Goal: Task Accomplishment & Management: Manage account settings

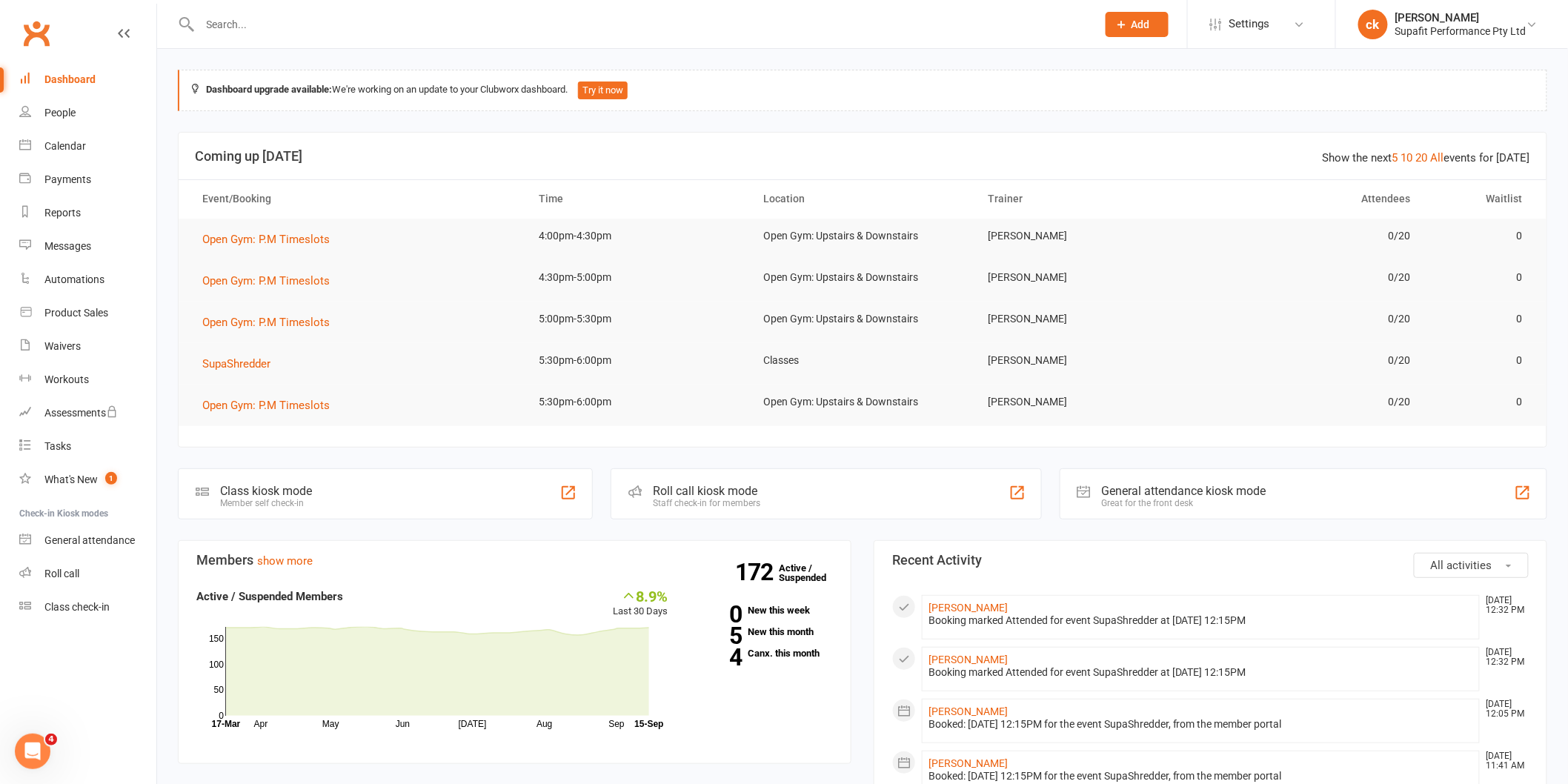
click at [986, 370] on td "[PERSON_NAME]" at bounding box center [1086, 360] width 224 height 35
click at [215, 359] on span "SupaShredder" at bounding box center [236, 364] width 68 height 14
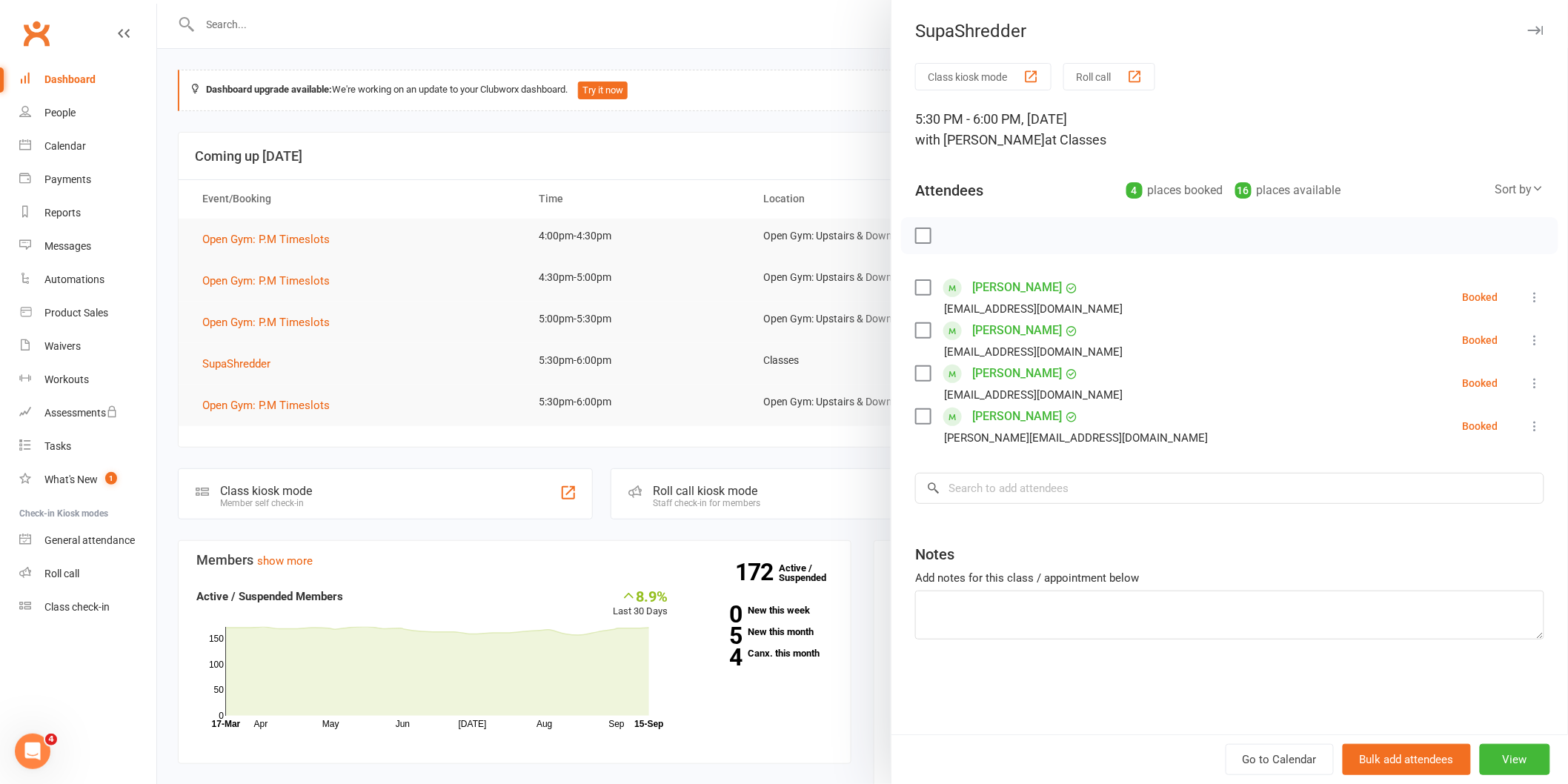
drag, startPoint x: 318, startPoint y: 267, endPoint x: 302, endPoint y: 265, distance: 16.1
click at [322, 263] on div at bounding box center [863, 392] width 1411 height 784
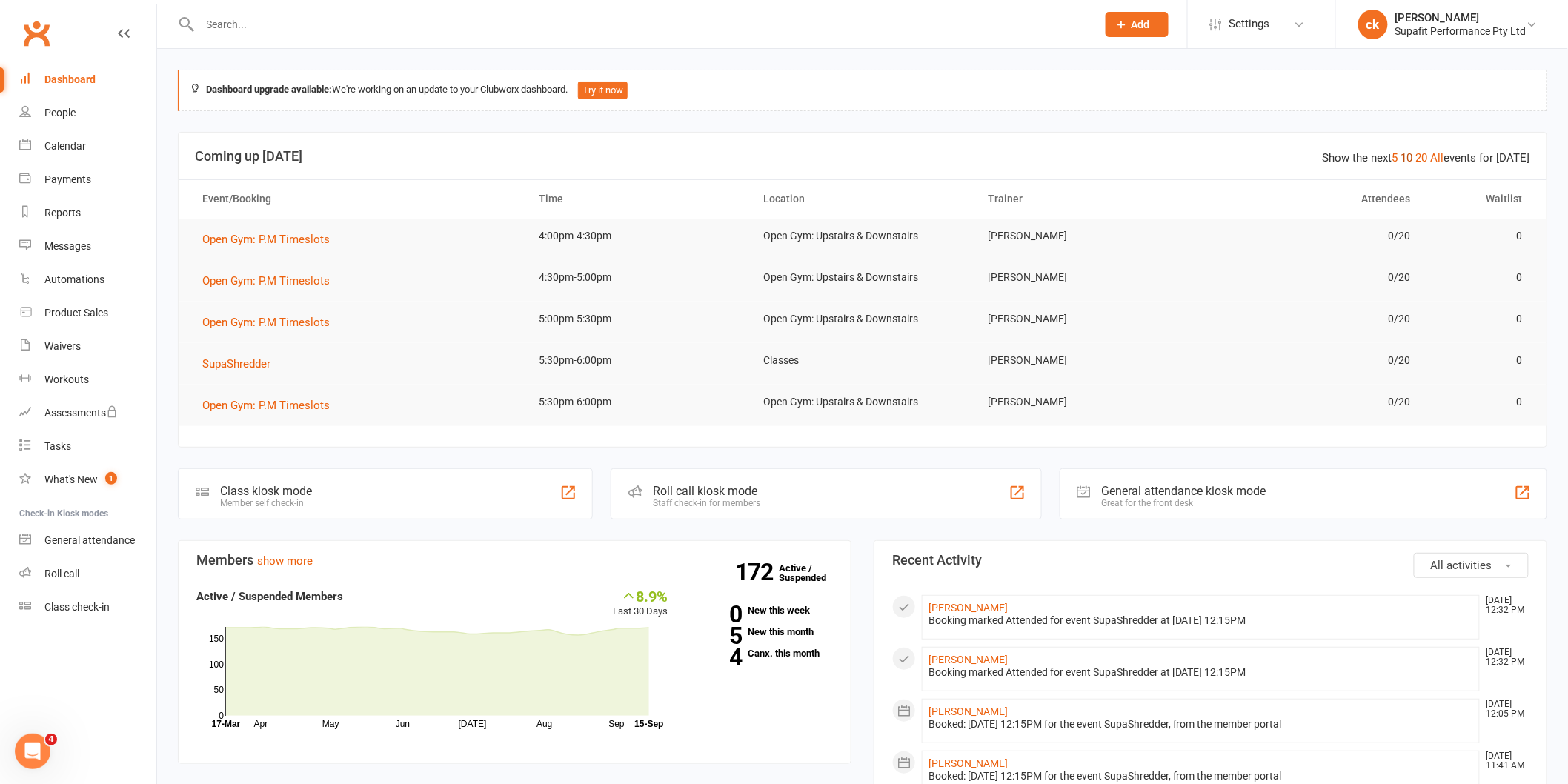
click at [1411, 163] on div "Show the next 5 10 20 All events for [DATE]" at bounding box center [1426, 157] width 207 height 17
click at [1407, 154] on link "10" at bounding box center [1408, 158] width 12 height 14
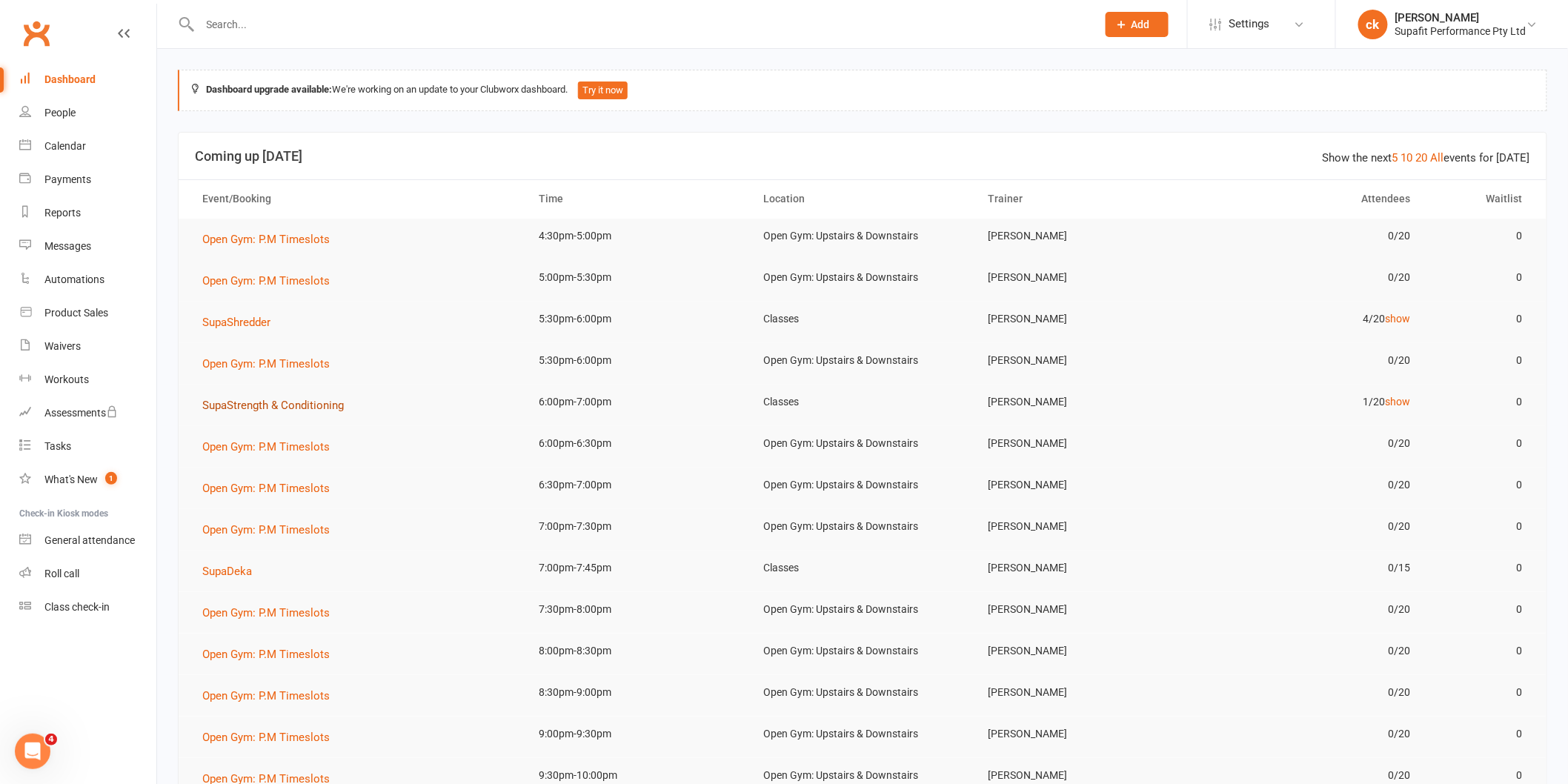
click at [299, 408] on span "SupaStrength & Conditioning" at bounding box center [273, 406] width 141 height 14
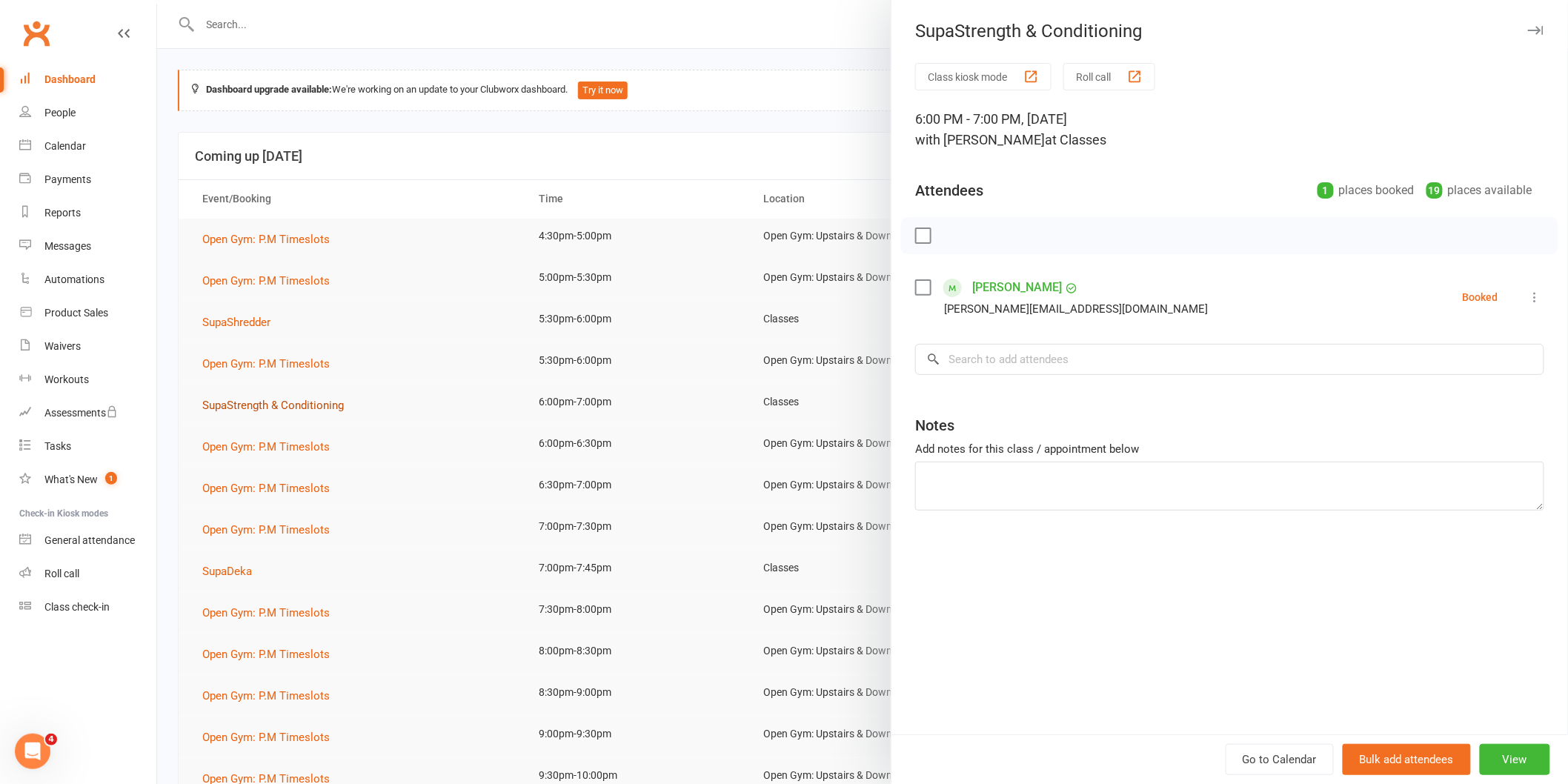
click at [299, 408] on div at bounding box center [863, 392] width 1411 height 784
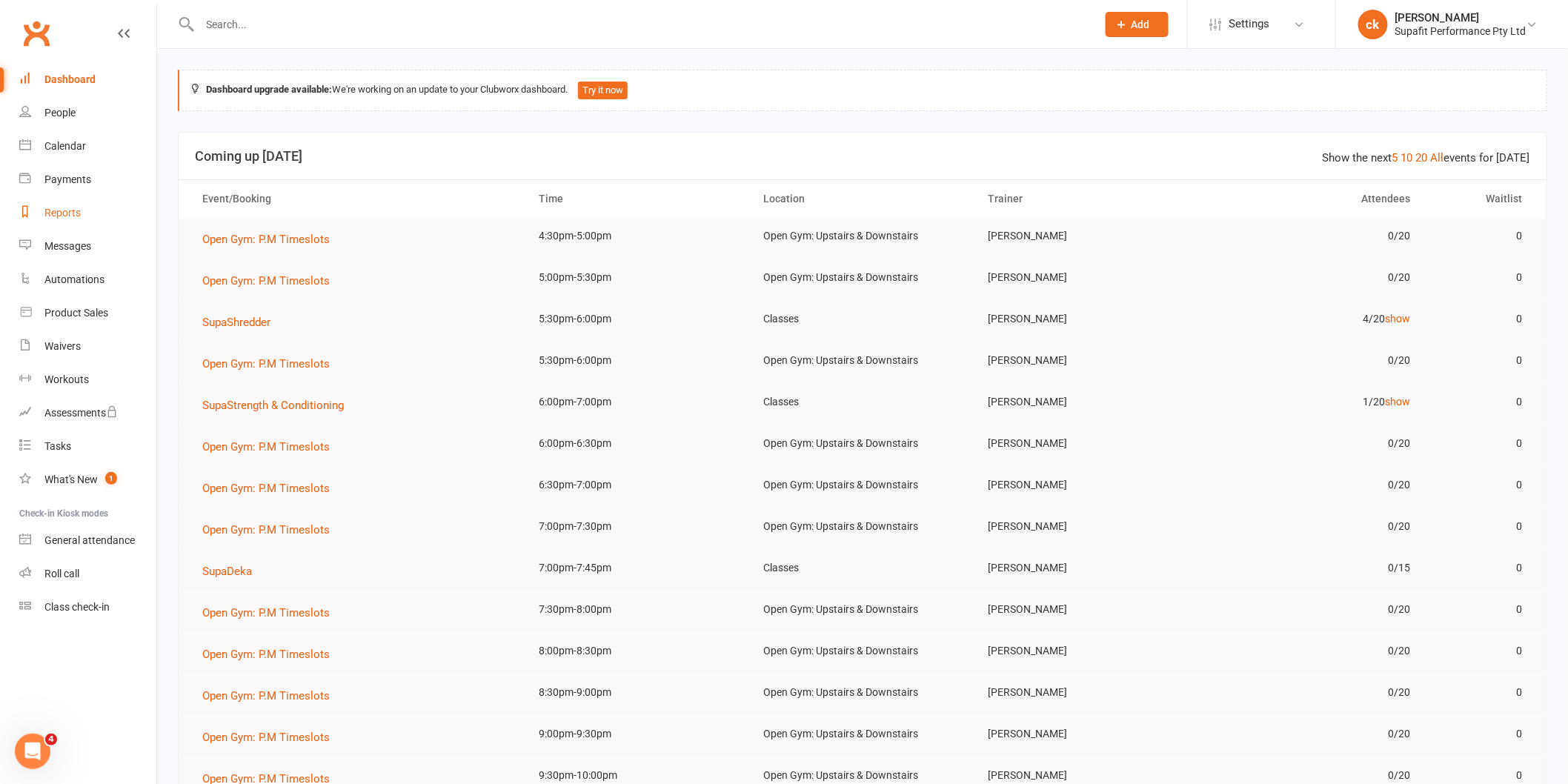
click at [57, 197] on link "Reports" at bounding box center [87, 213] width 137 height 33
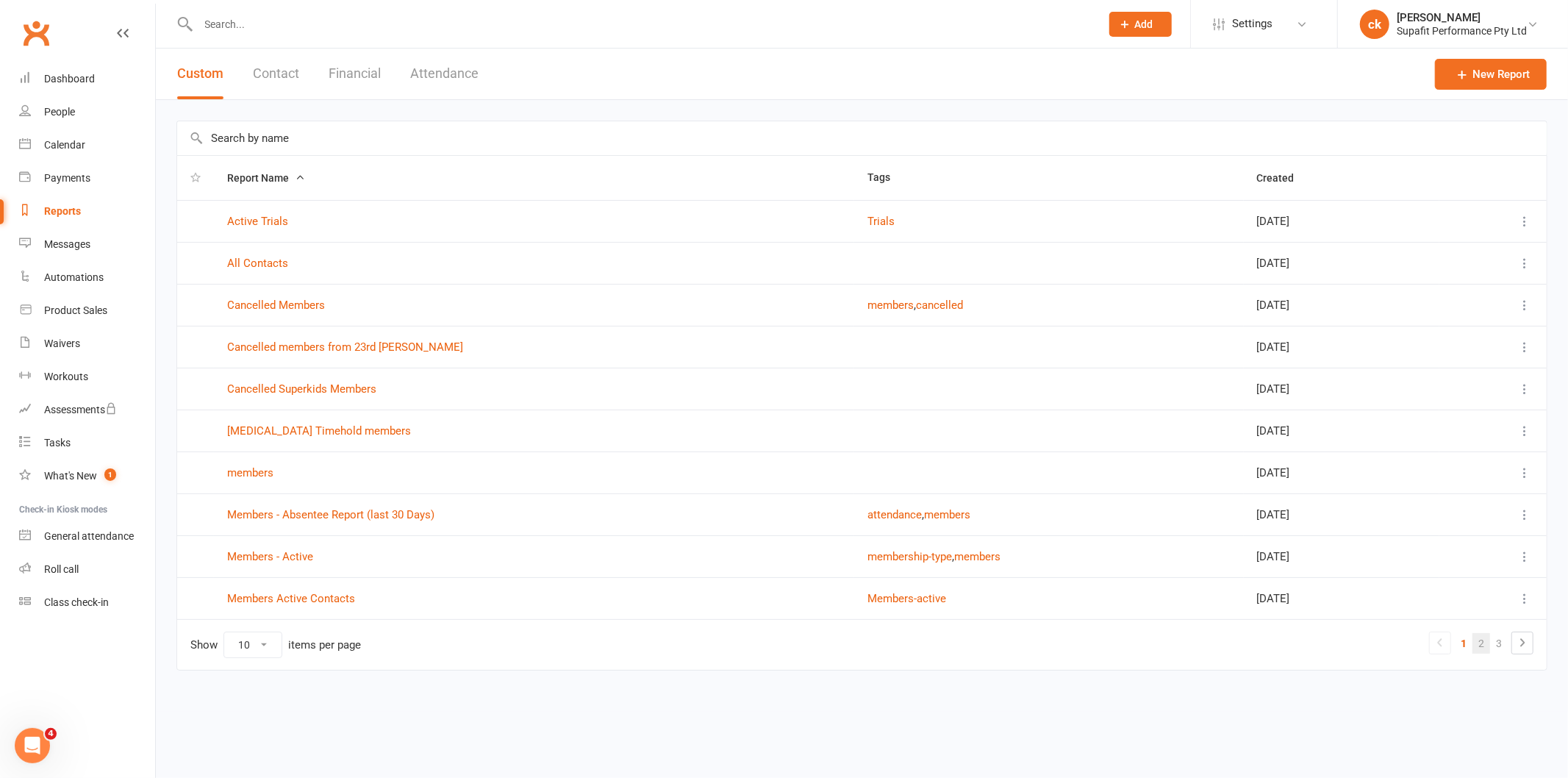
click at [1479, 635] on link "2" at bounding box center [1481, 642] width 17 height 20
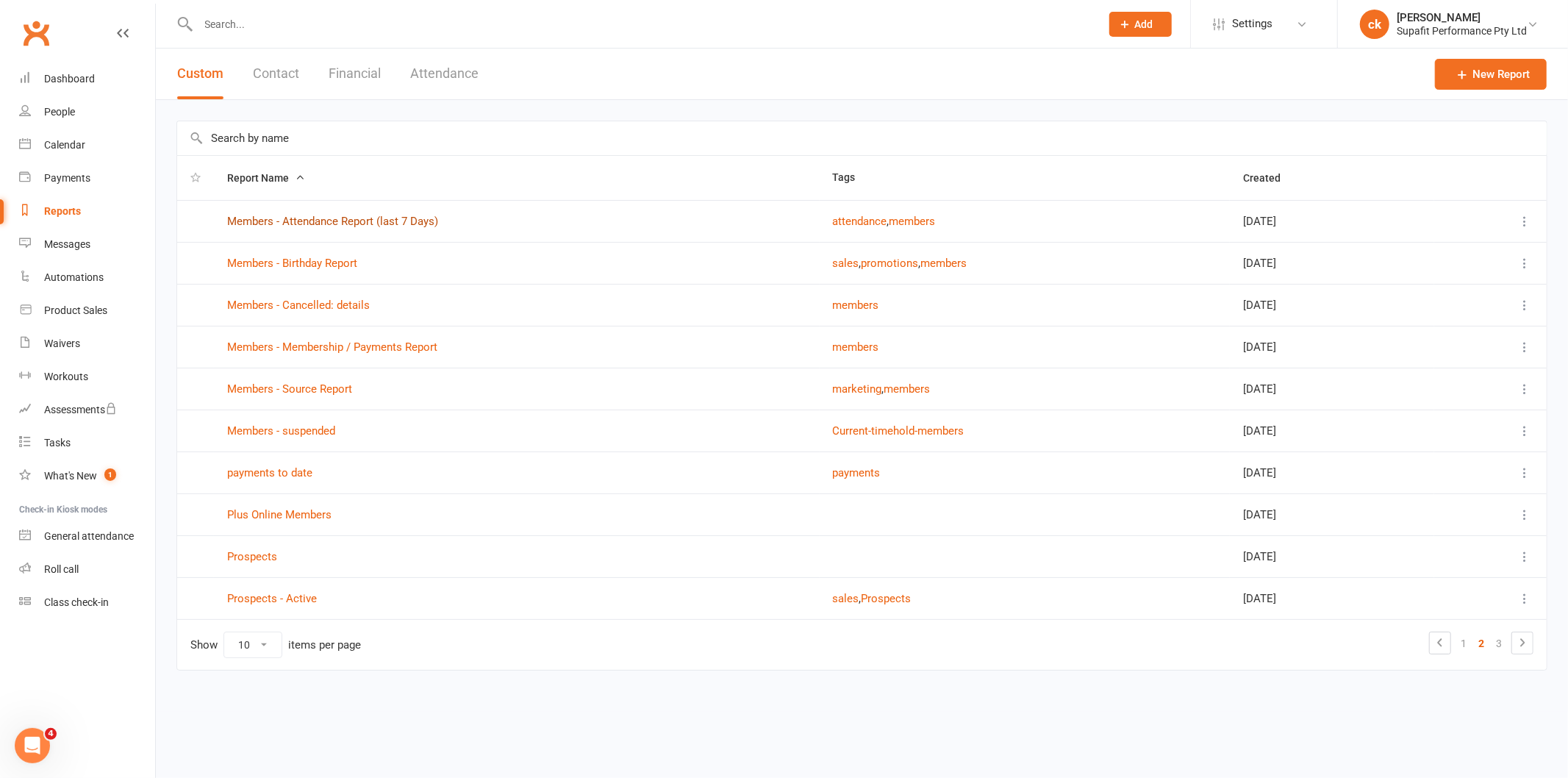
click at [335, 223] on link "Members - Attendance Report (last 7 Days)" at bounding box center [332, 222] width 211 height 14
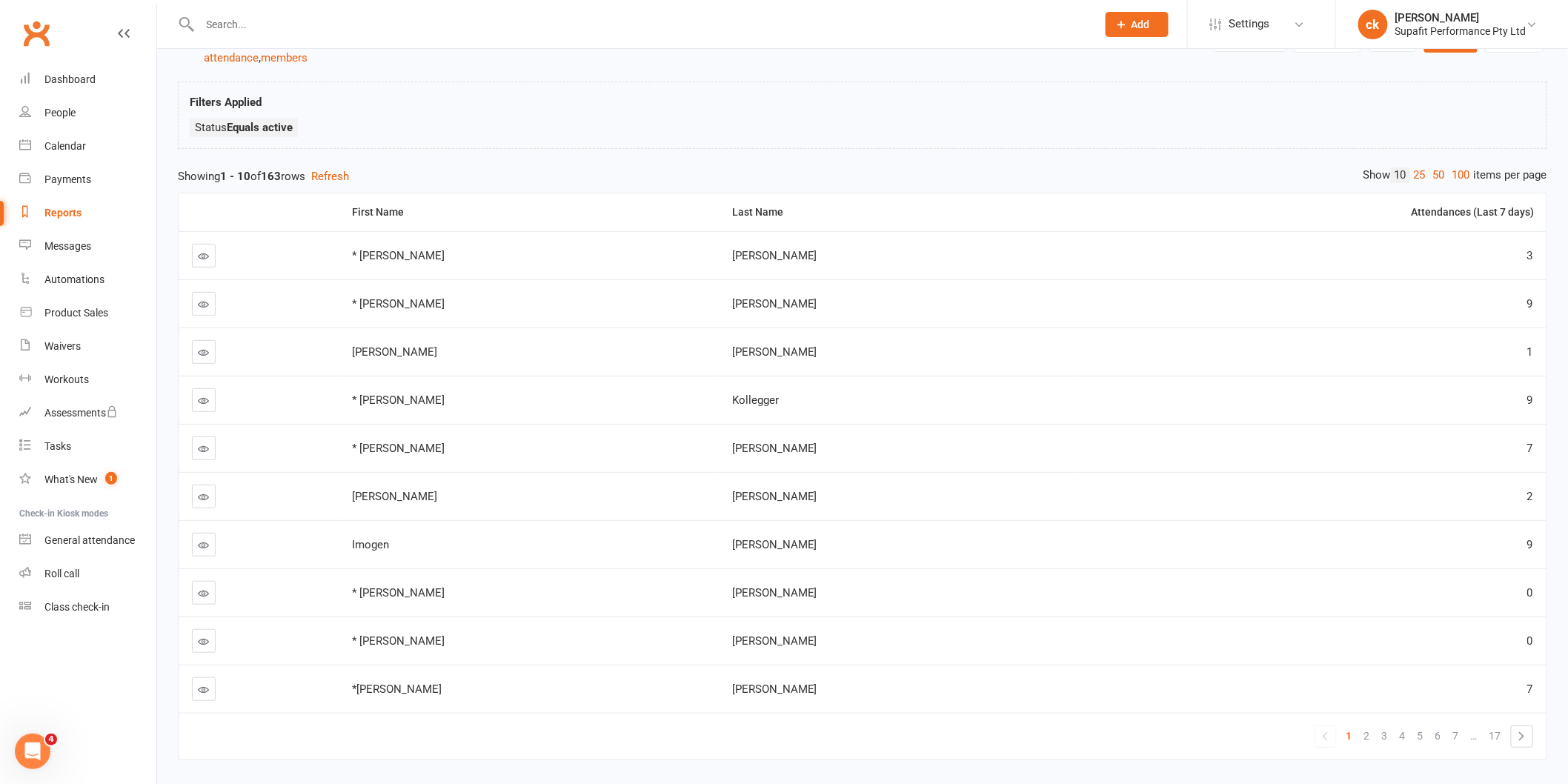
scroll to position [123, 0]
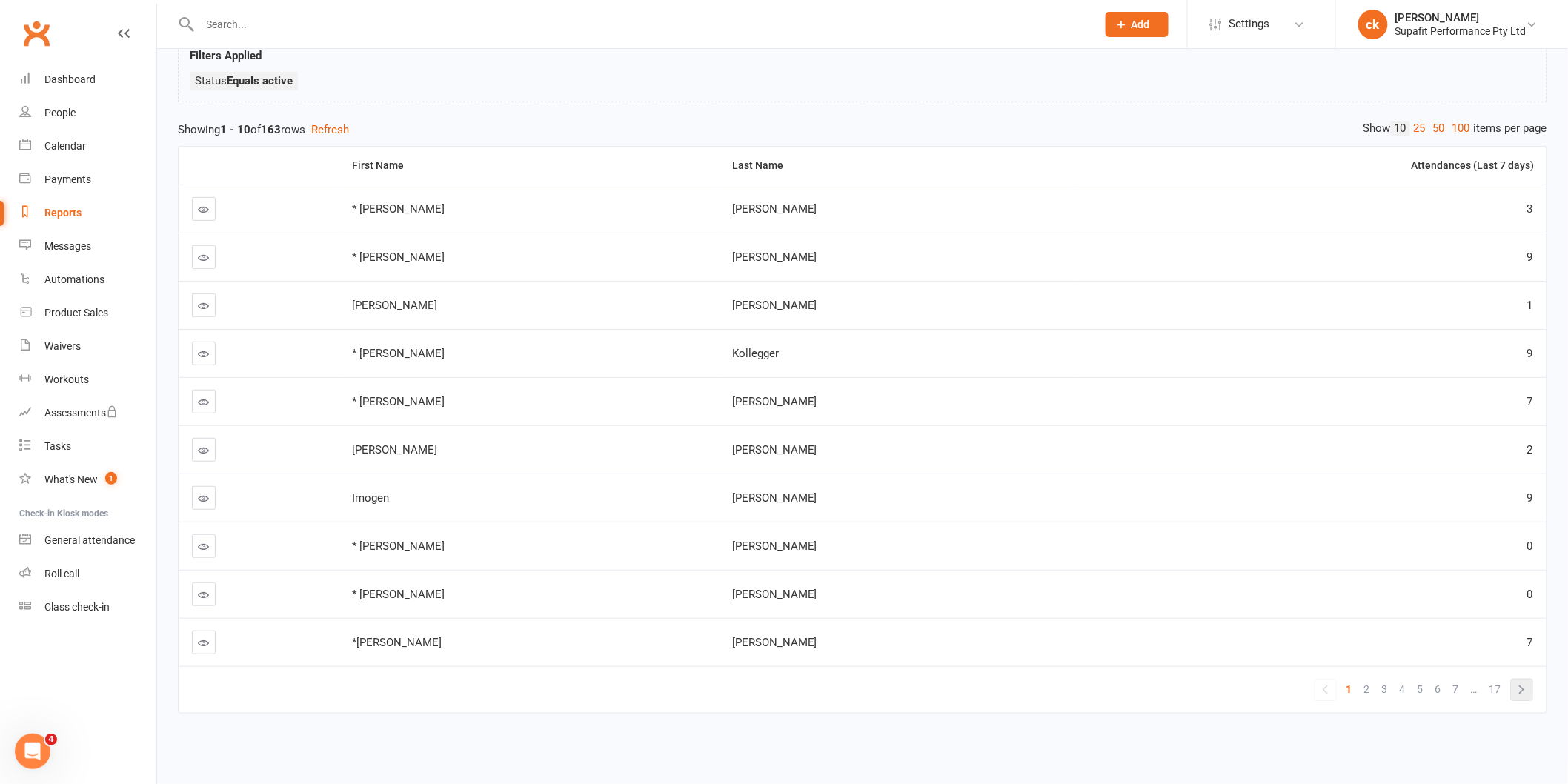
click at [1518, 679] on link "»" at bounding box center [1522, 689] width 21 height 21
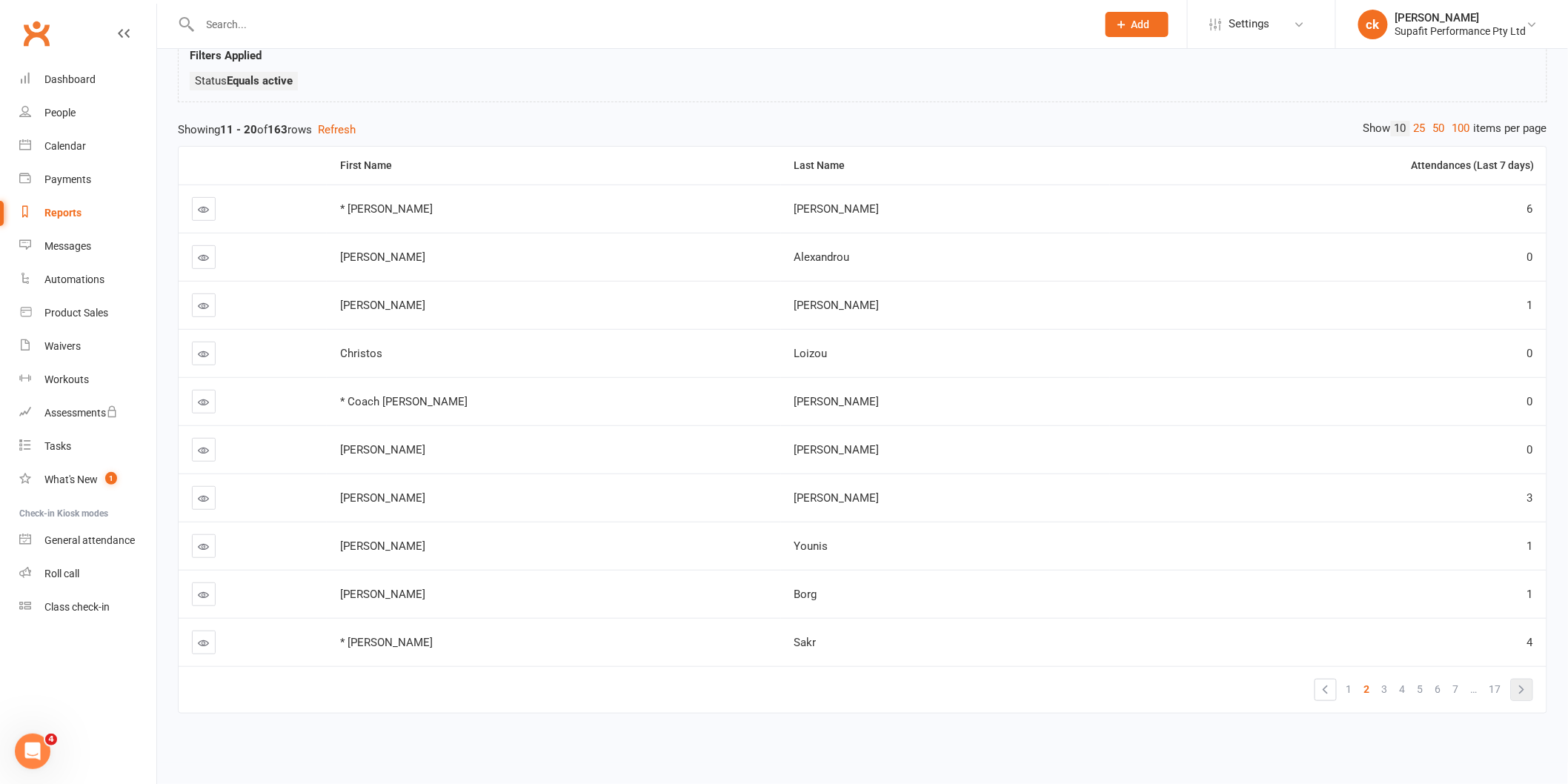
click at [1516, 682] on link "»" at bounding box center [1522, 689] width 21 height 21
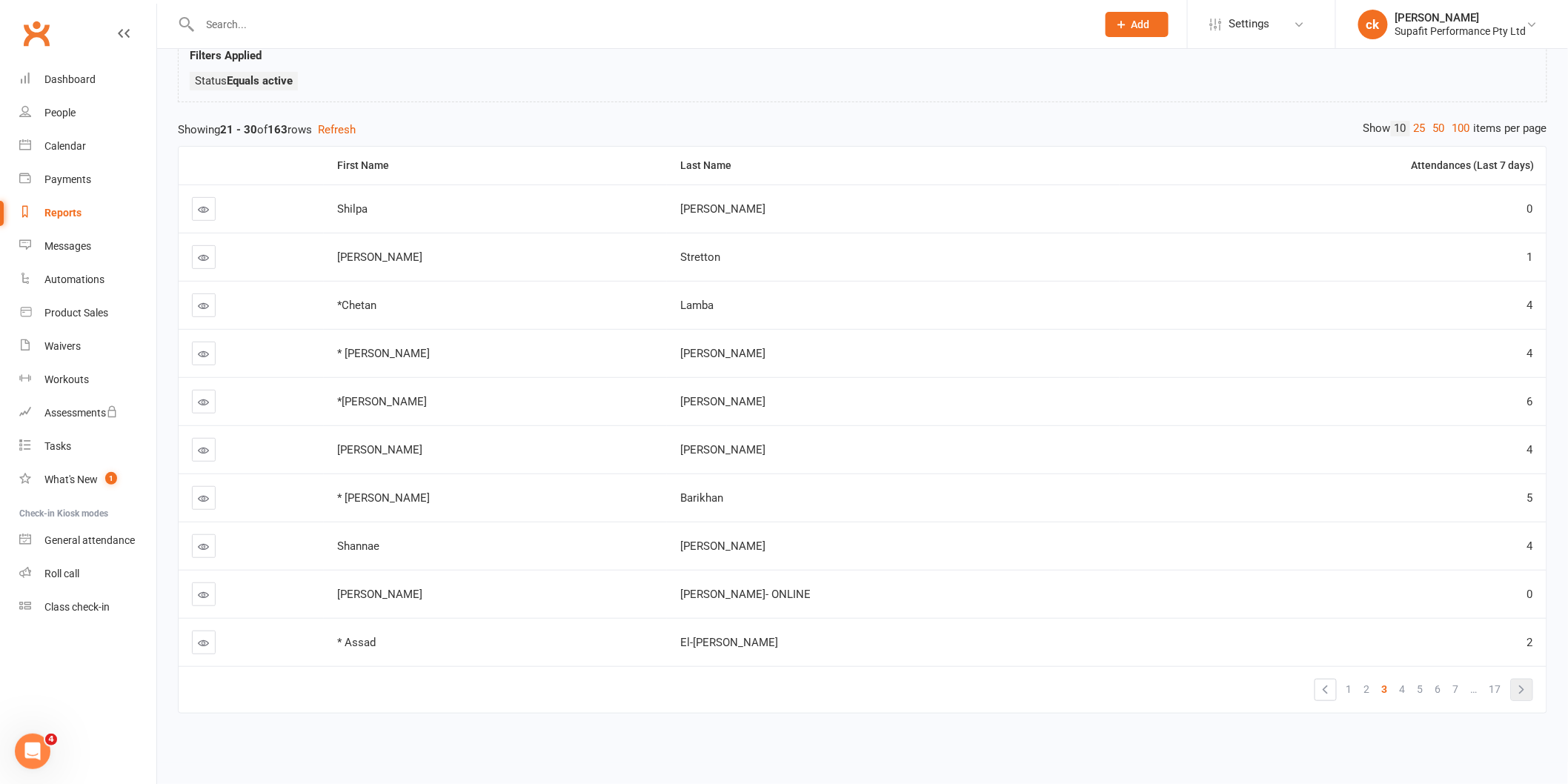
click at [1526, 679] on link "»" at bounding box center [1522, 689] width 21 height 21
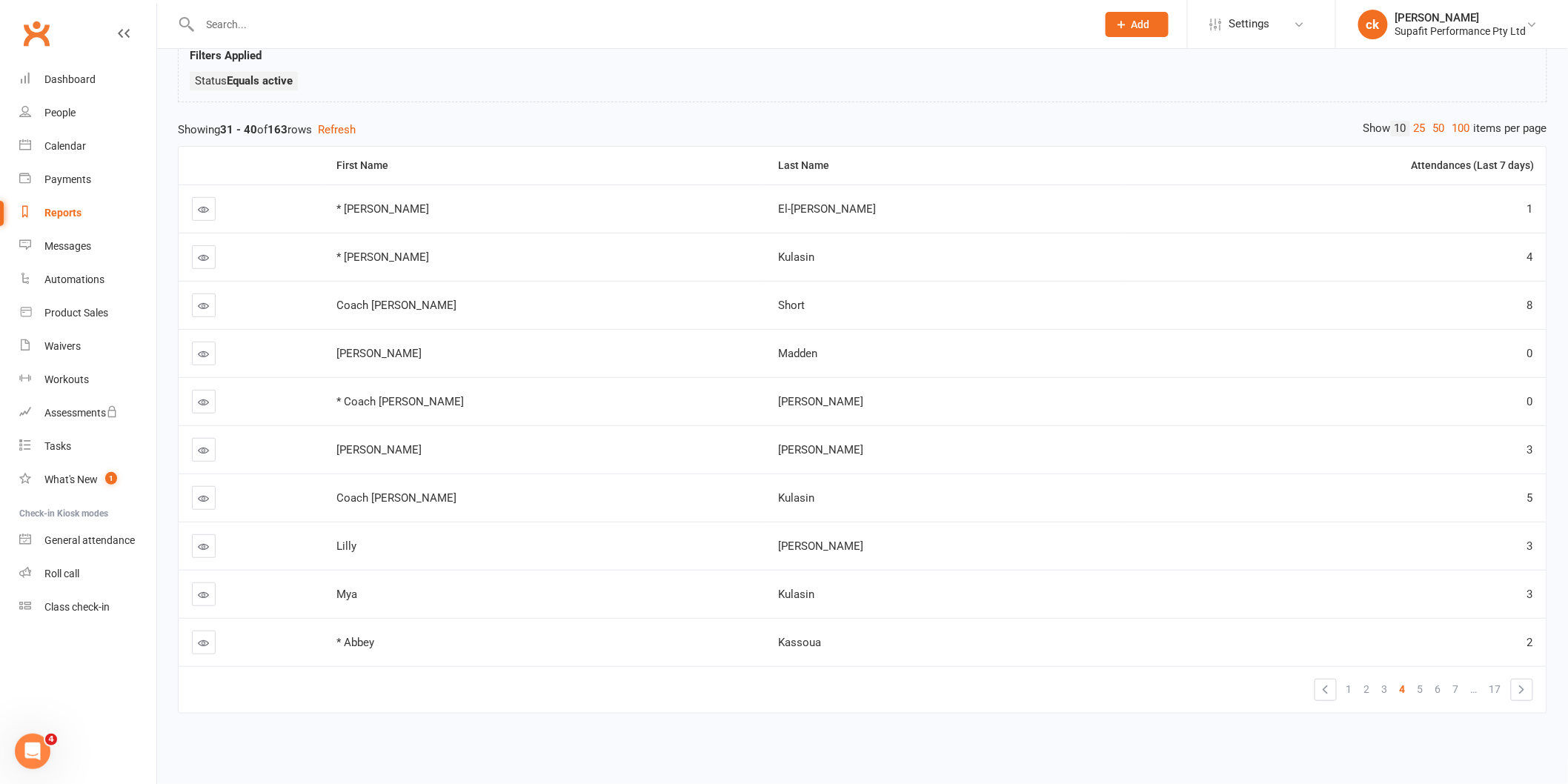
click at [1526, 679] on link "»" at bounding box center [1522, 689] width 21 height 21
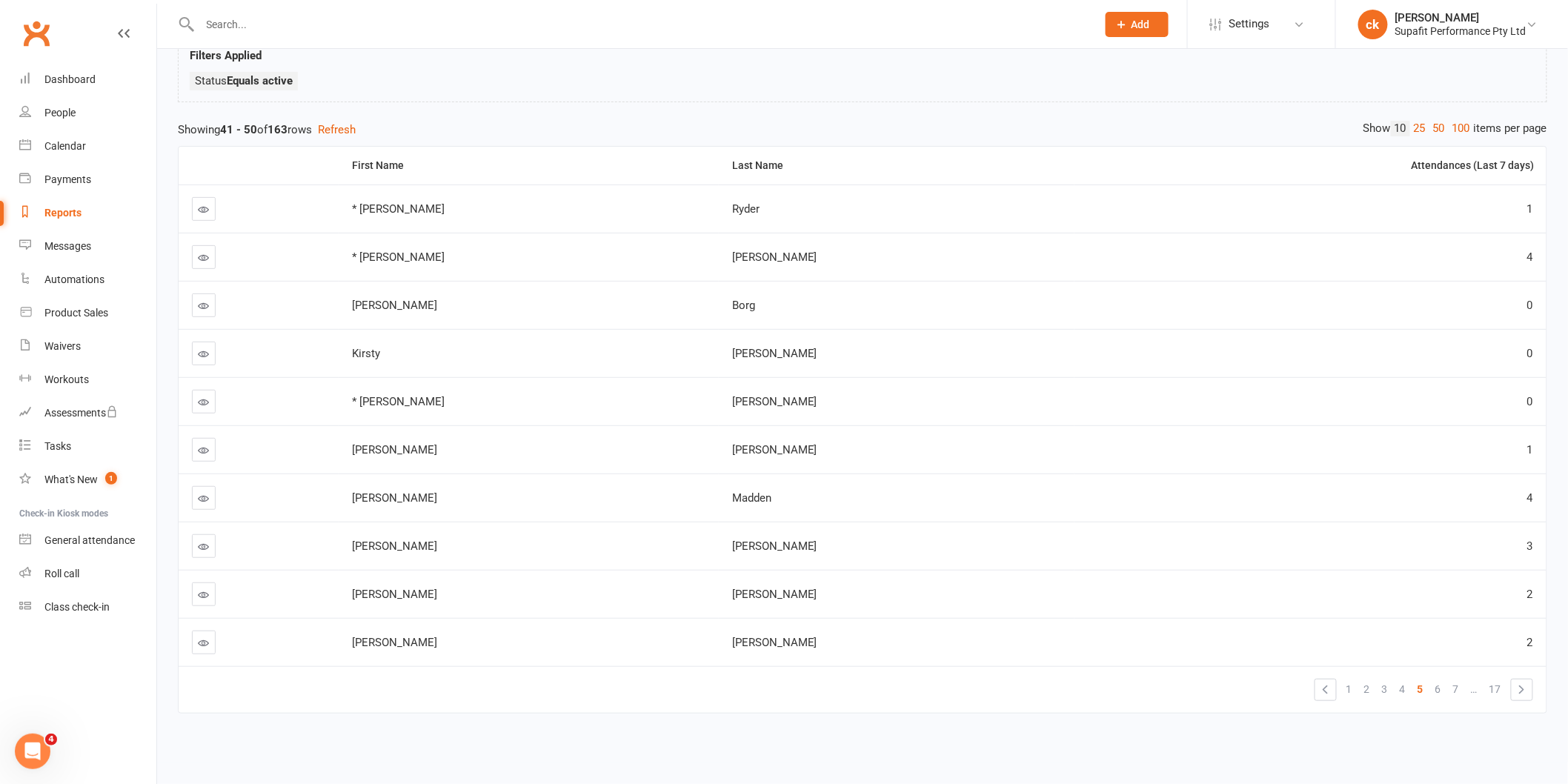
click at [1526, 679] on link "»" at bounding box center [1522, 689] width 21 height 21
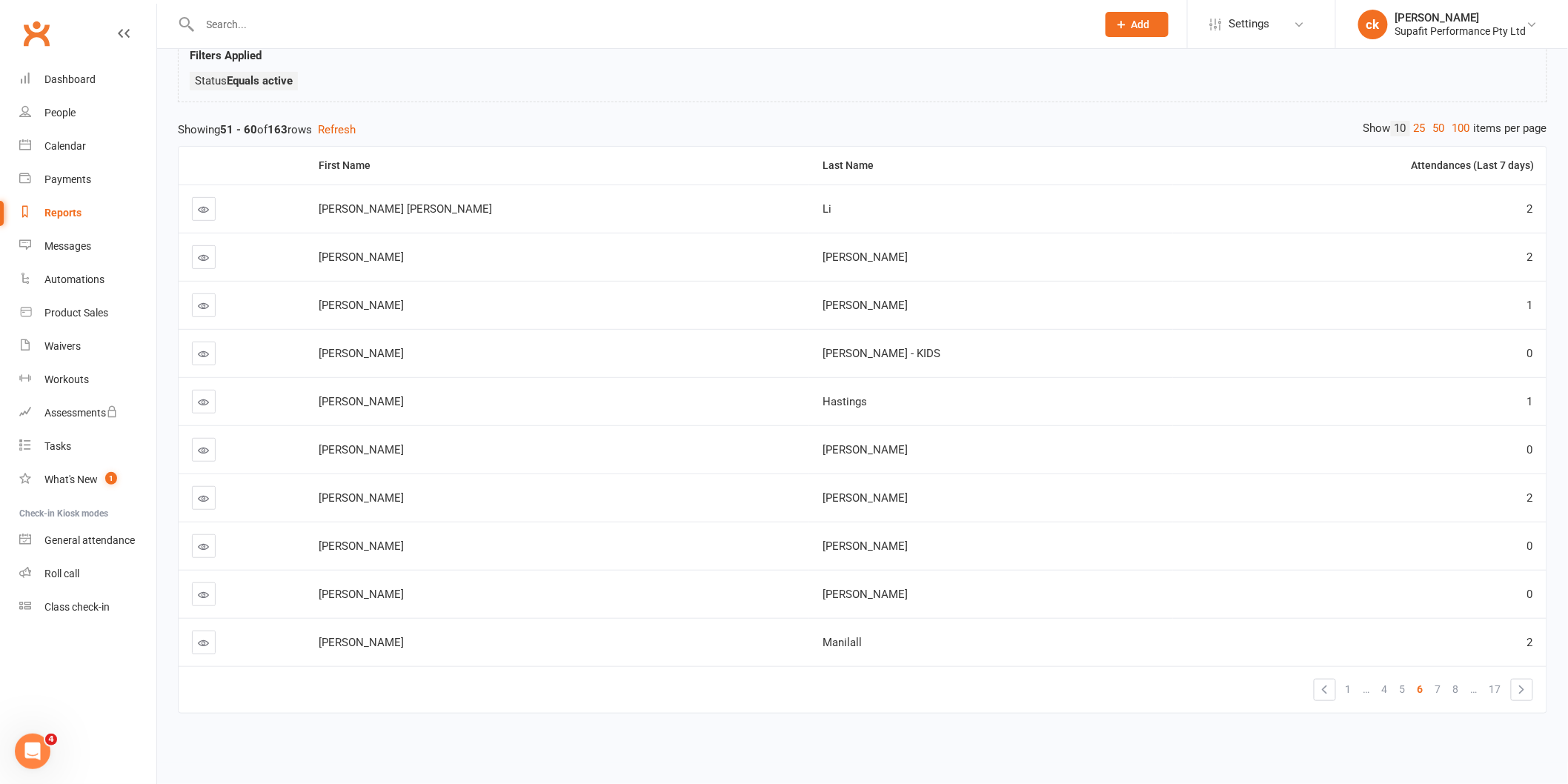
click at [78, 50] on div "Clubworx" at bounding box center [78, 42] width 157 height 55
click at [72, 86] on link "Dashboard" at bounding box center [87, 80] width 137 height 33
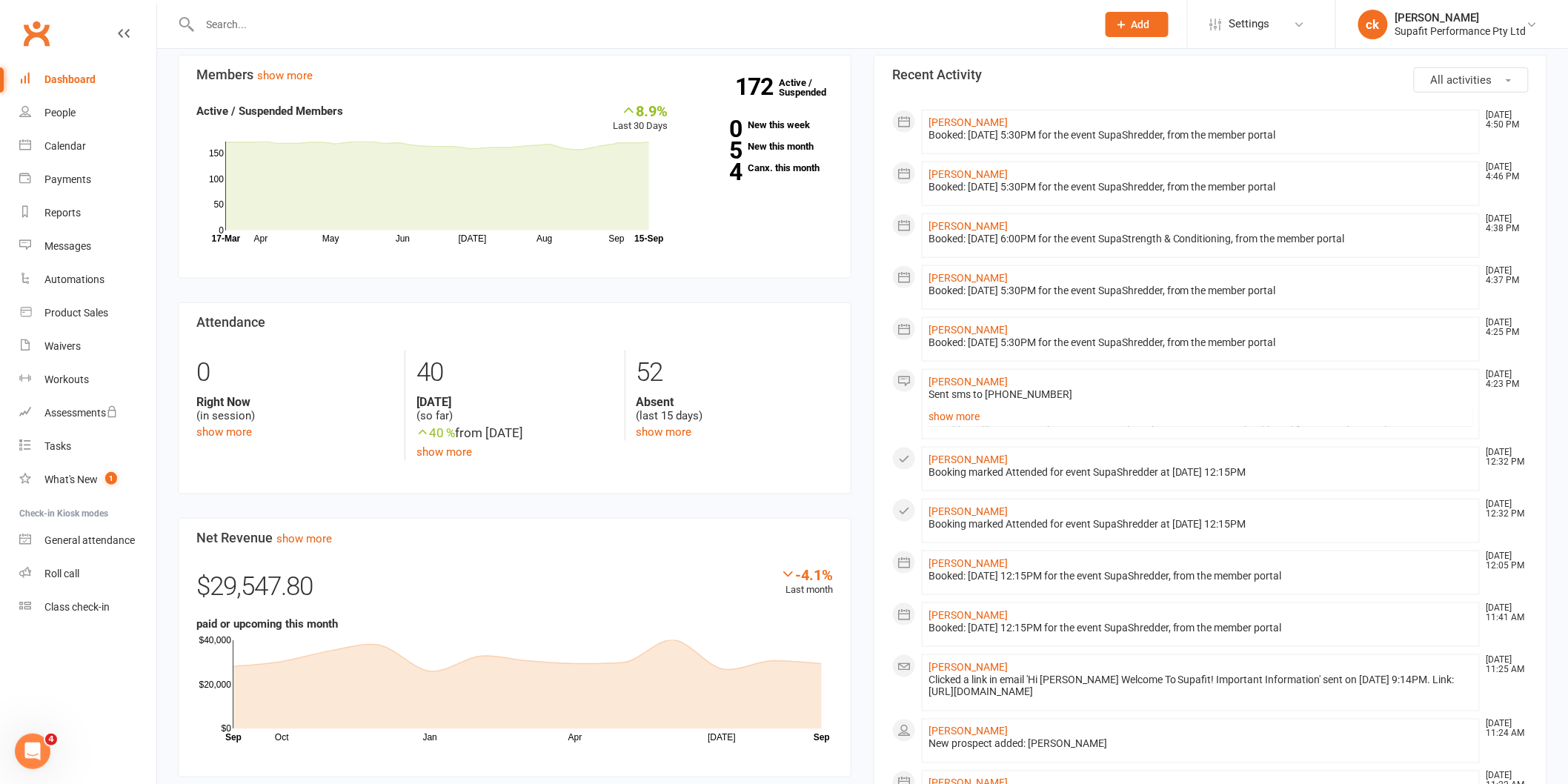
scroll to position [493, 0]
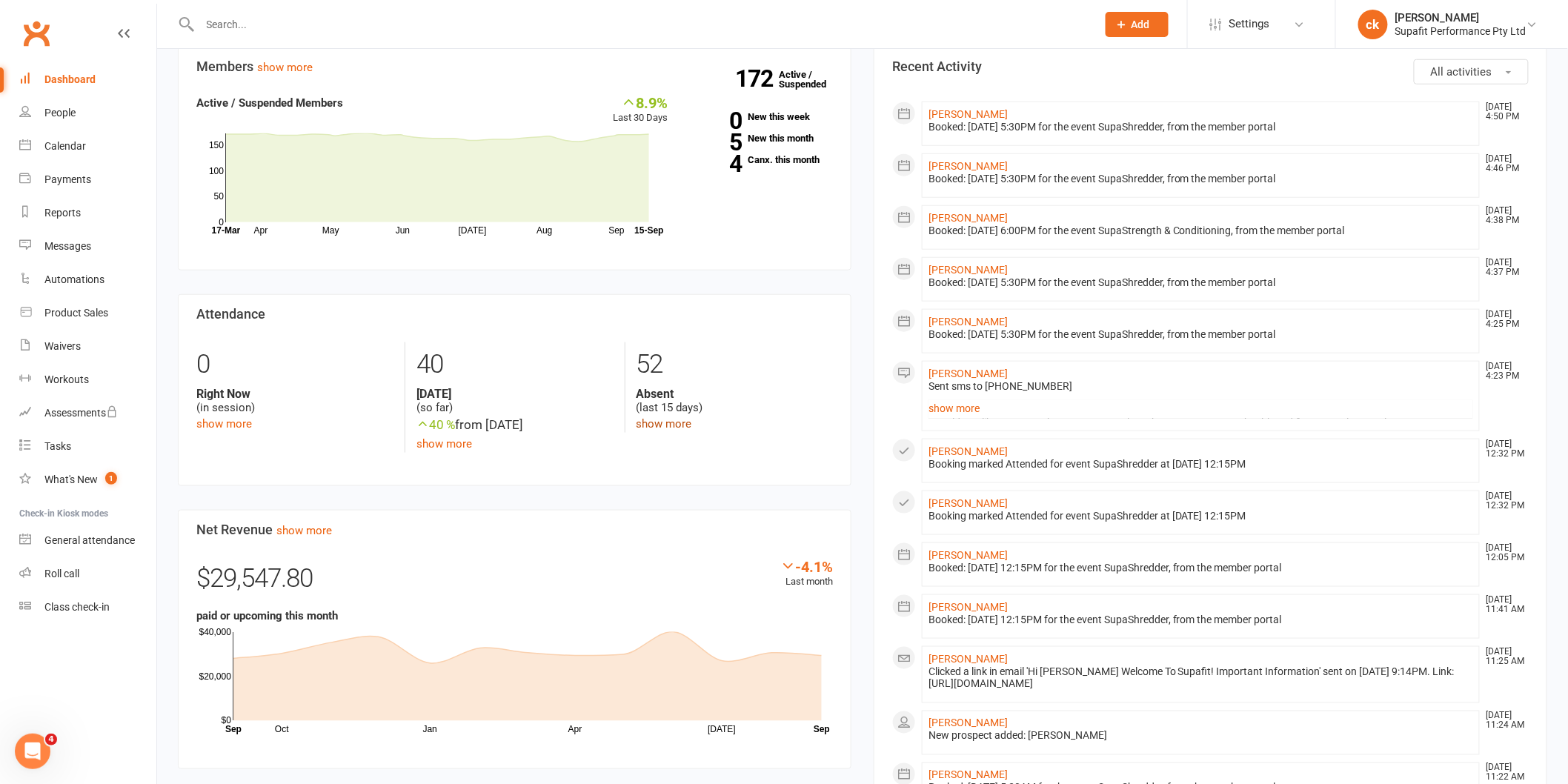
click at [670, 417] on link "show more" at bounding box center [664, 424] width 55 height 14
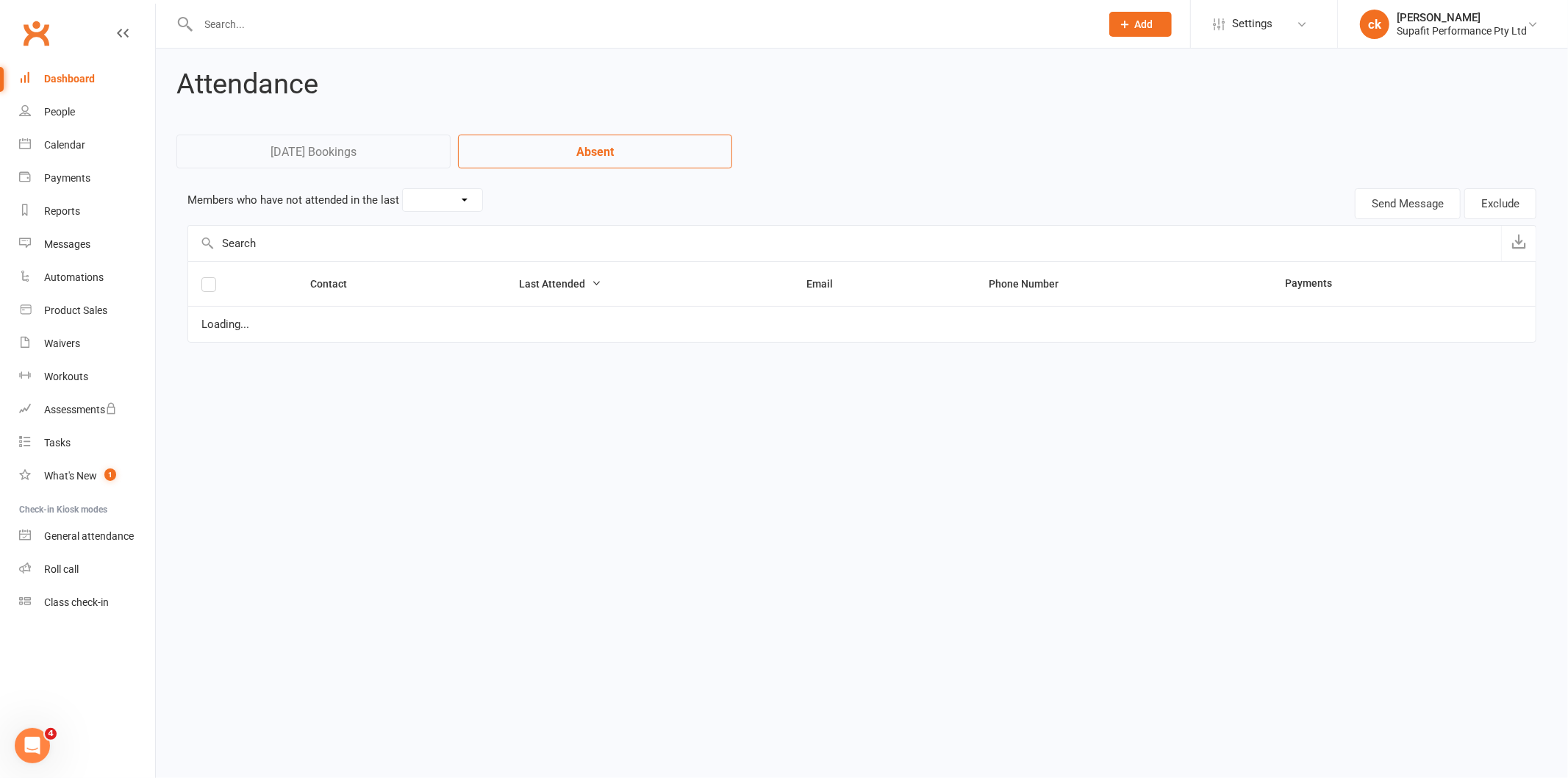
select select "15"
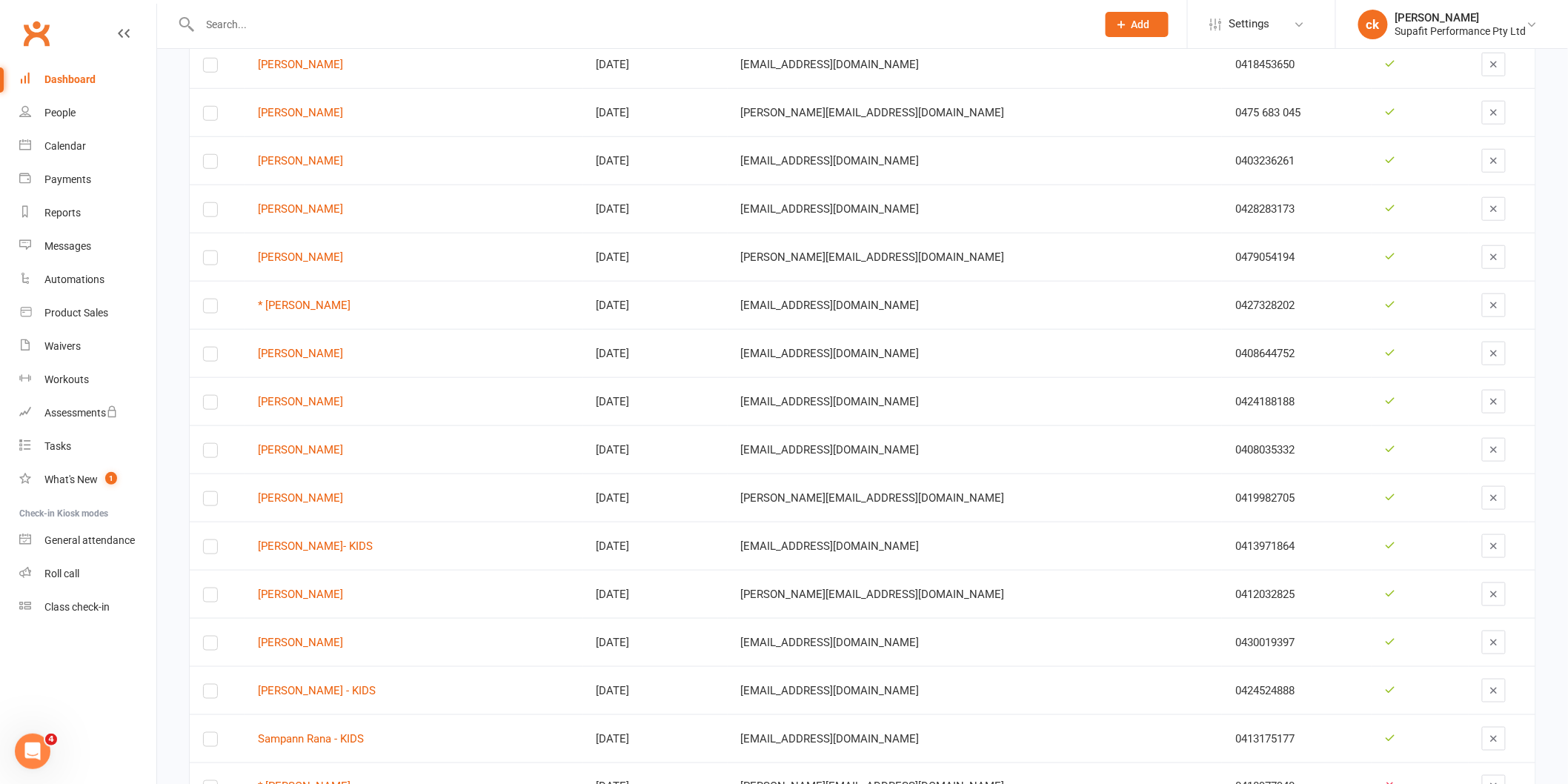
scroll to position [411, 0]
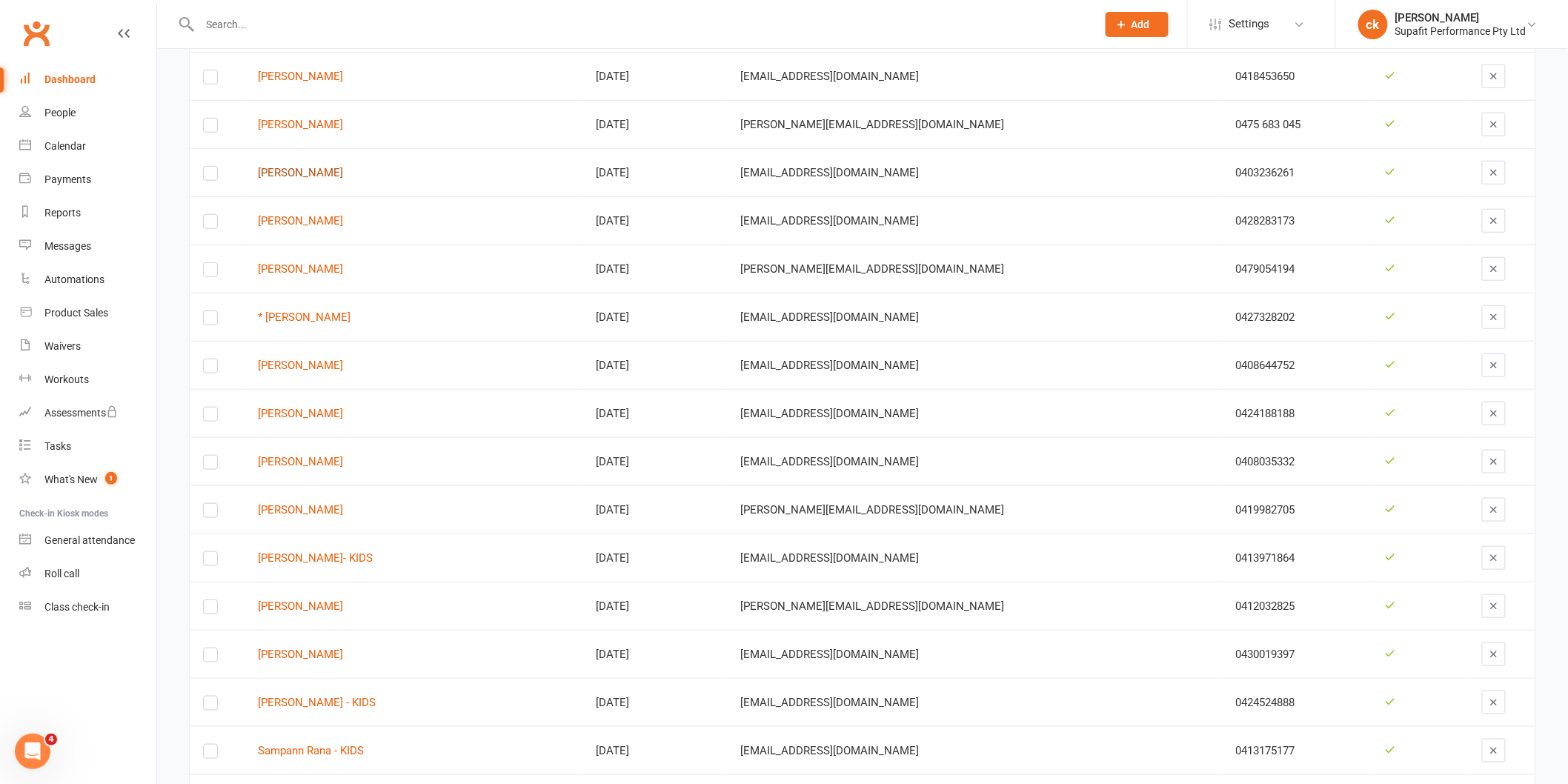
click at [302, 166] on link "[PERSON_NAME]" at bounding box center [413, 172] width 312 height 13
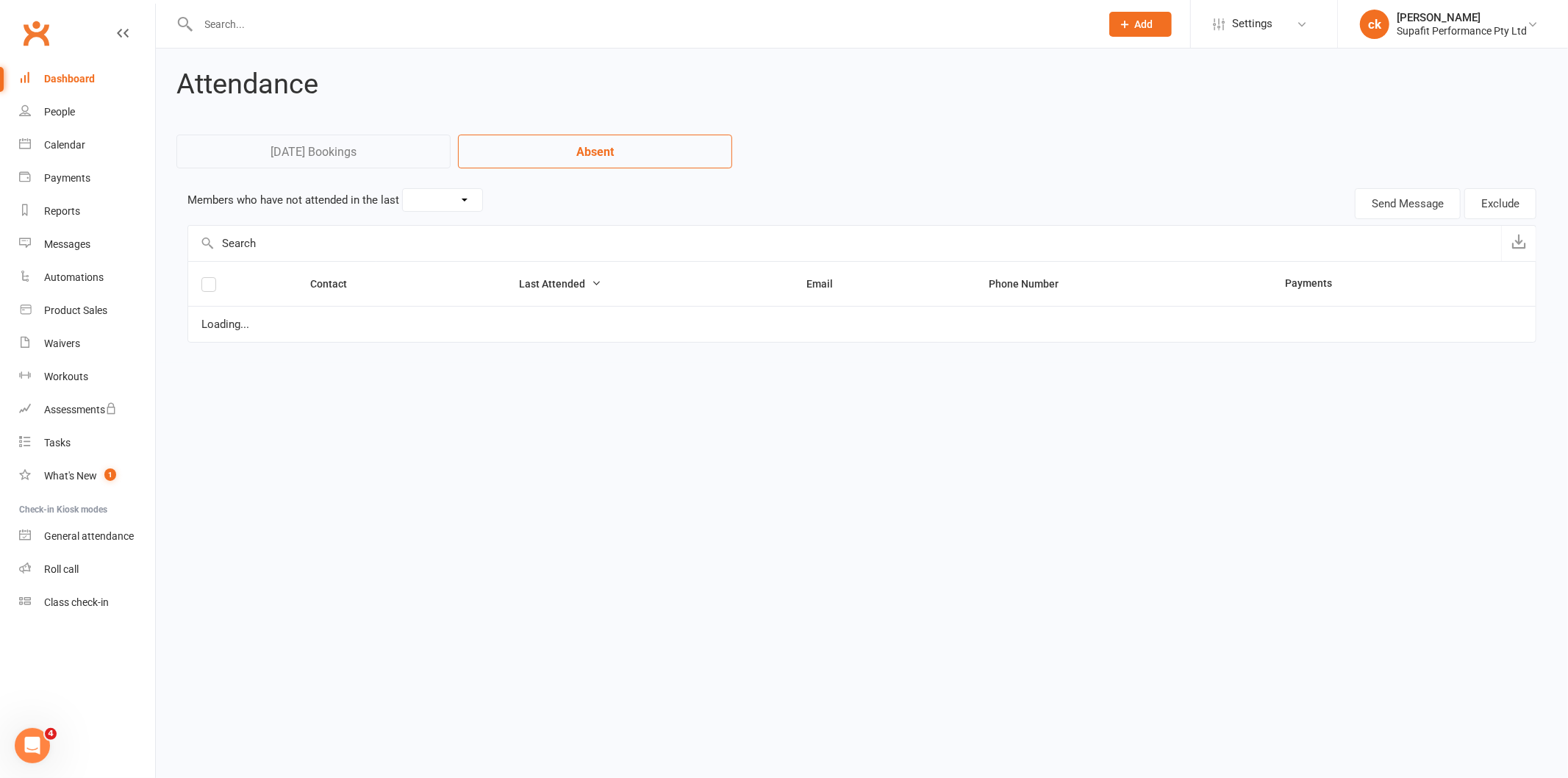
select select "15"
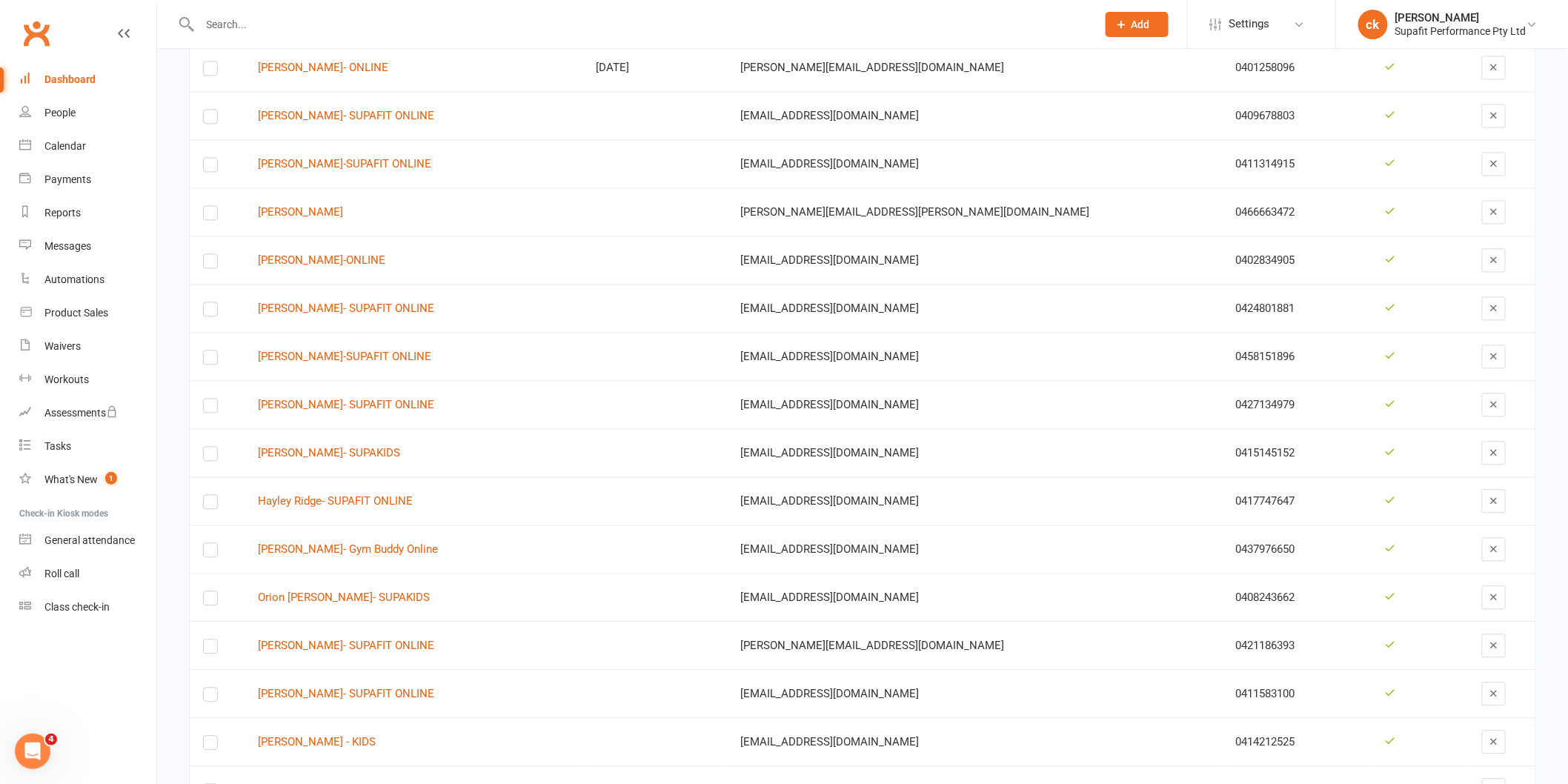
scroll to position [1179, 0]
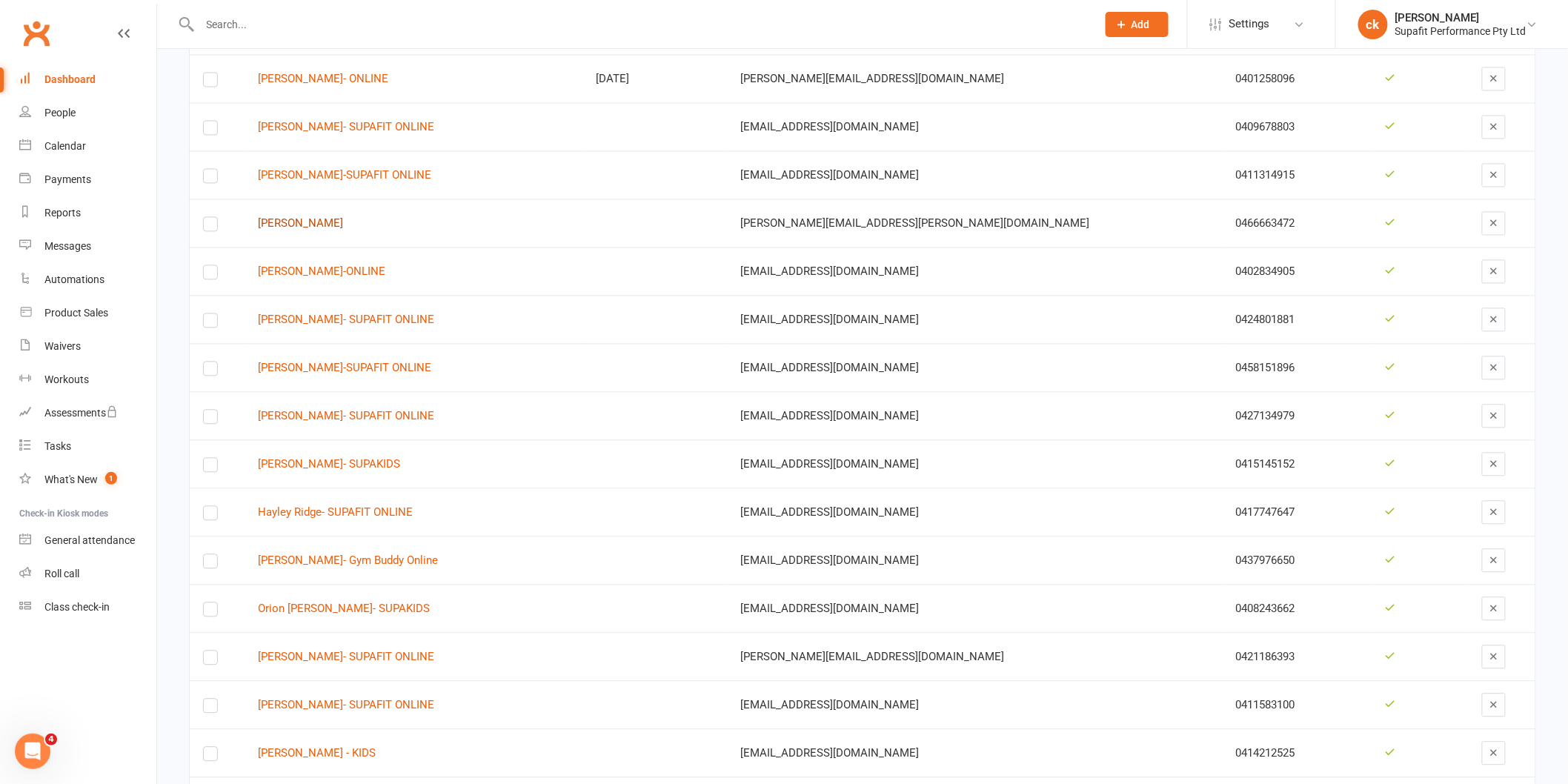
click at [345, 220] on link "[PERSON_NAME]" at bounding box center [413, 223] width 312 height 13
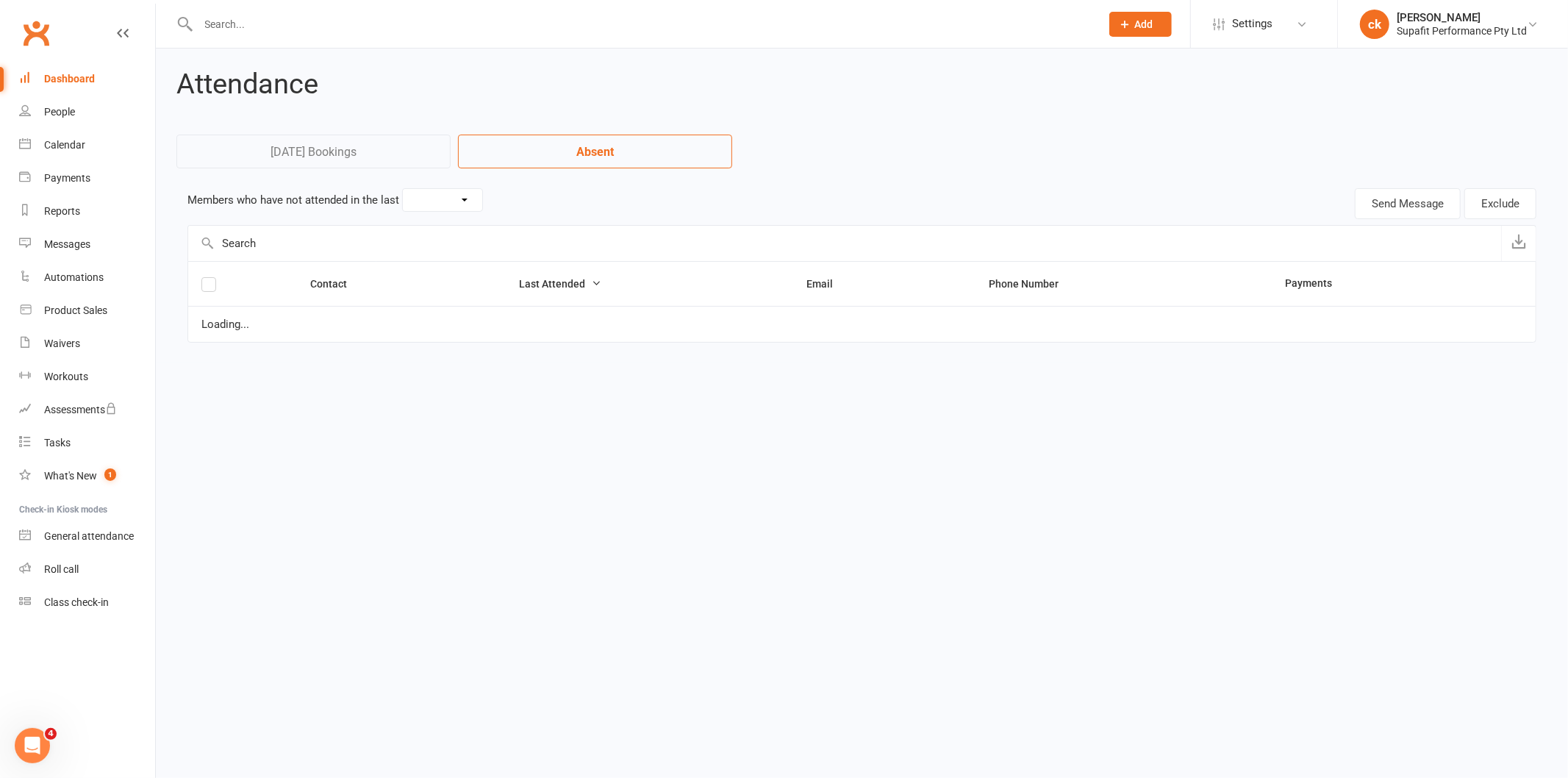
select select "15"
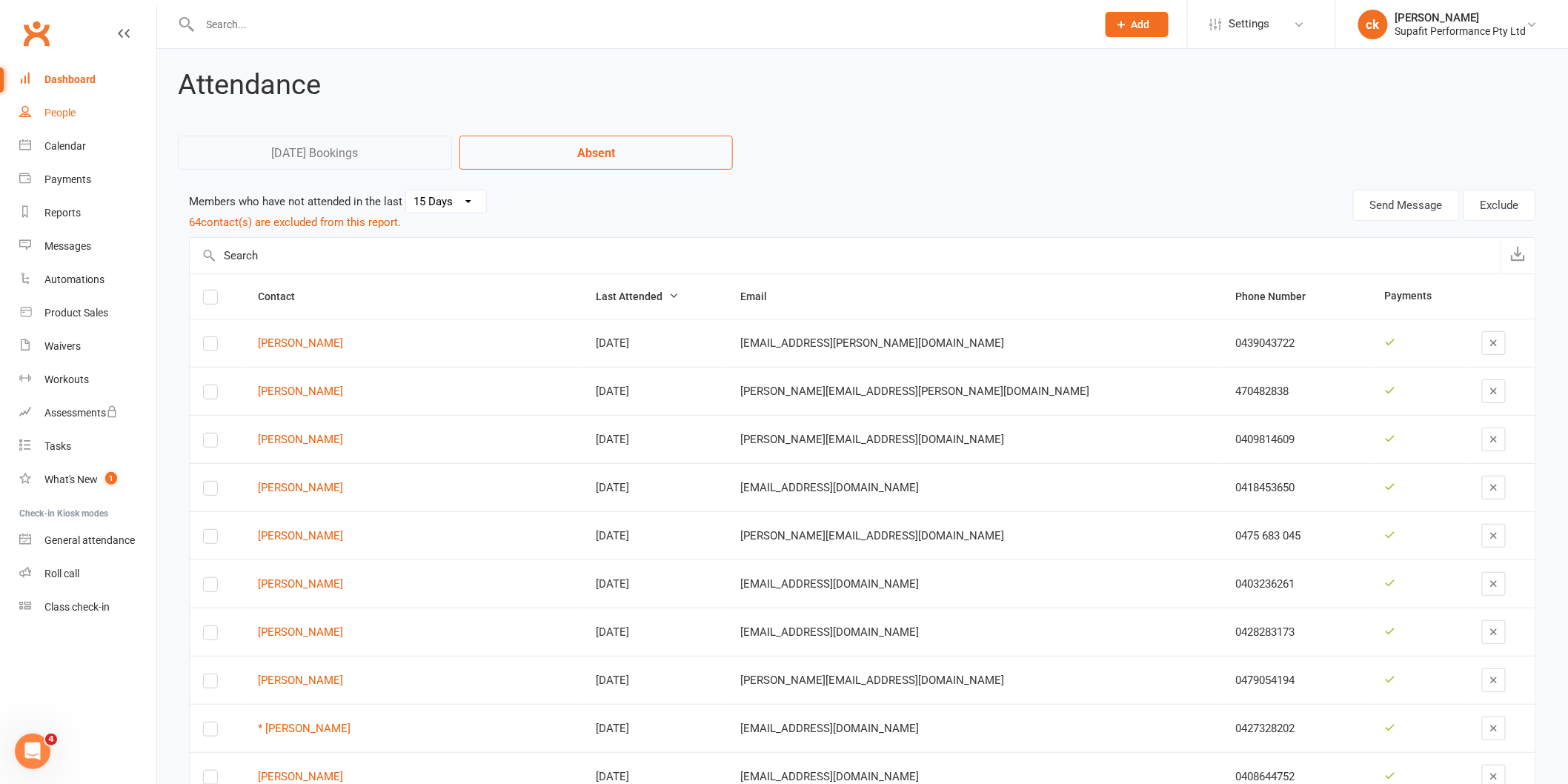
click at [63, 126] on link "People" at bounding box center [87, 113] width 137 height 33
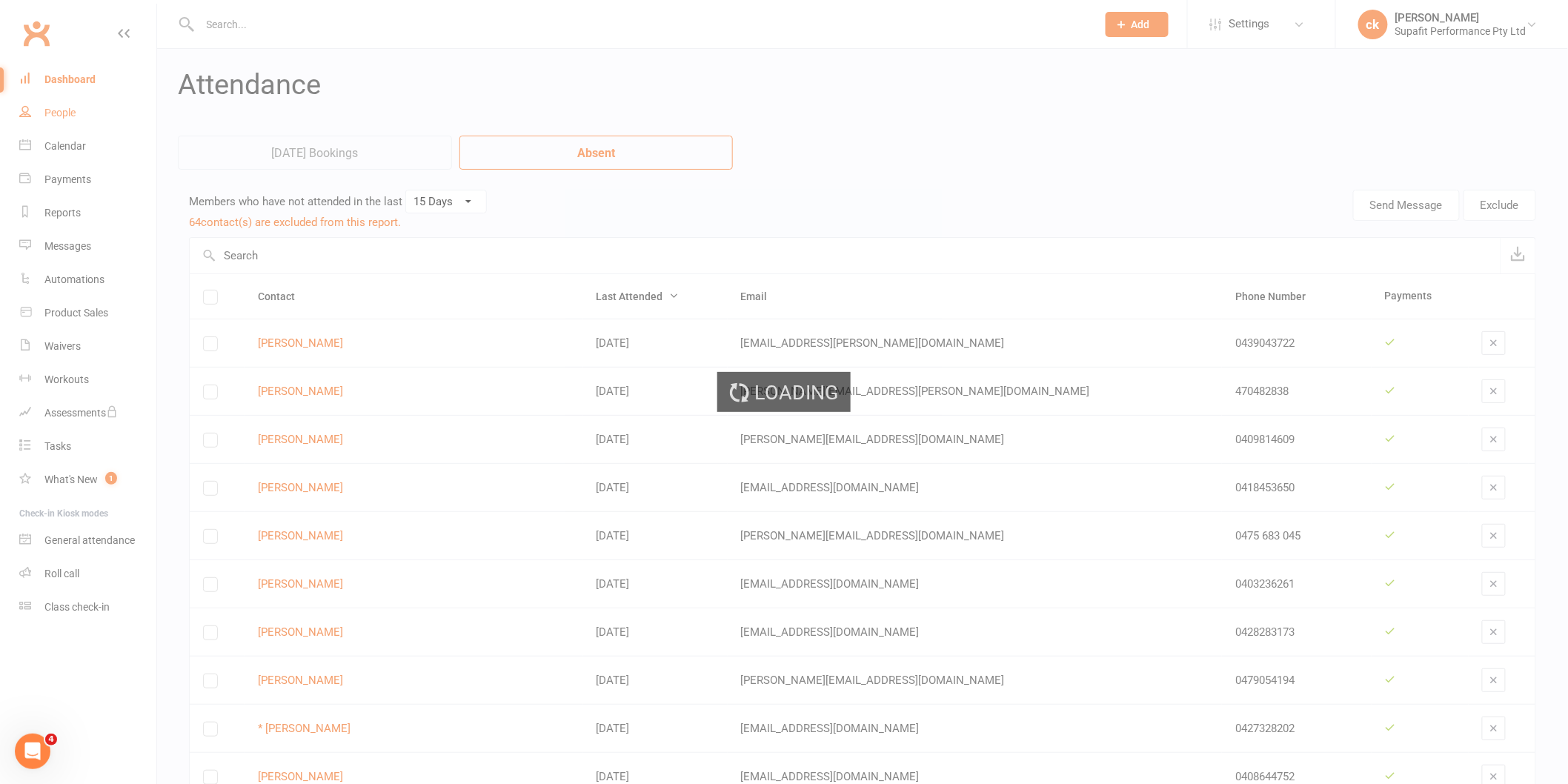
select select "100"
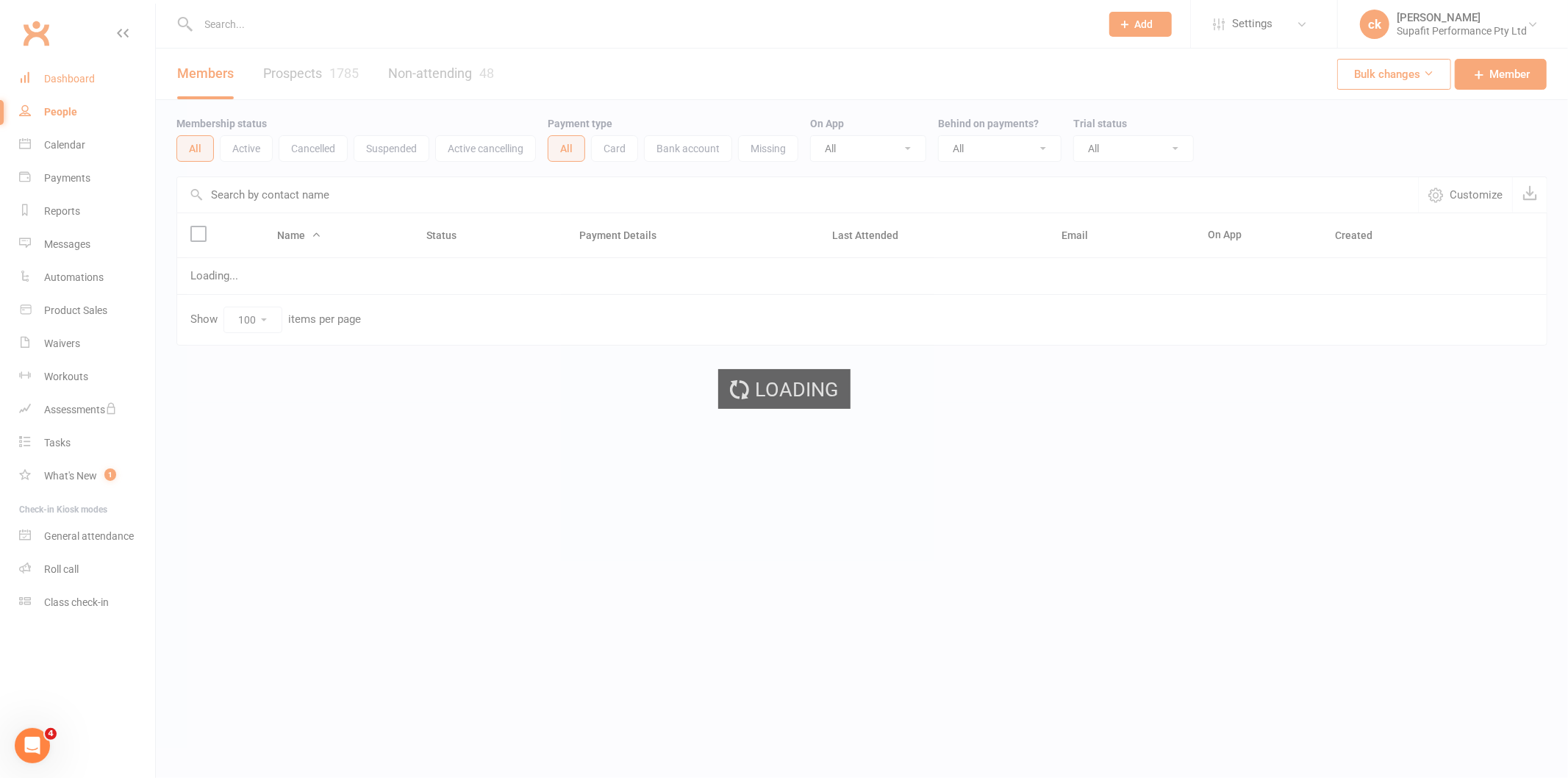
click at [62, 71] on link "Dashboard" at bounding box center [87, 79] width 136 height 33
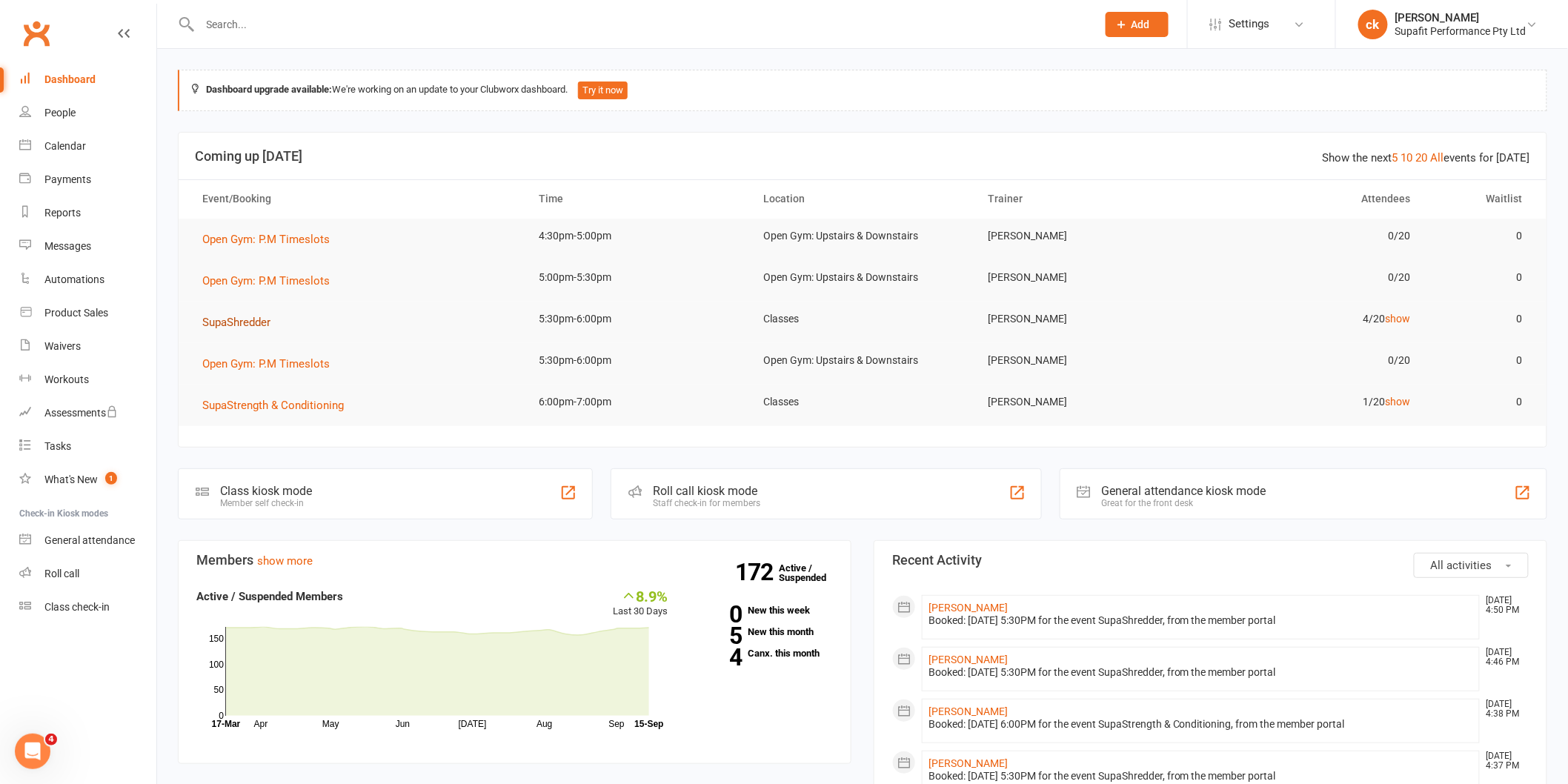
click at [249, 321] on span "SupaShredder" at bounding box center [236, 322] width 68 height 14
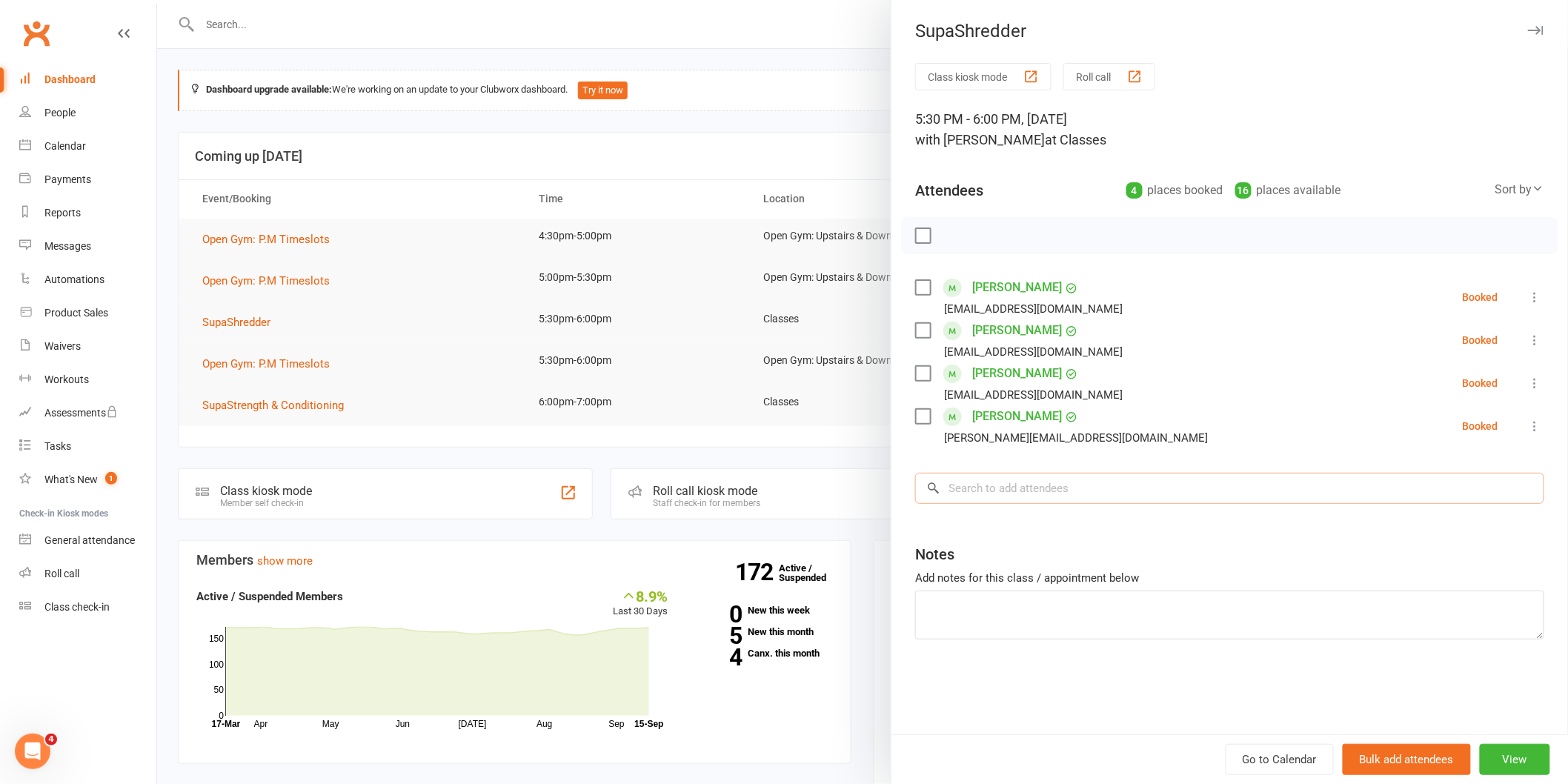
click at [1010, 480] on input "search" at bounding box center [1230, 488] width 629 height 31
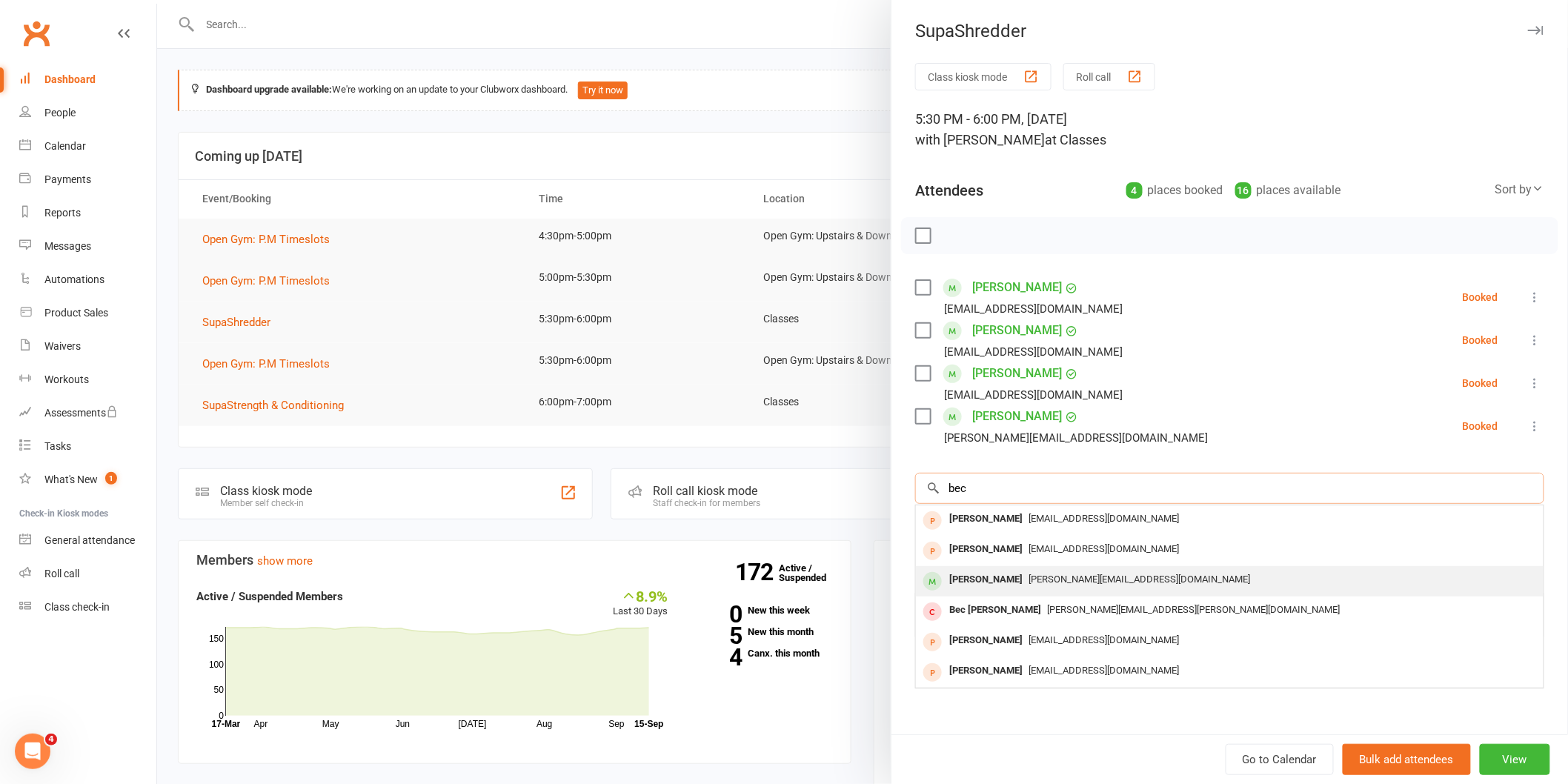
type input "bec"
click at [1052, 567] on div "[PERSON_NAME] [PERSON_NAME][EMAIL_ADDRESS][DOMAIN_NAME]" at bounding box center [1230, 581] width 628 height 30
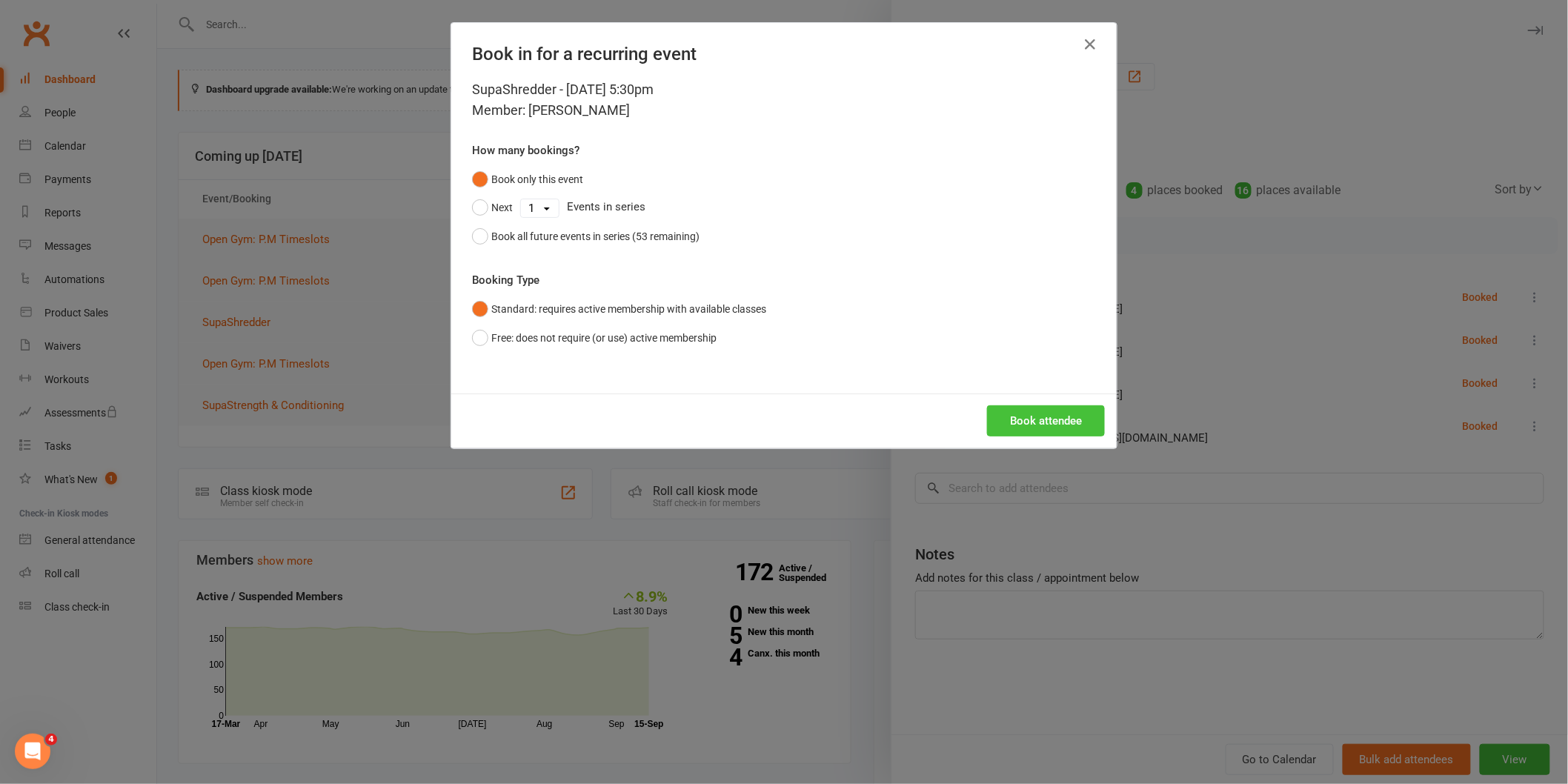
click at [1025, 416] on button "Book attendee" at bounding box center [1046, 420] width 118 height 31
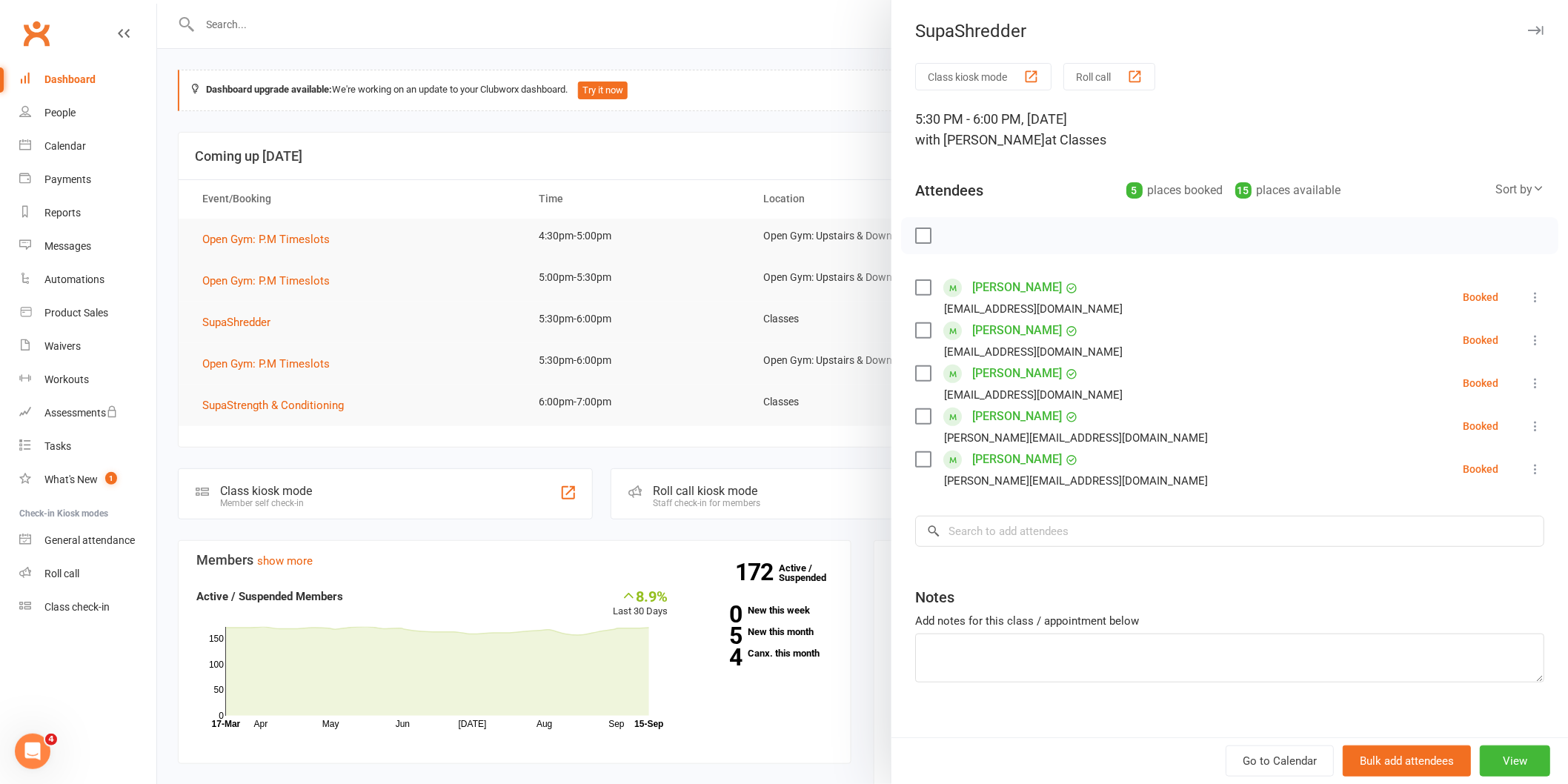
click at [730, 221] on div at bounding box center [863, 392] width 1411 height 784
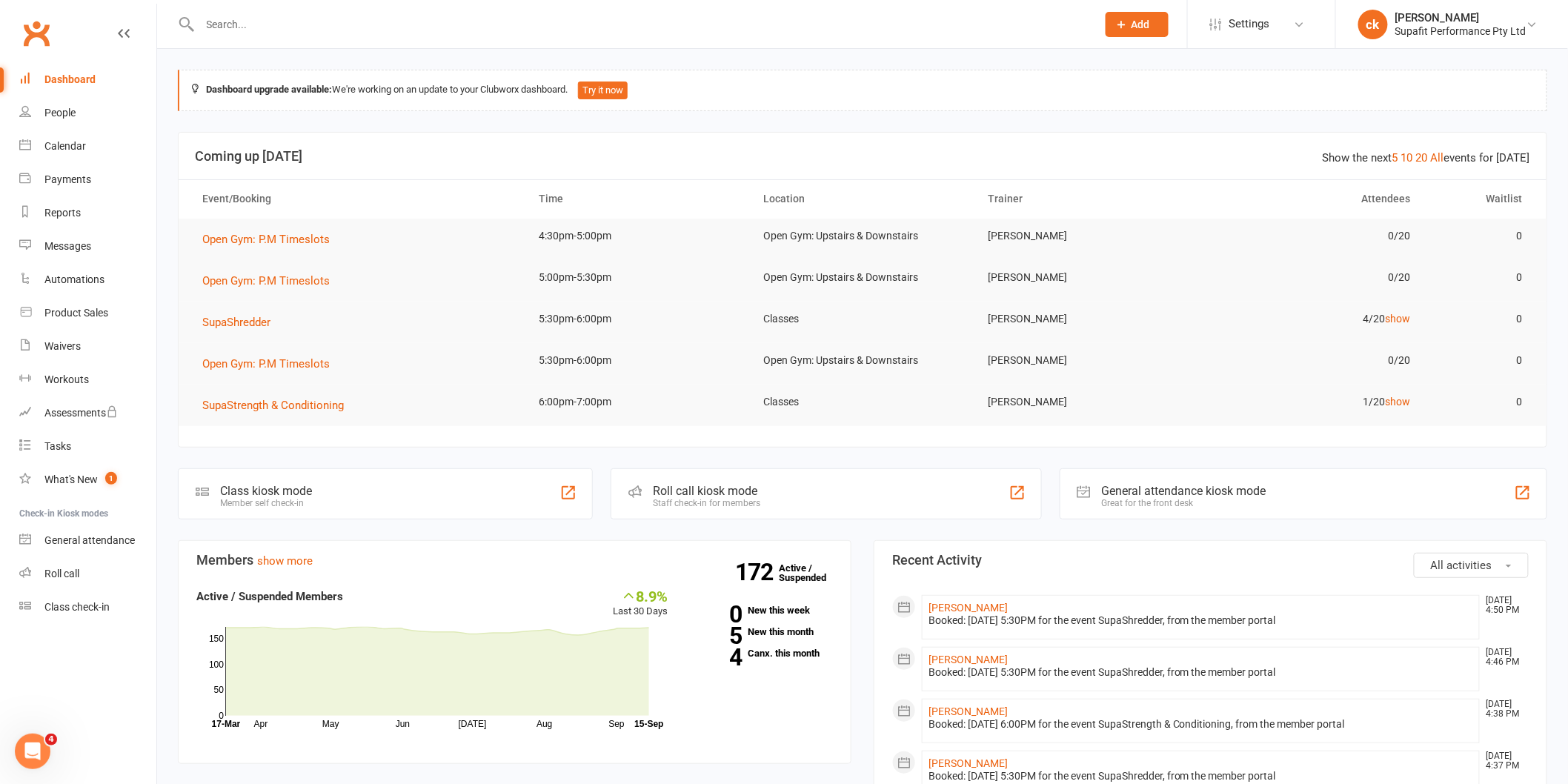
click at [439, 400] on td "SupaStrength & Conditioning" at bounding box center [358, 405] width 337 height 42
click at [961, 434] on section "Show the next 5 10 20 All events for [DATE] Coming up [DATE] Event/Booking Time…" at bounding box center [863, 289] width 1370 height 315
click at [237, 313] on button "SupaShredder" at bounding box center [241, 321] width 78 height 17
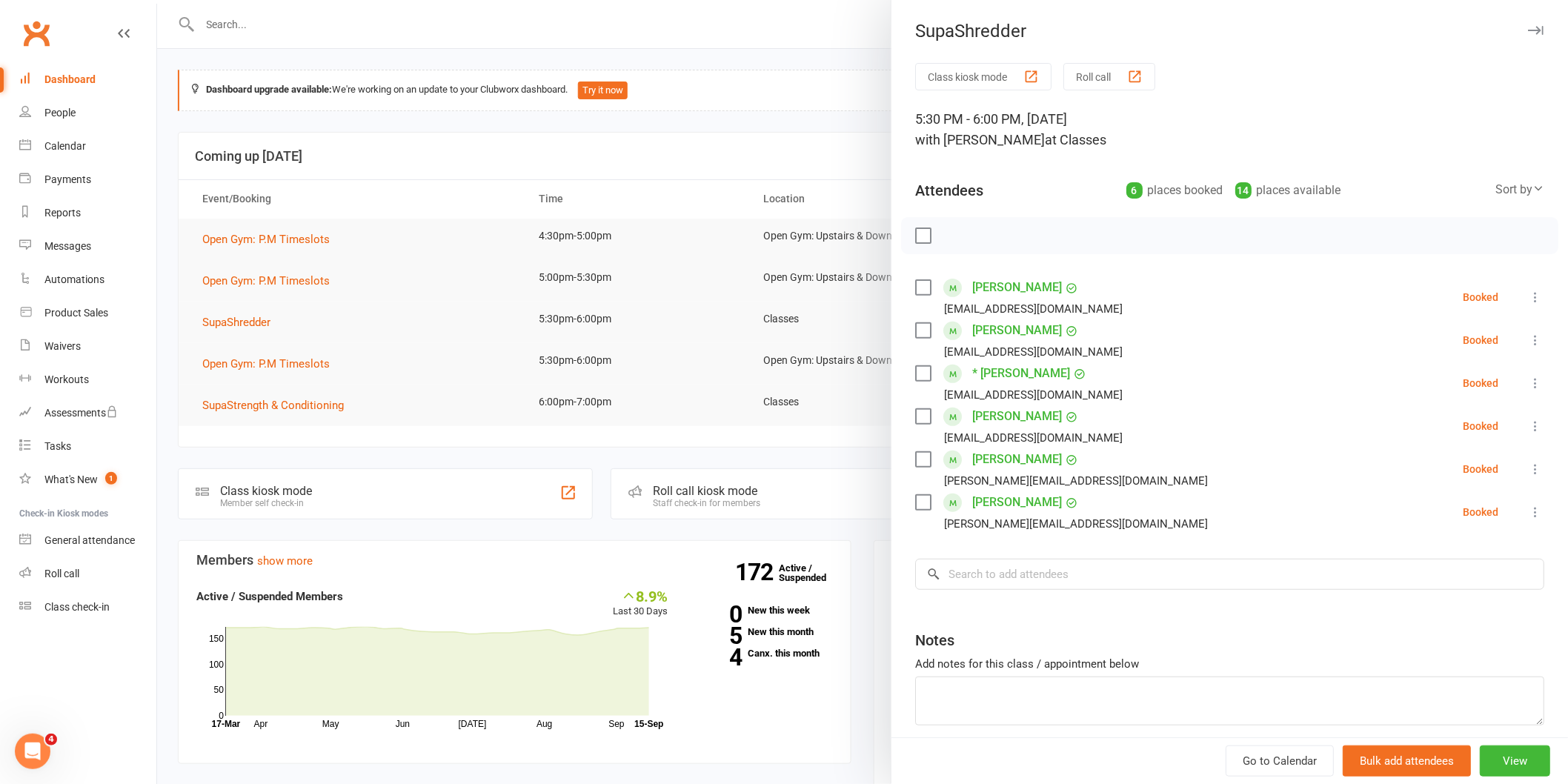
click at [665, 321] on div at bounding box center [863, 392] width 1411 height 784
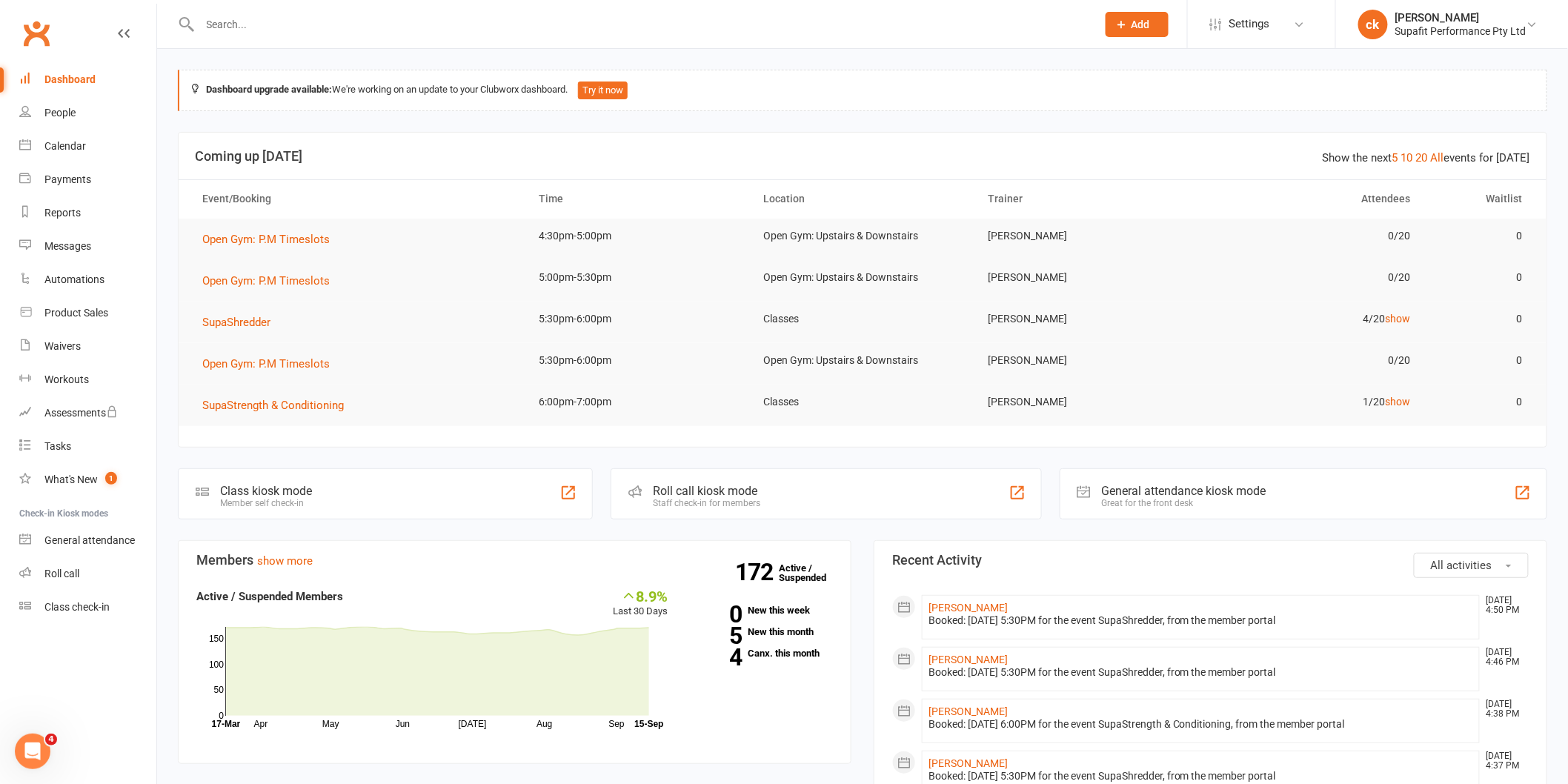
click at [212, 418] on td "SupaStrength & Conditioning" at bounding box center [358, 405] width 337 height 42
click at [217, 401] on span "SupaStrength & Conditioning" at bounding box center [273, 406] width 141 height 14
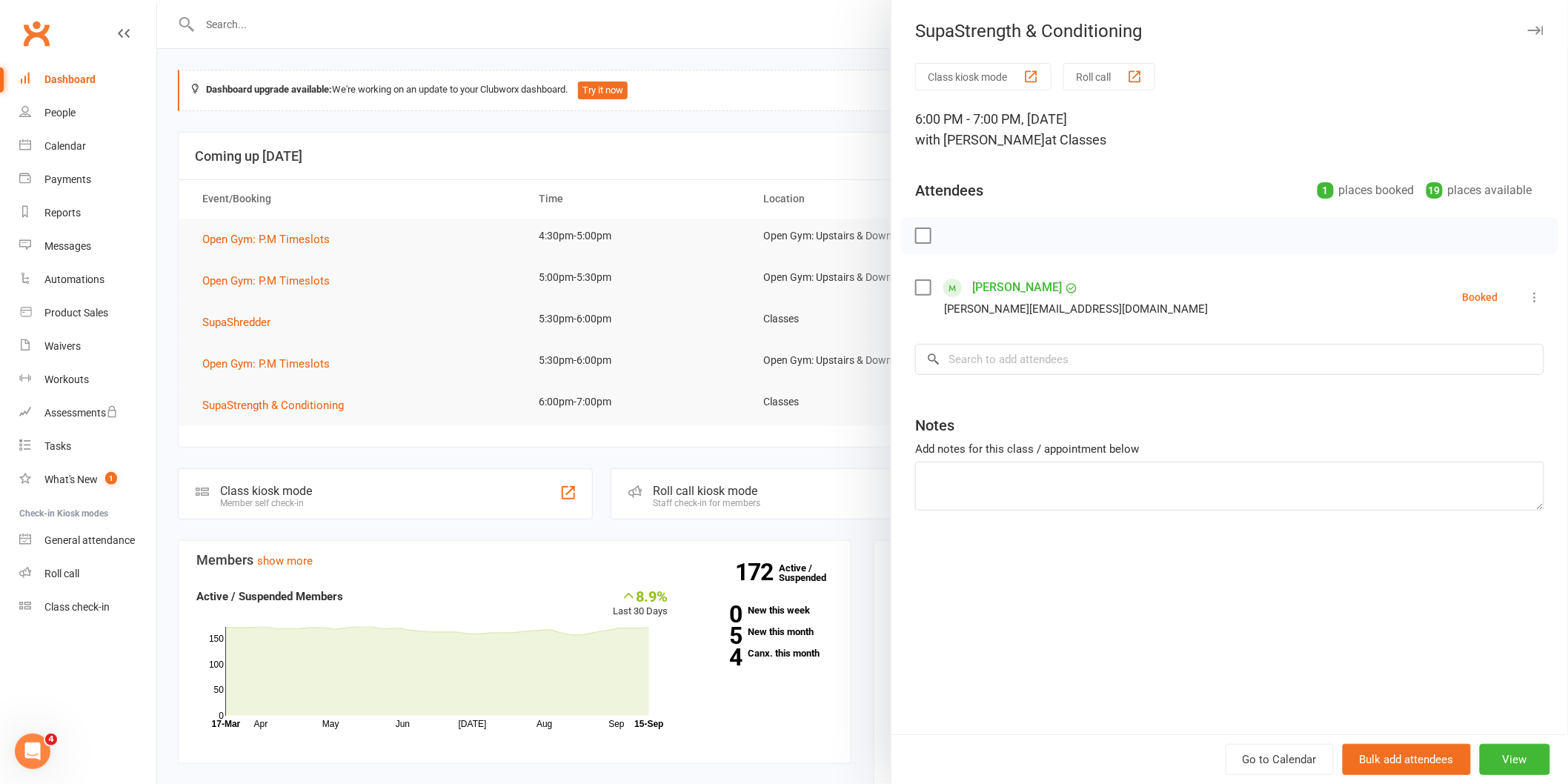
click at [223, 322] on div at bounding box center [863, 392] width 1411 height 784
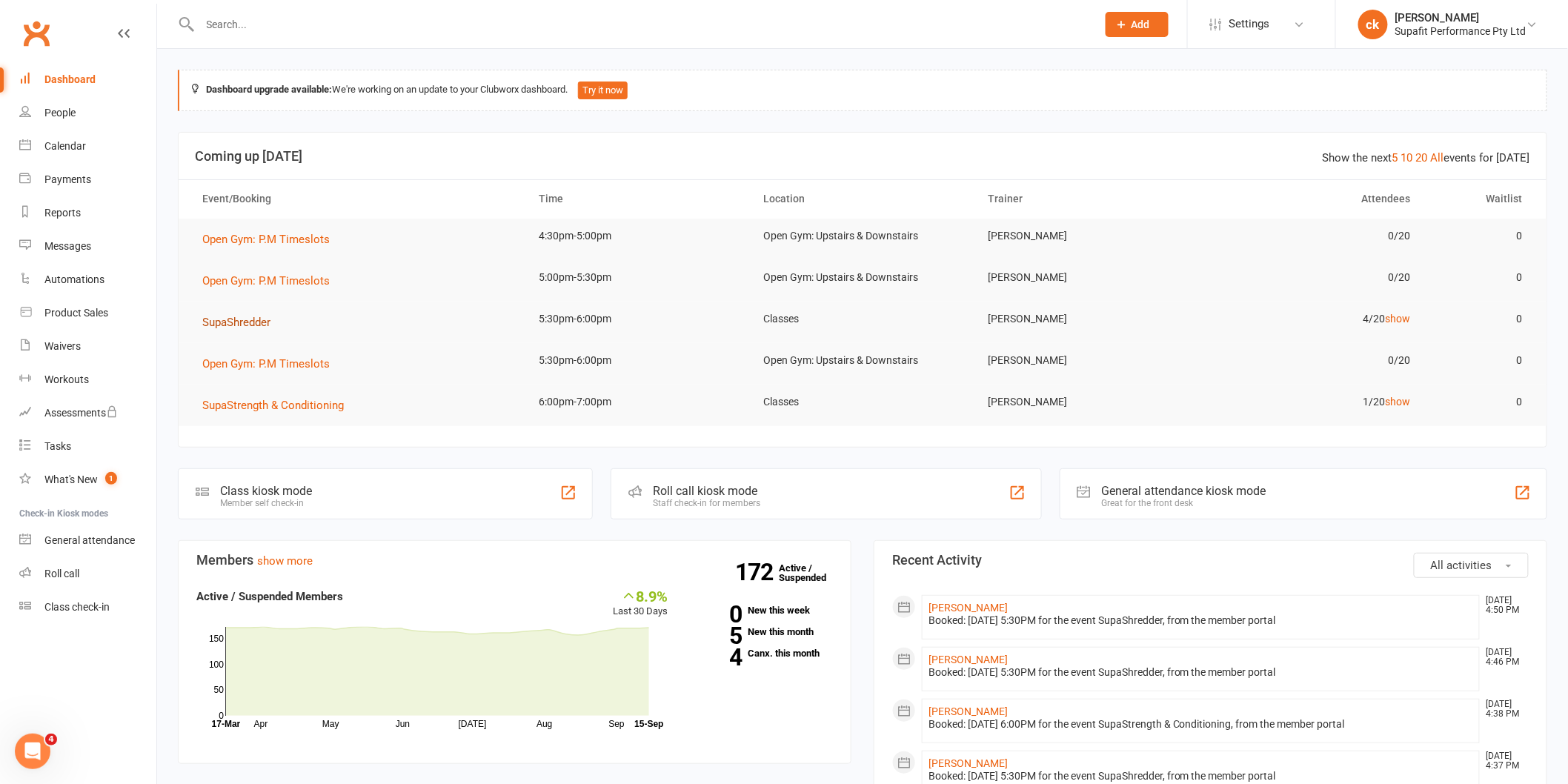
click at [223, 322] on span "SupaShredder" at bounding box center [236, 322] width 68 height 14
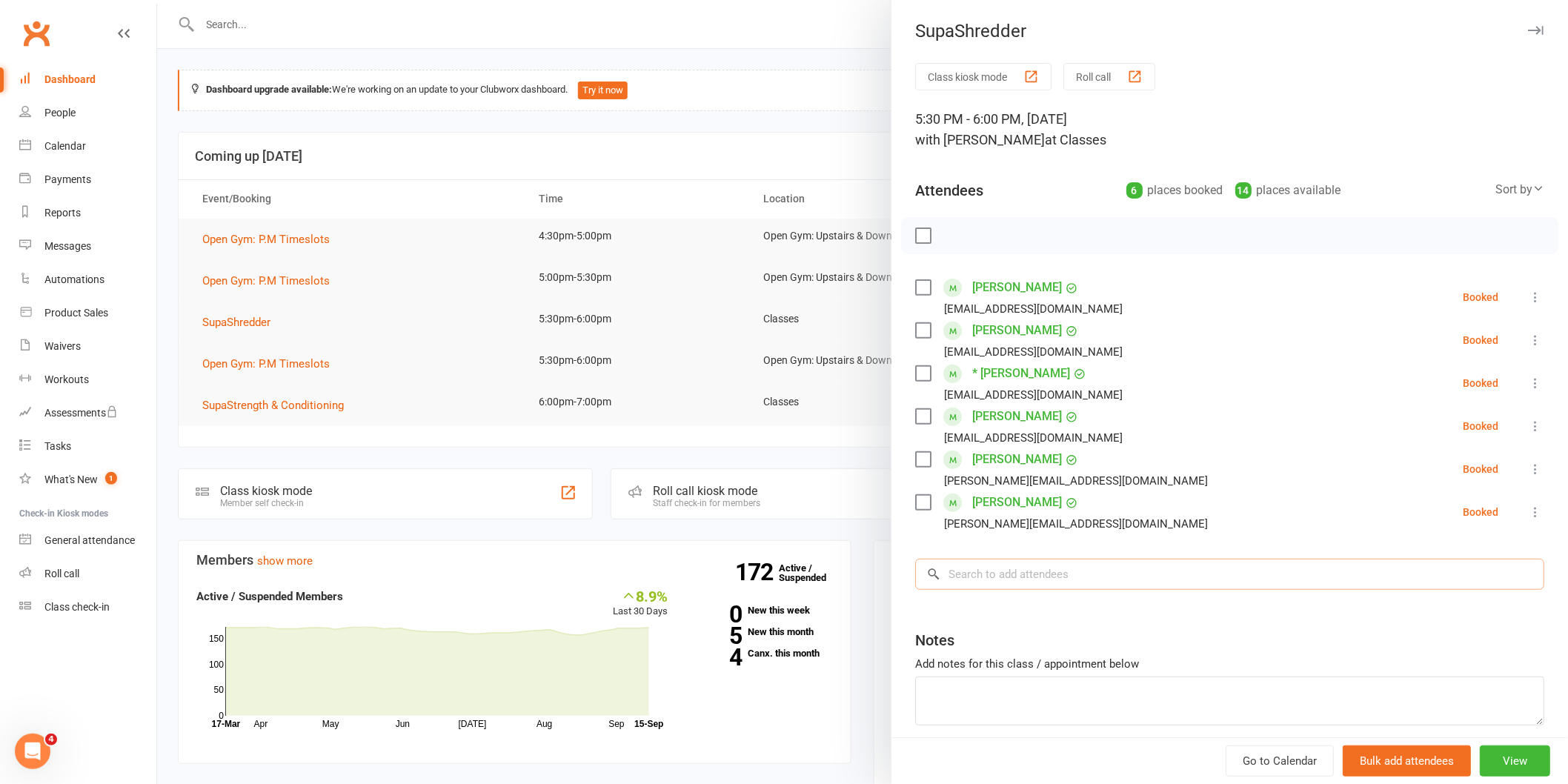
click at [1045, 577] on input "search" at bounding box center [1230, 574] width 629 height 31
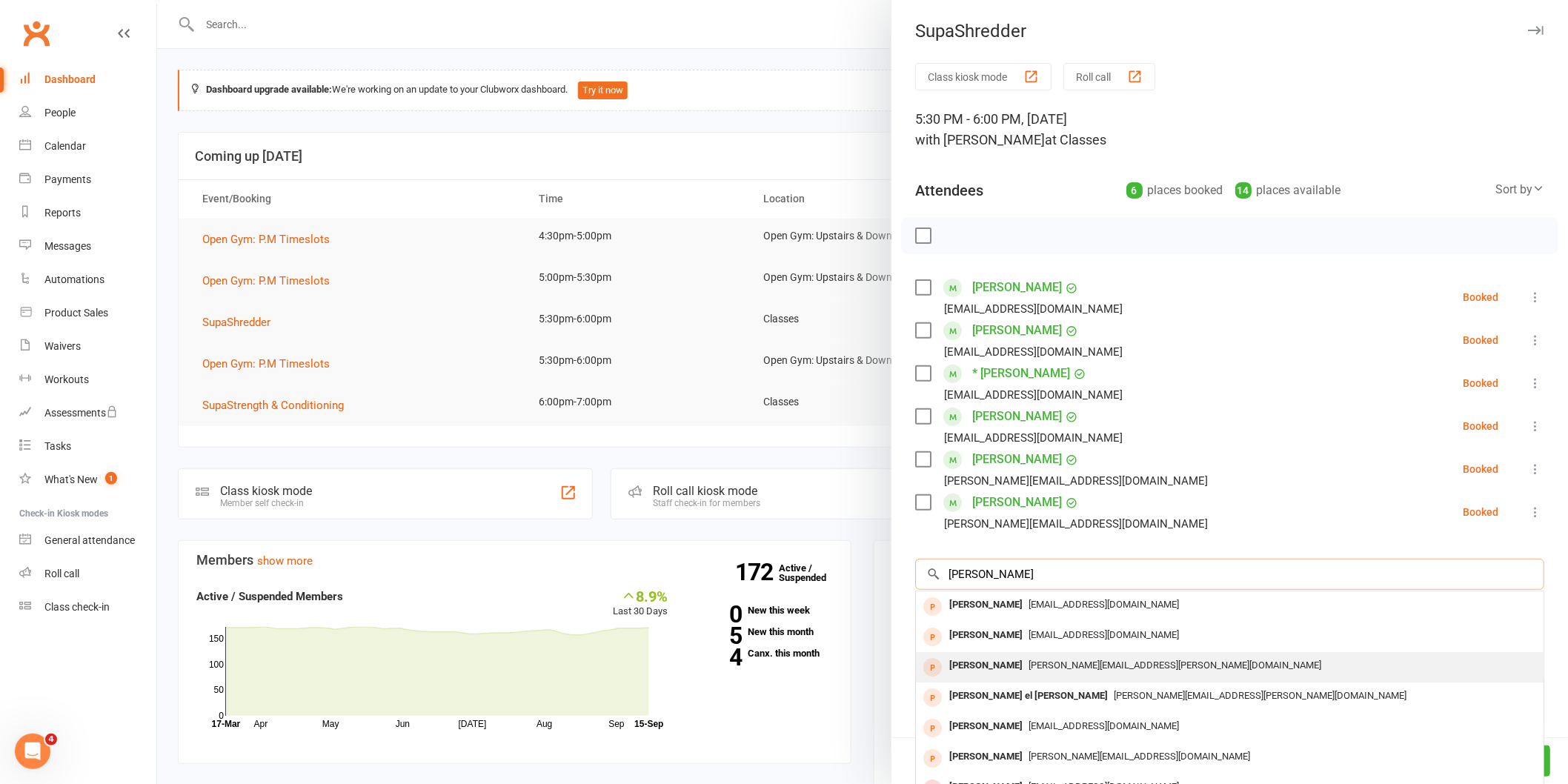
scroll to position [81, 0]
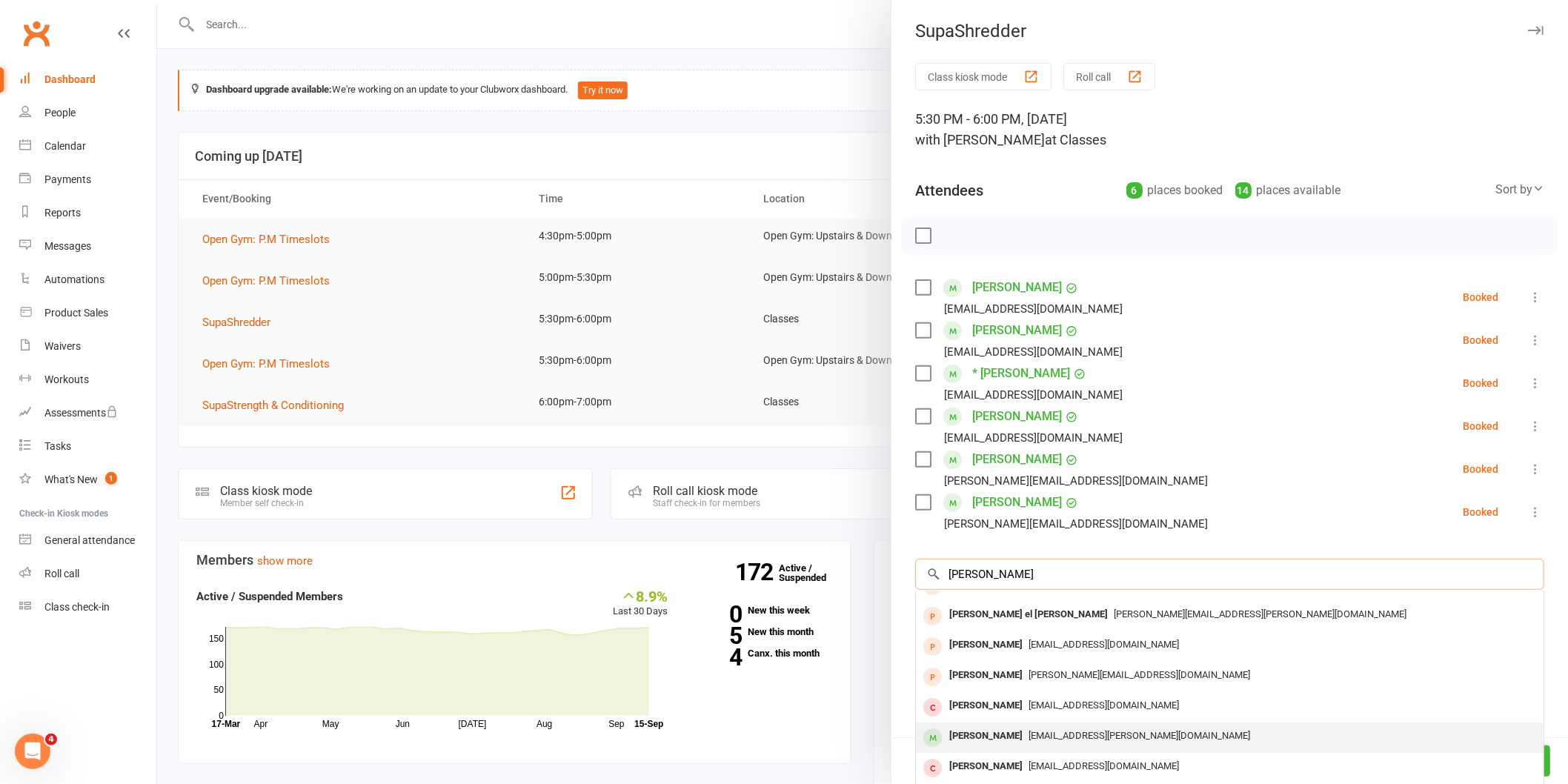
type input "[PERSON_NAME]"
click at [1061, 737] on span "[EMAIL_ADDRESS][PERSON_NAME][DOMAIN_NAME]" at bounding box center [1139, 735] width 222 height 11
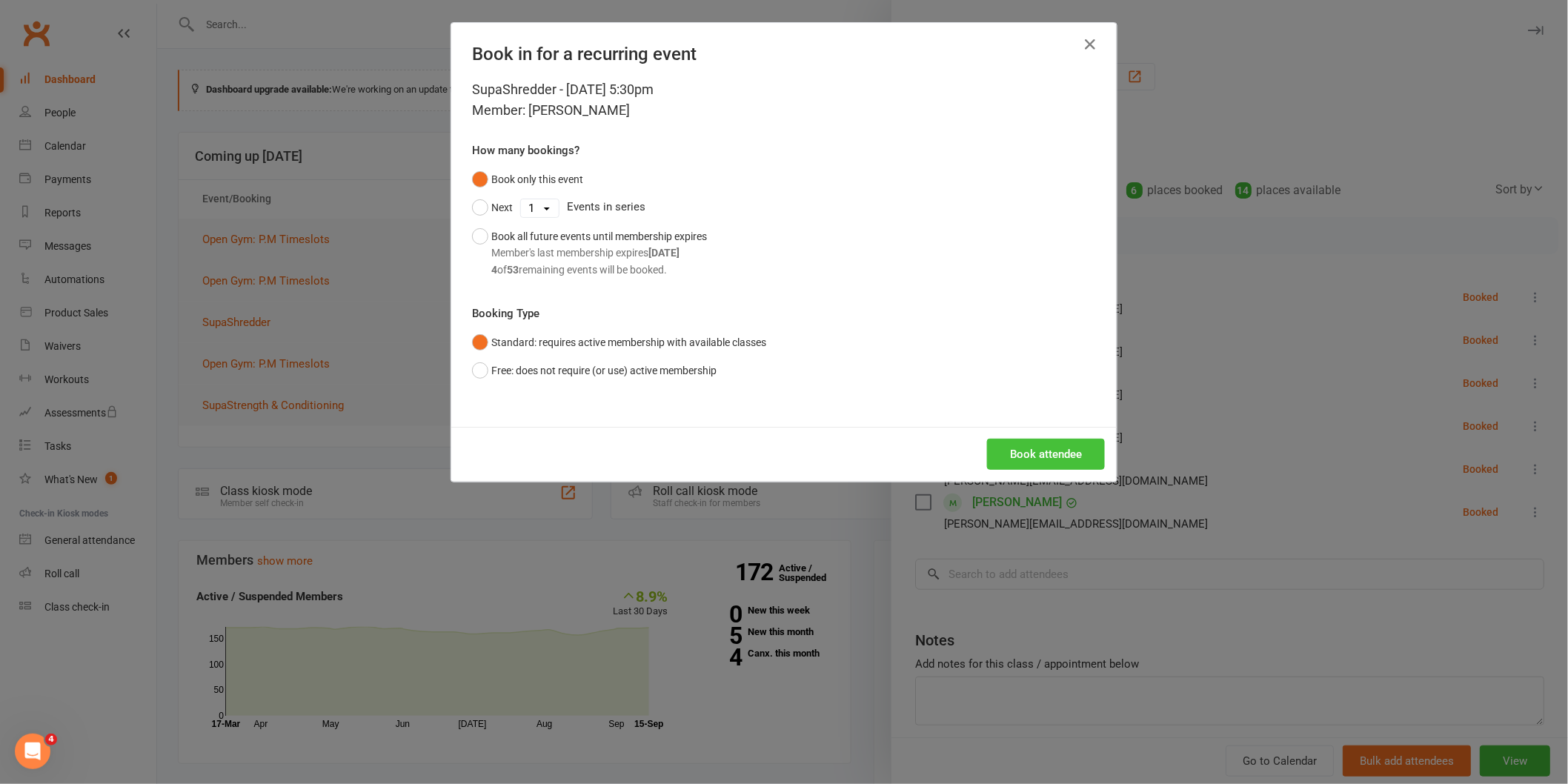
click at [1060, 465] on button "Book attendee" at bounding box center [1046, 454] width 118 height 31
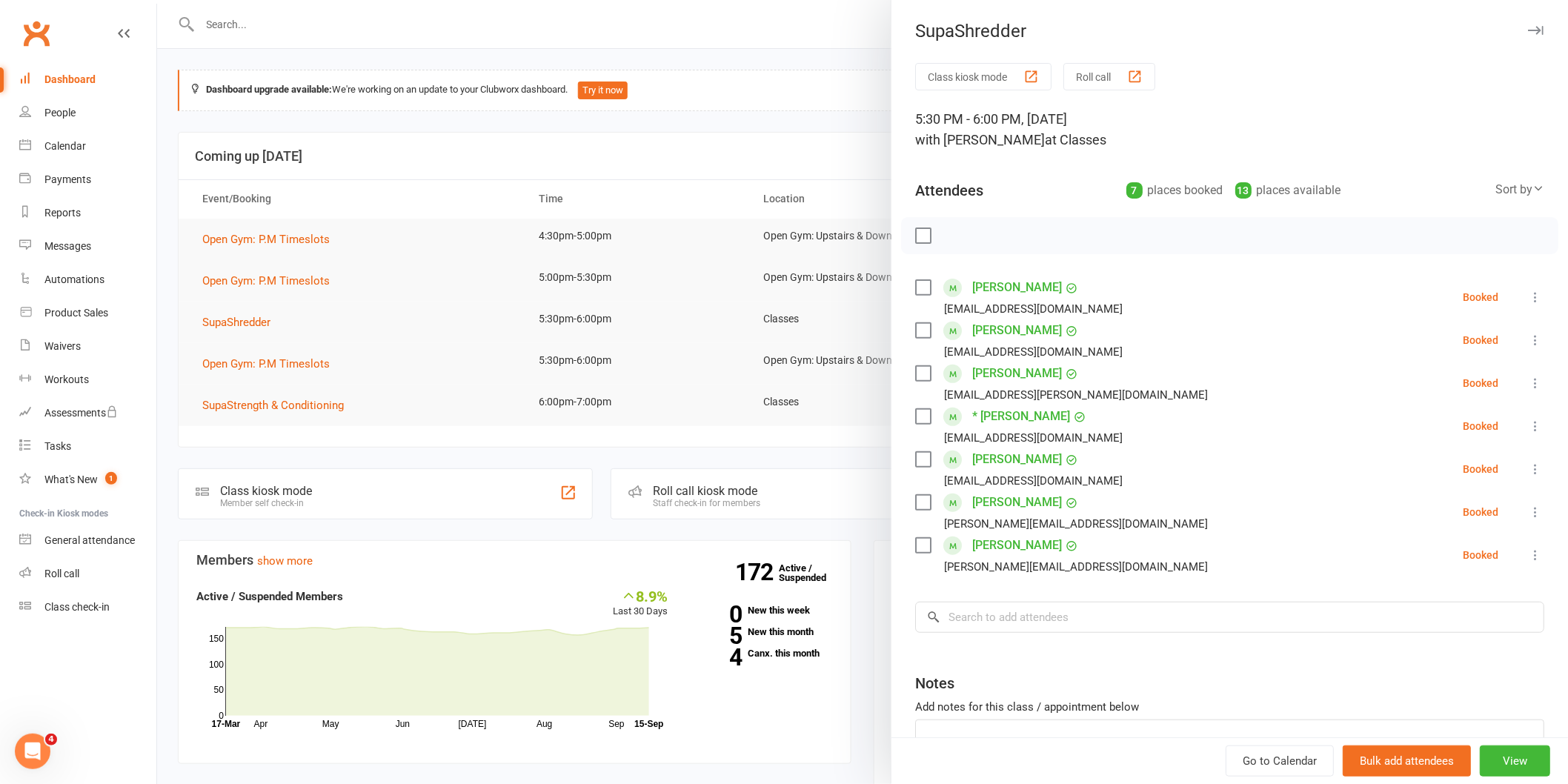
click at [915, 233] on label at bounding box center [922, 235] width 14 height 14
click at [948, 242] on icon "button" at bounding box center [955, 235] width 16 height 16
click at [781, 346] on div at bounding box center [863, 392] width 1411 height 784
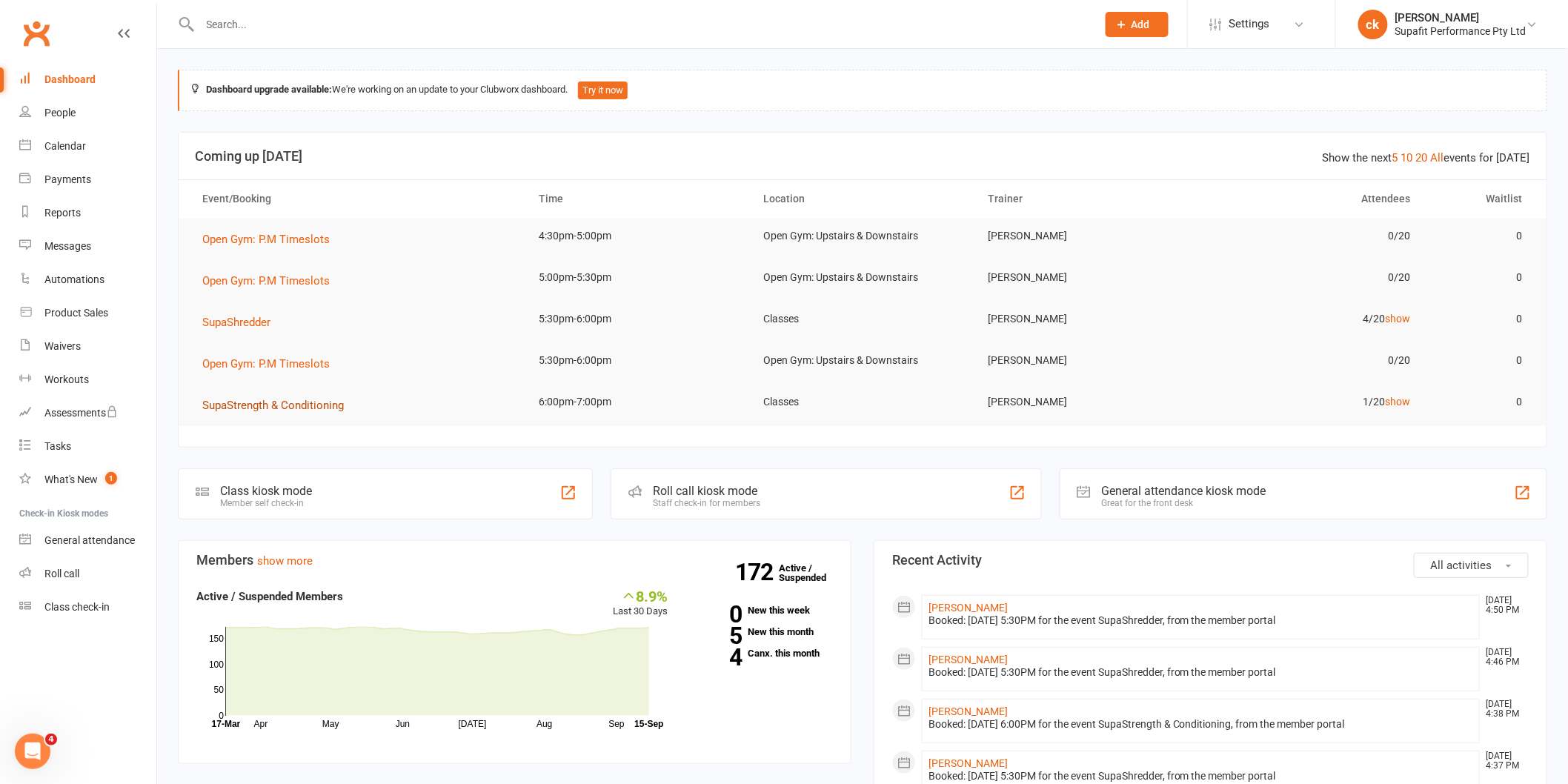
click at [336, 408] on span "SupaStrength & Conditioning" at bounding box center [273, 406] width 141 height 14
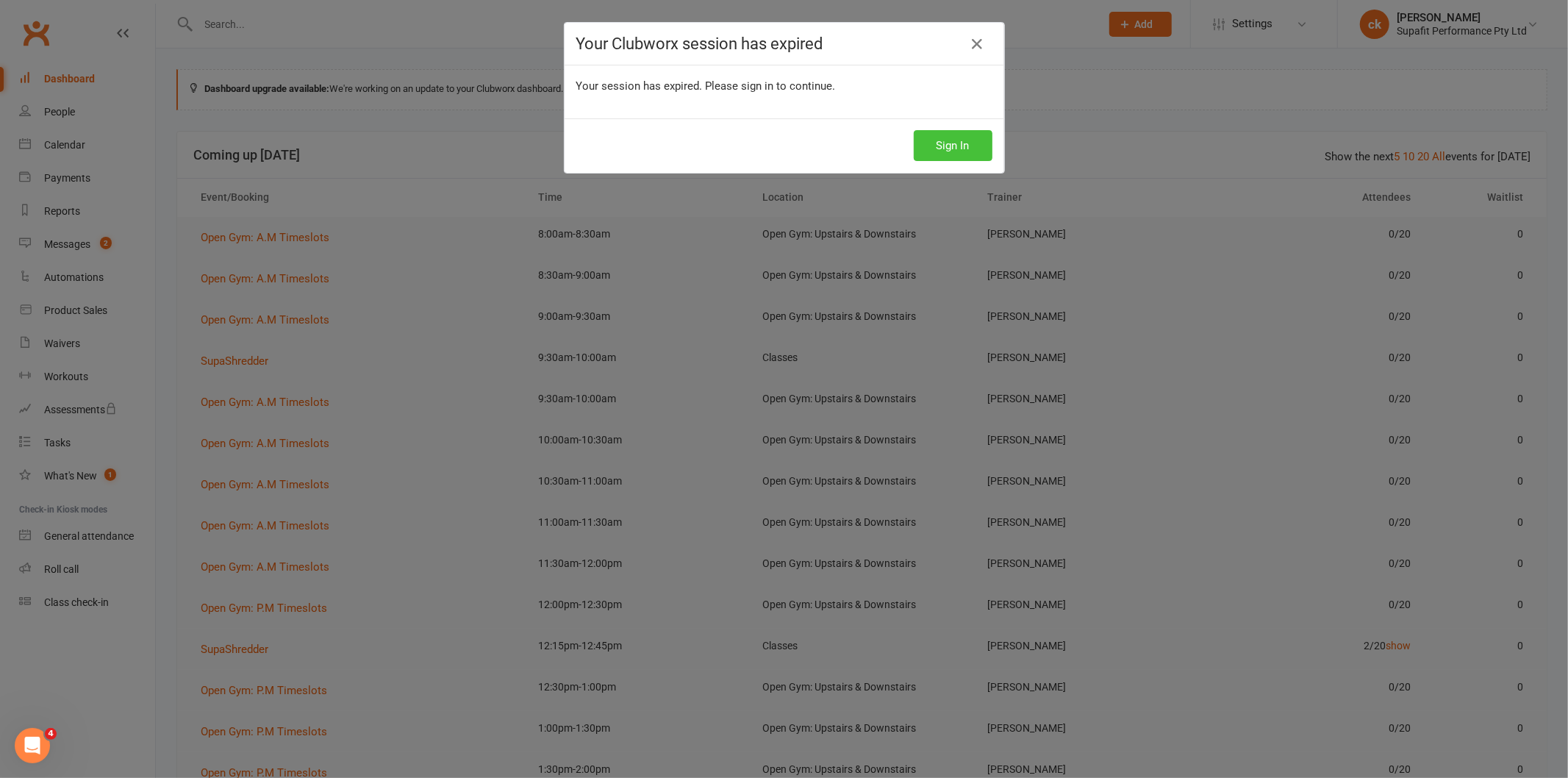
click at [926, 142] on button "Sign In" at bounding box center [953, 145] width 78 height 31
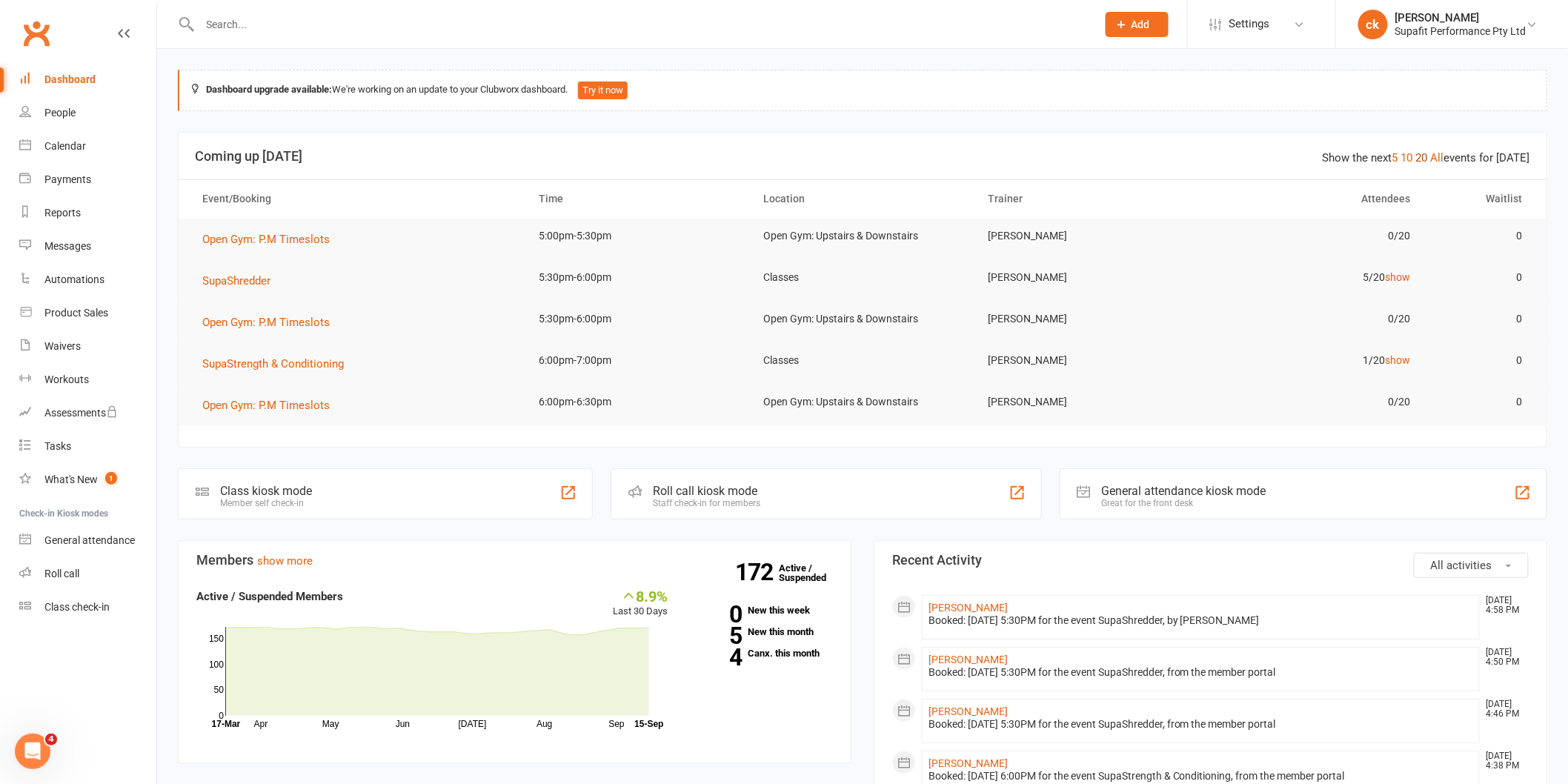
click at [1428, 162] on link "20" at bounding box center [1422, 158] width 12 height 14
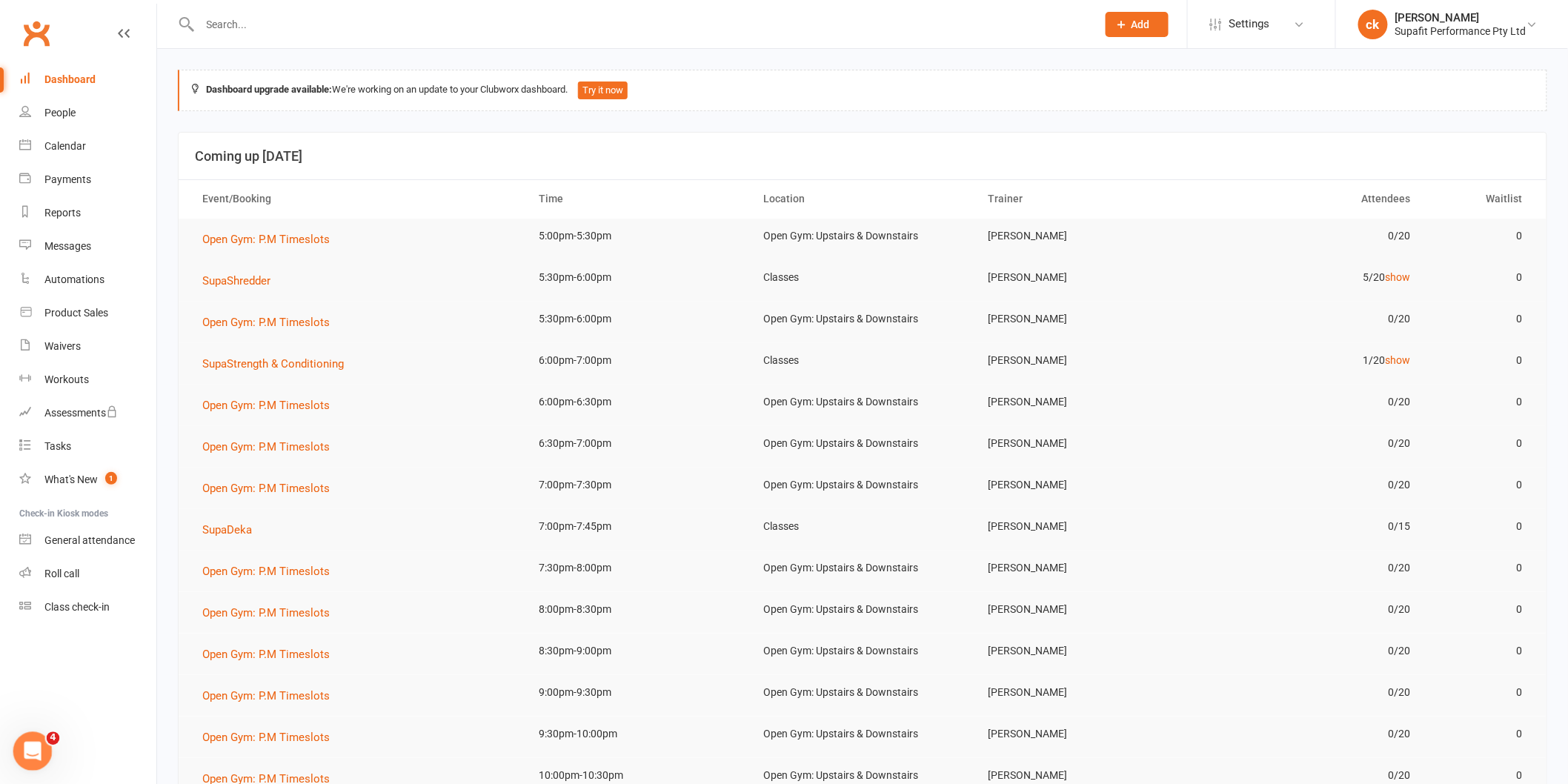
click at [24, 731] on html at bounding box center [30, 748] width 36 height 36
click at [72, 687] on nav "Clubworx Dashboard People Calendar Payments Reports Messages Automations Produc…" at bounding box center [78, 396] width 157 height 784
click at [49, 240] on div "Messages" at bounding box center [67, 246] width 46 height 12
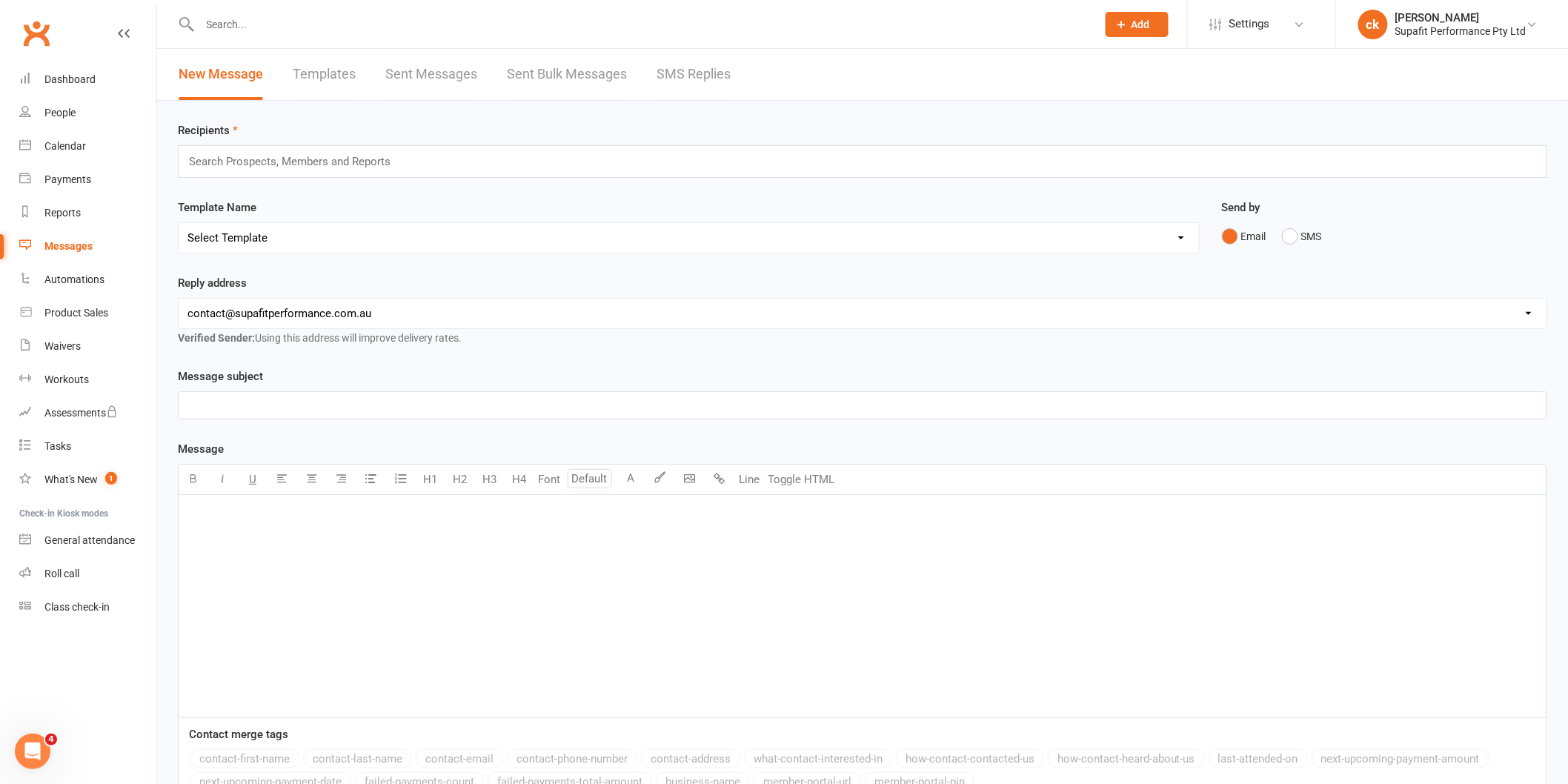
click at [695, 61] on link "SMS Replies" at bounding box center [693, 74] width 74 height 51
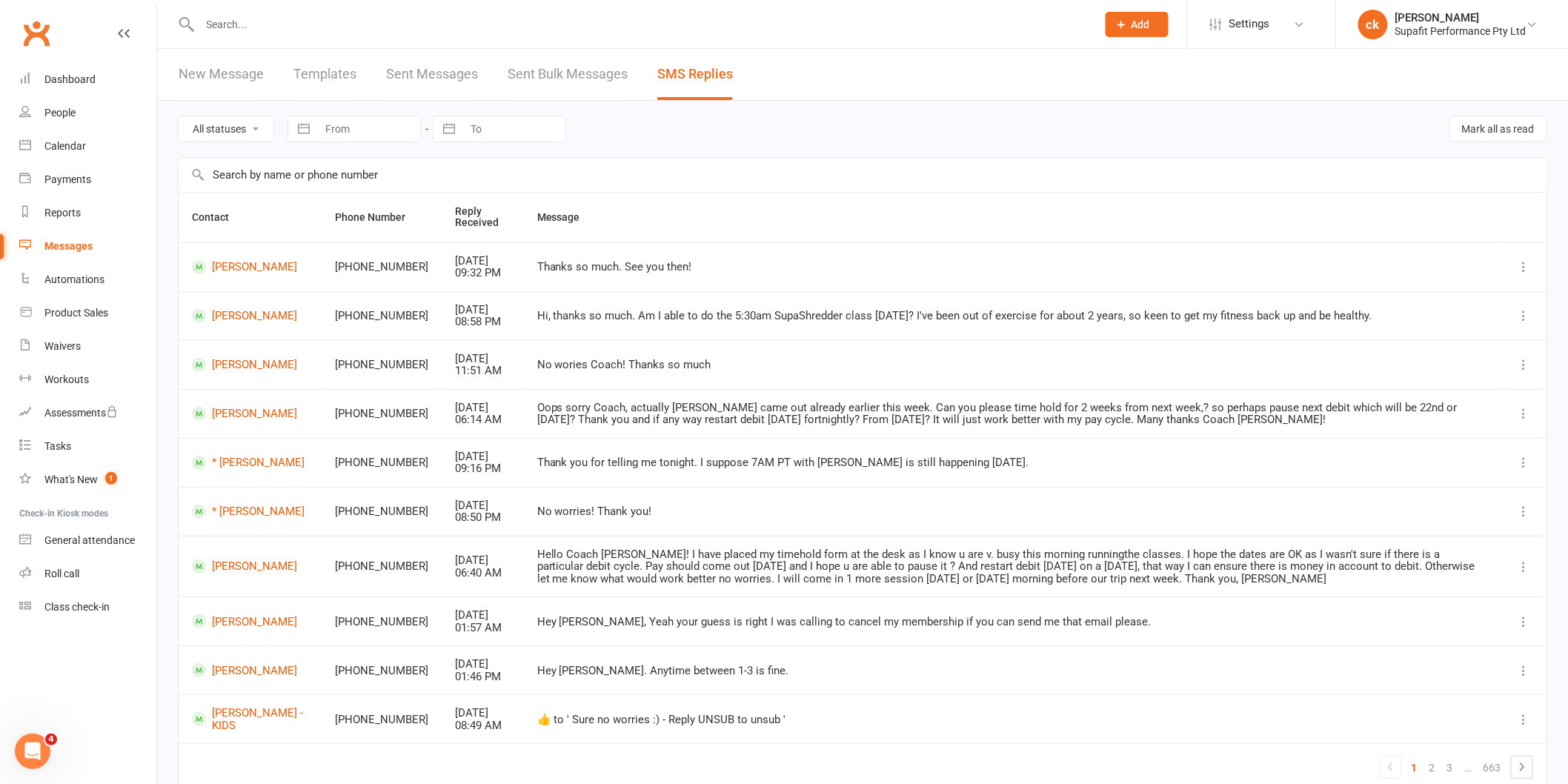
scroll to position [71, 0]
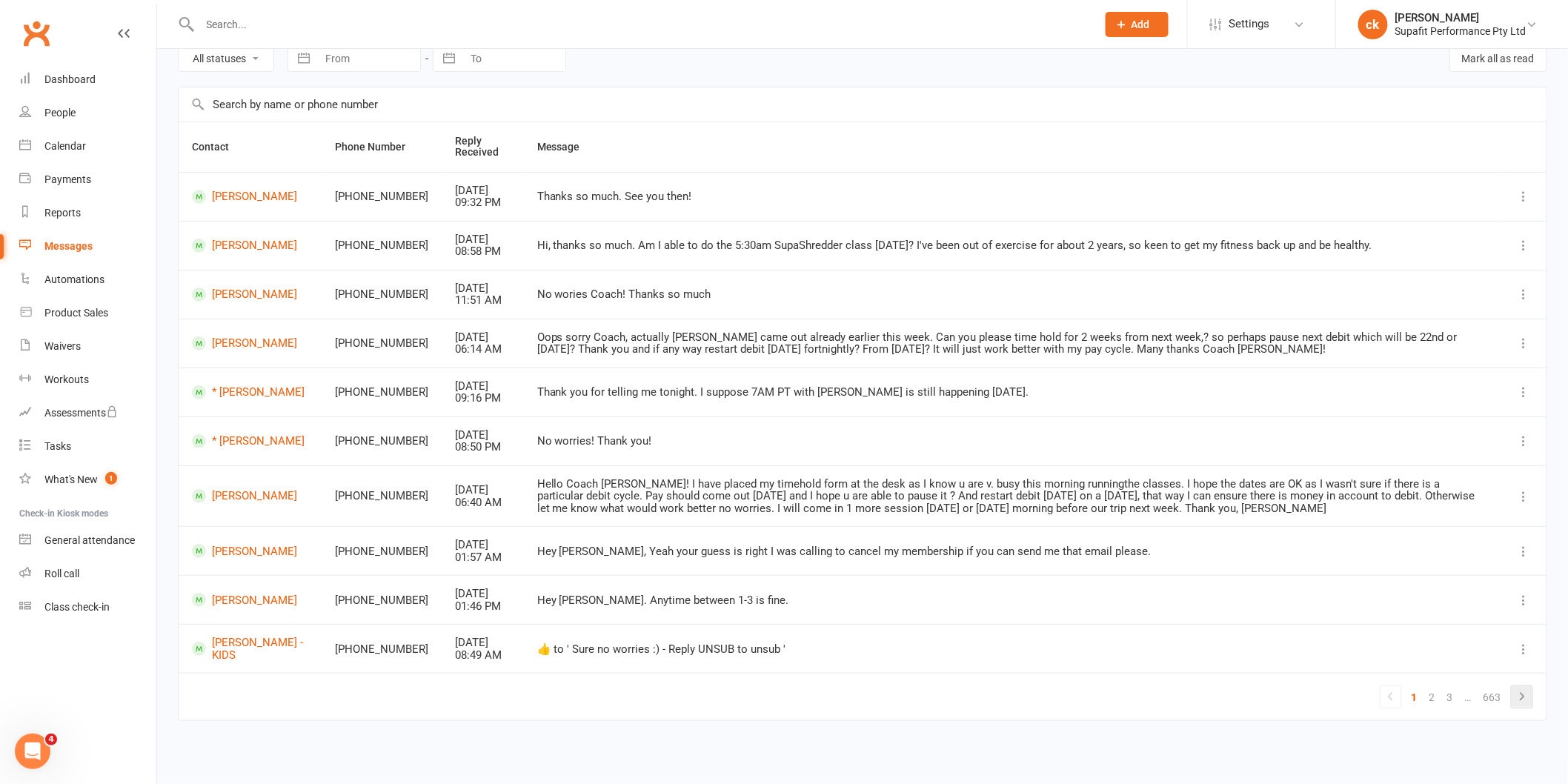
click at [1520, 701] on icon at bounding box center [1522, 696] width 17 height 17
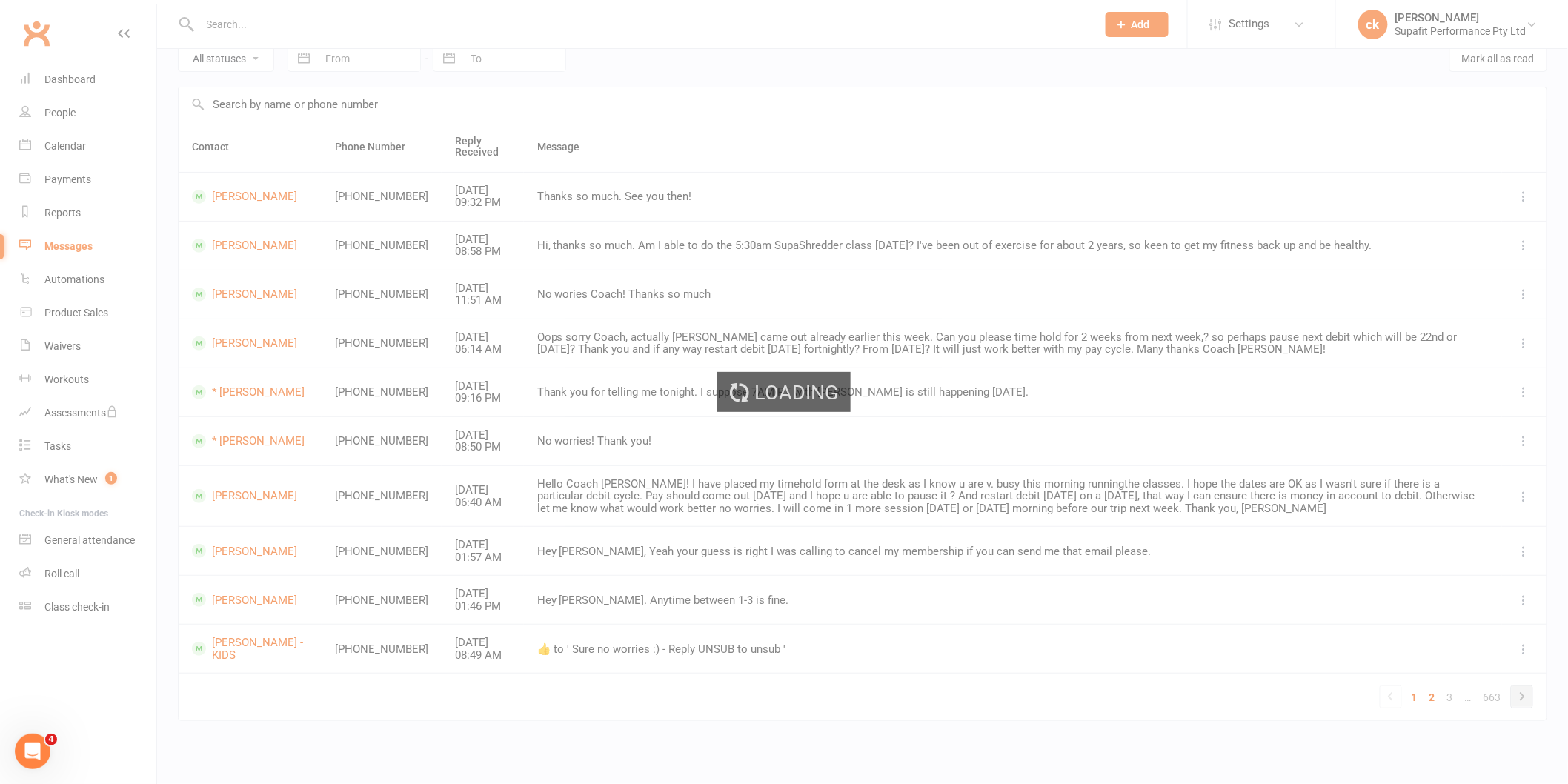
scroll to position [58, 0]
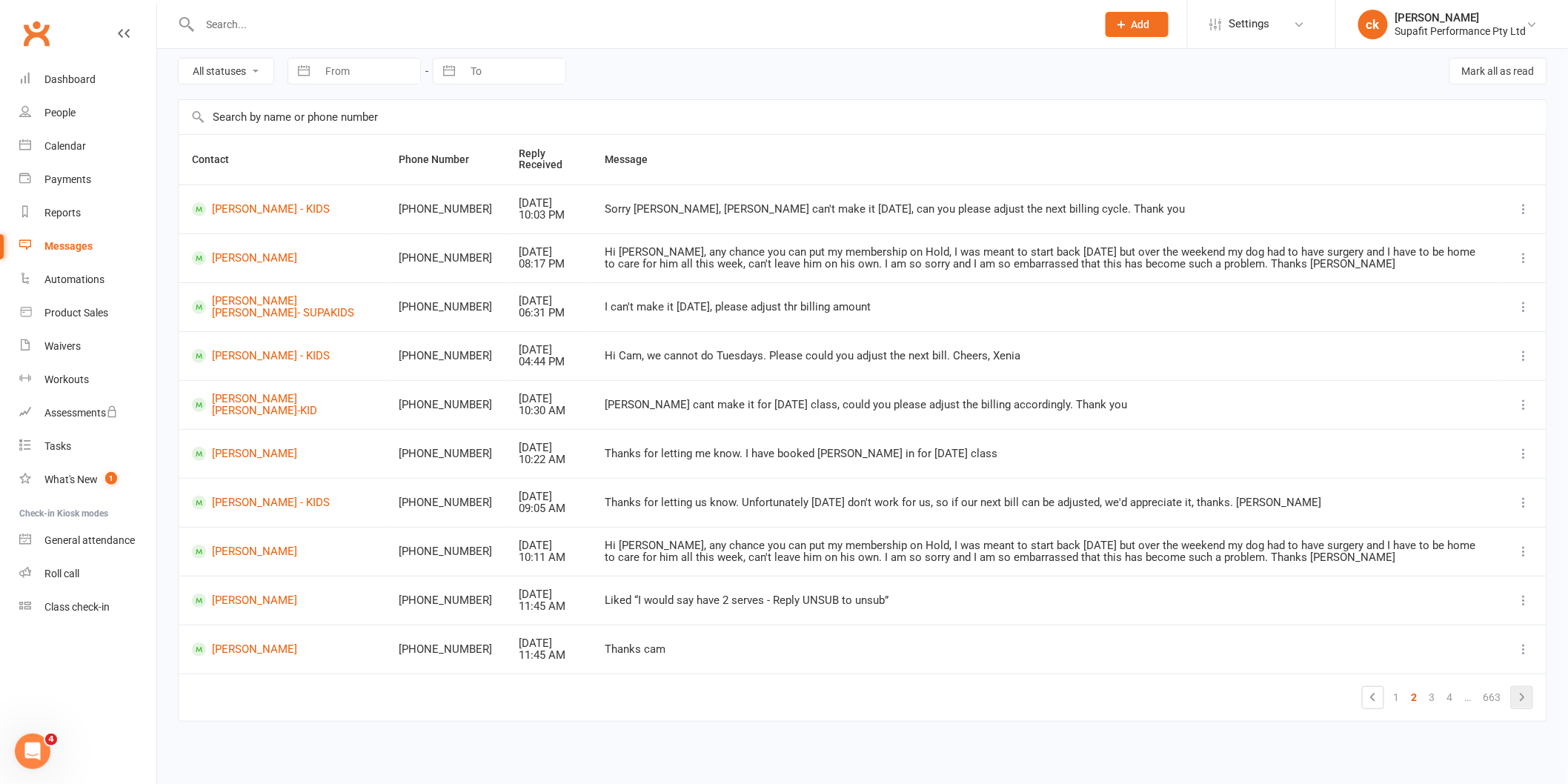
click at [1520, 701] on icon at bounding box center [1522, 697] width 17 height 17
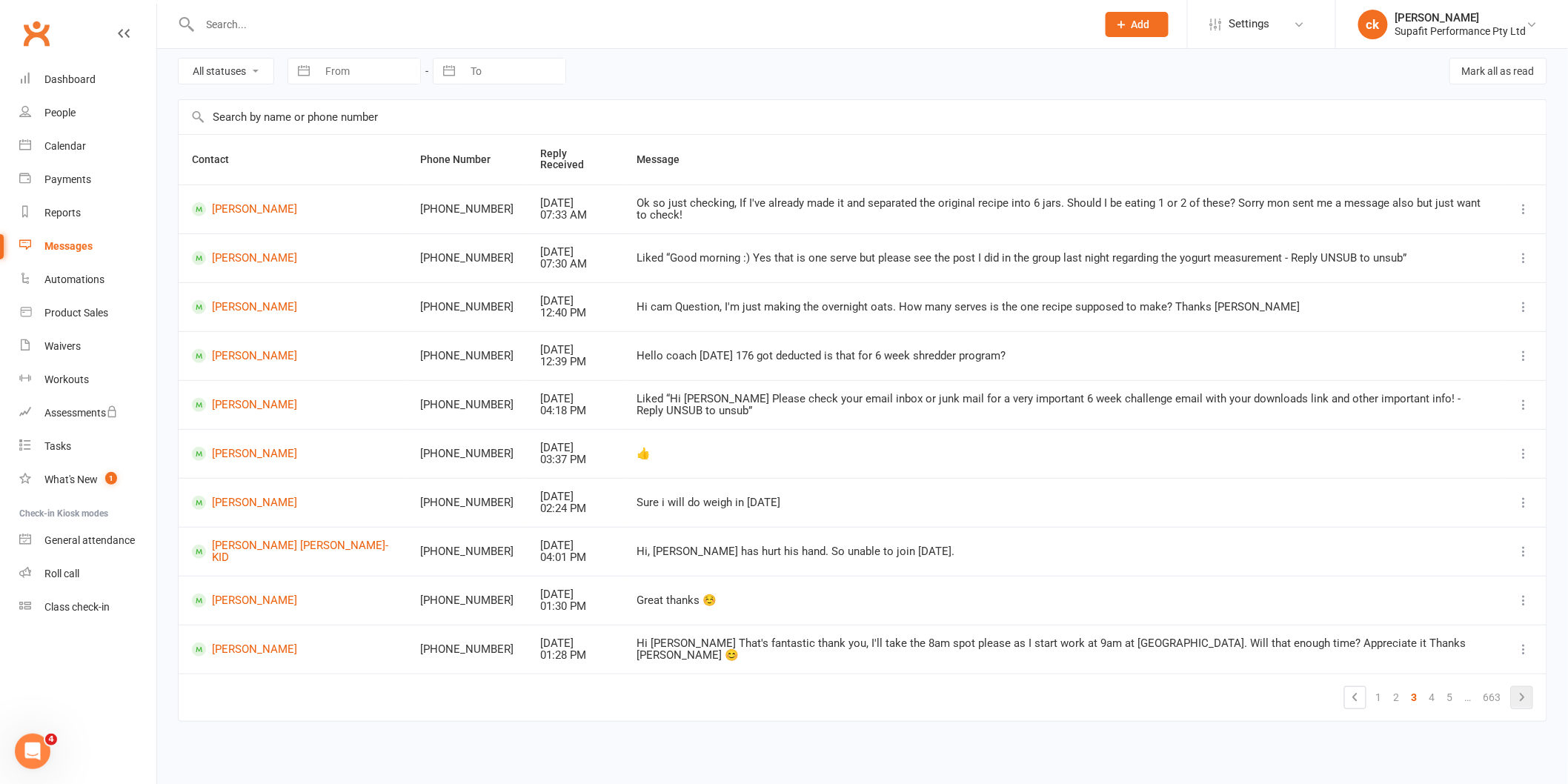
scroll to position [46, 0]
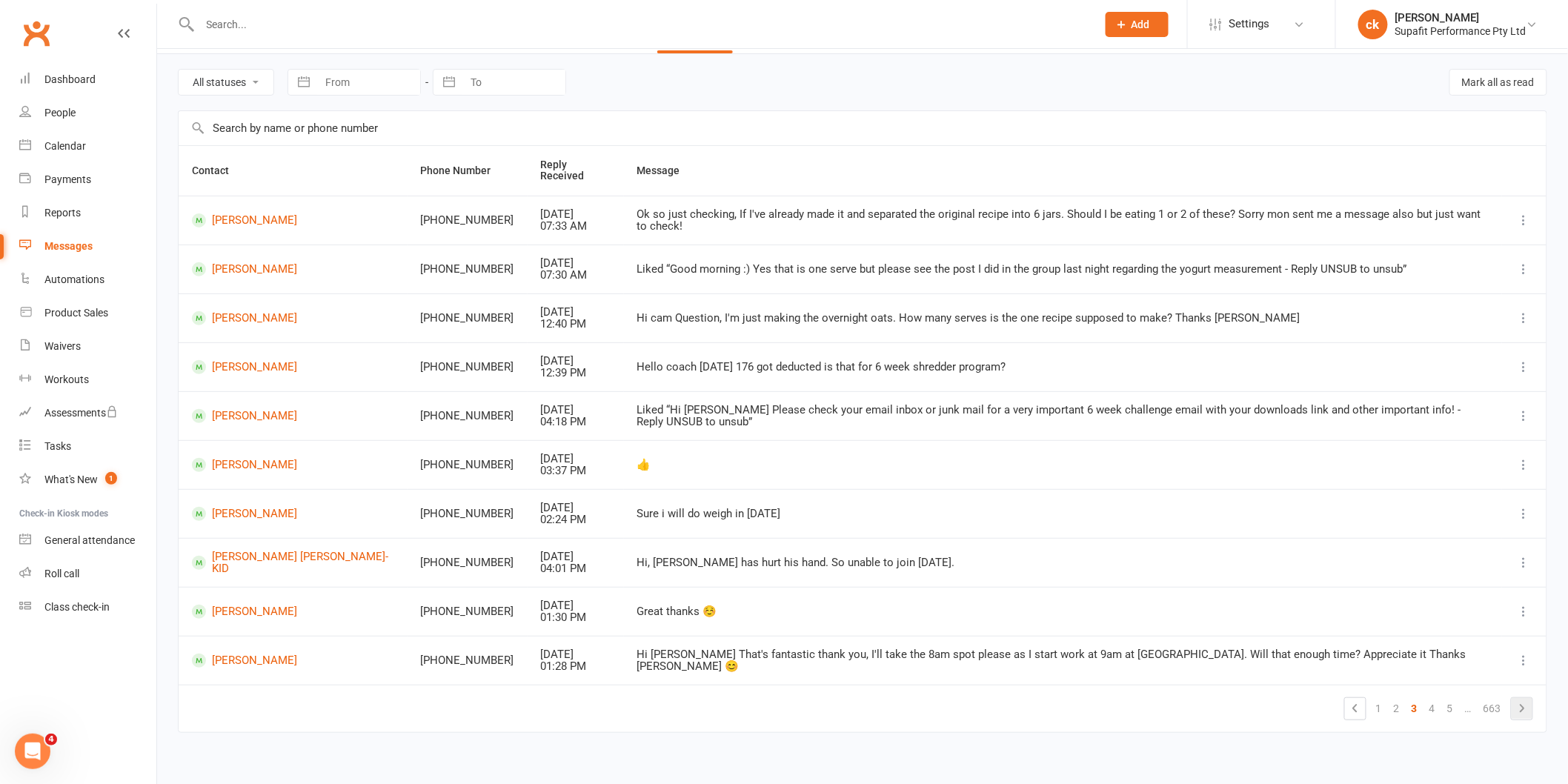
click at [1520, 701] on icon at bounding box center [1522, 707] width 17 height 17
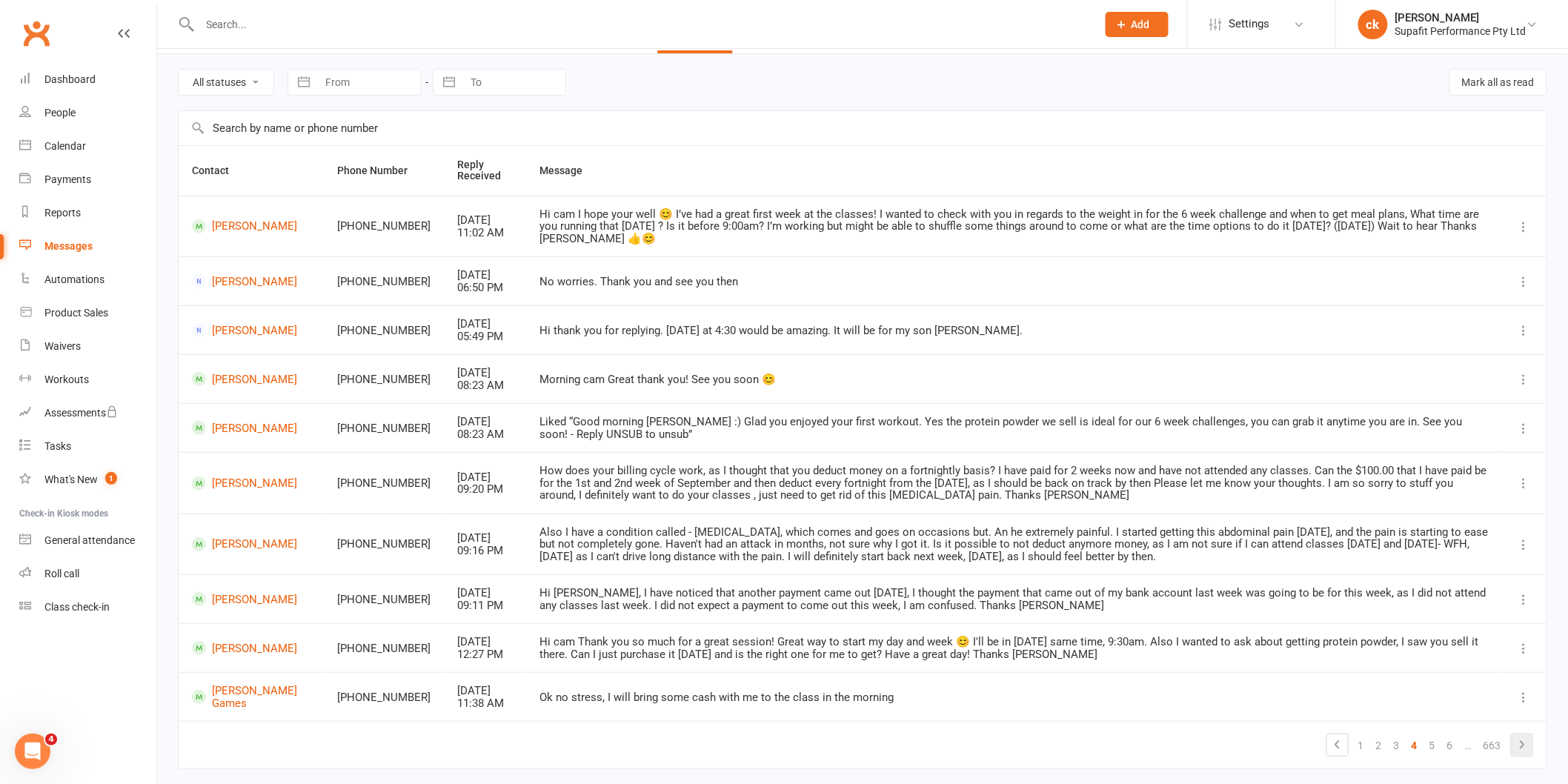
scroll to position [71, 0]
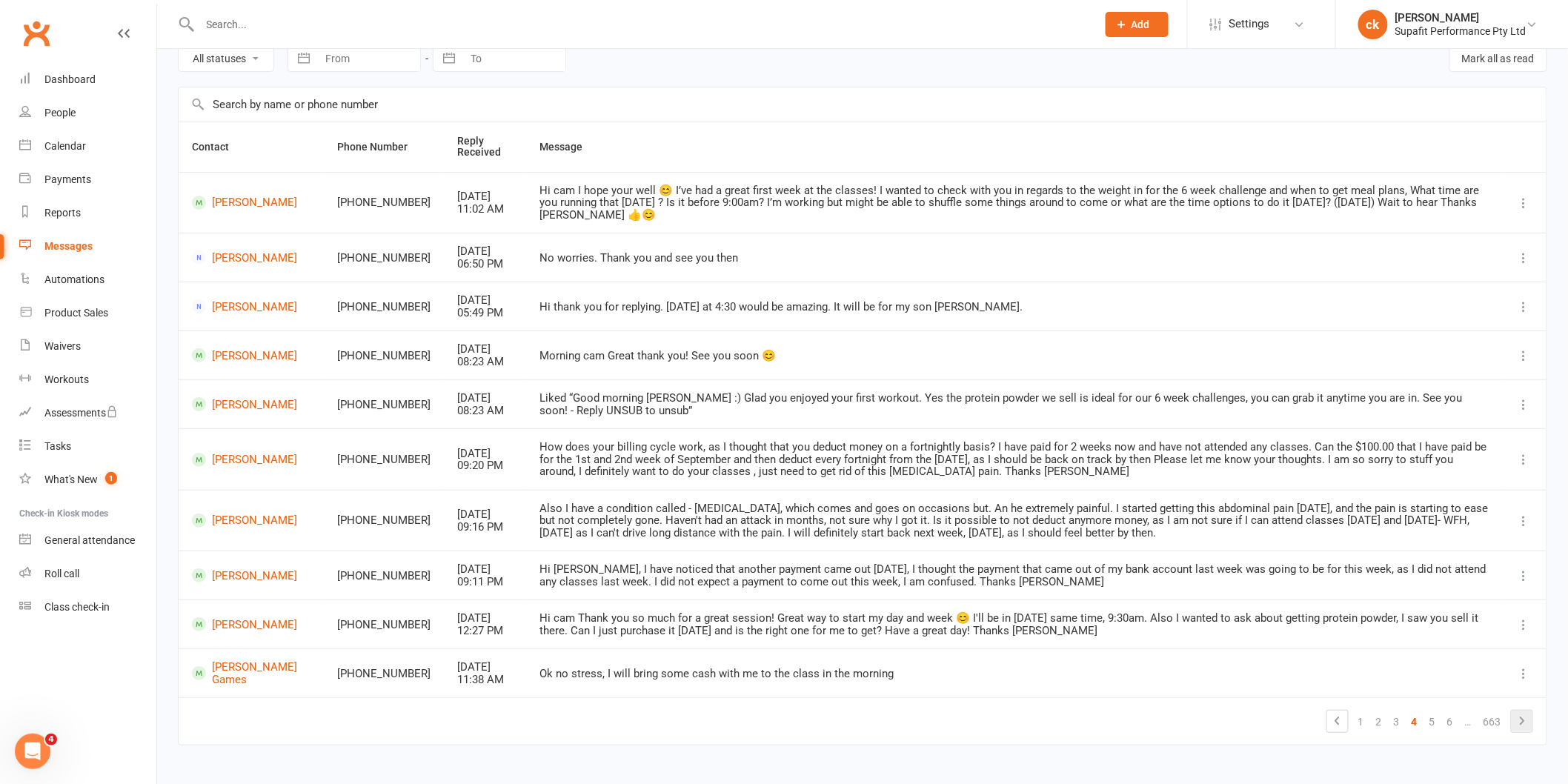
click at [1520, 712] on icon at bounding box center [1522, 720] width 17 height 17
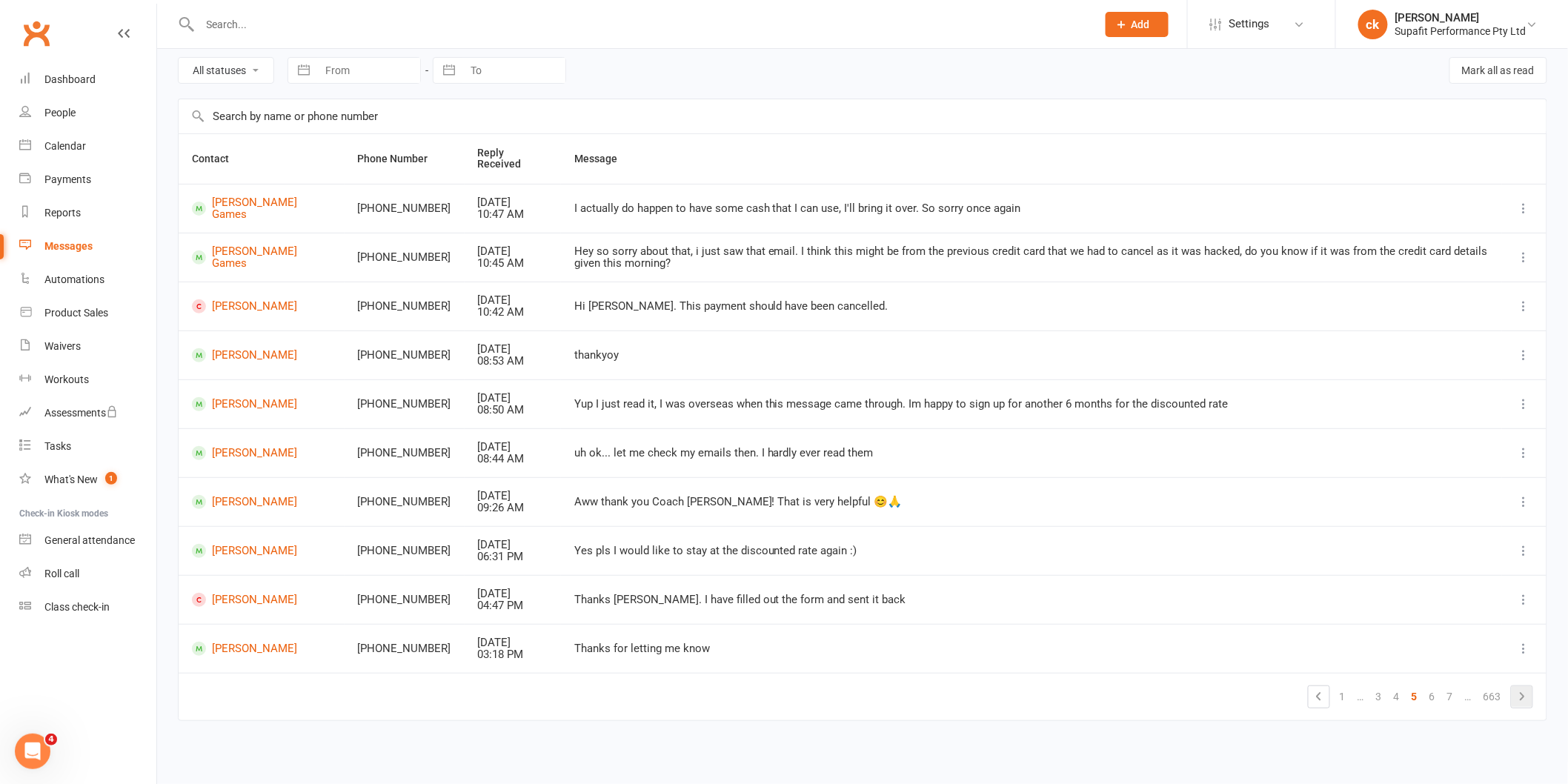
scroll to position [58, 0]
click at [1520, 701] on icon at bounding box center [1522, 697] width 17 height 17
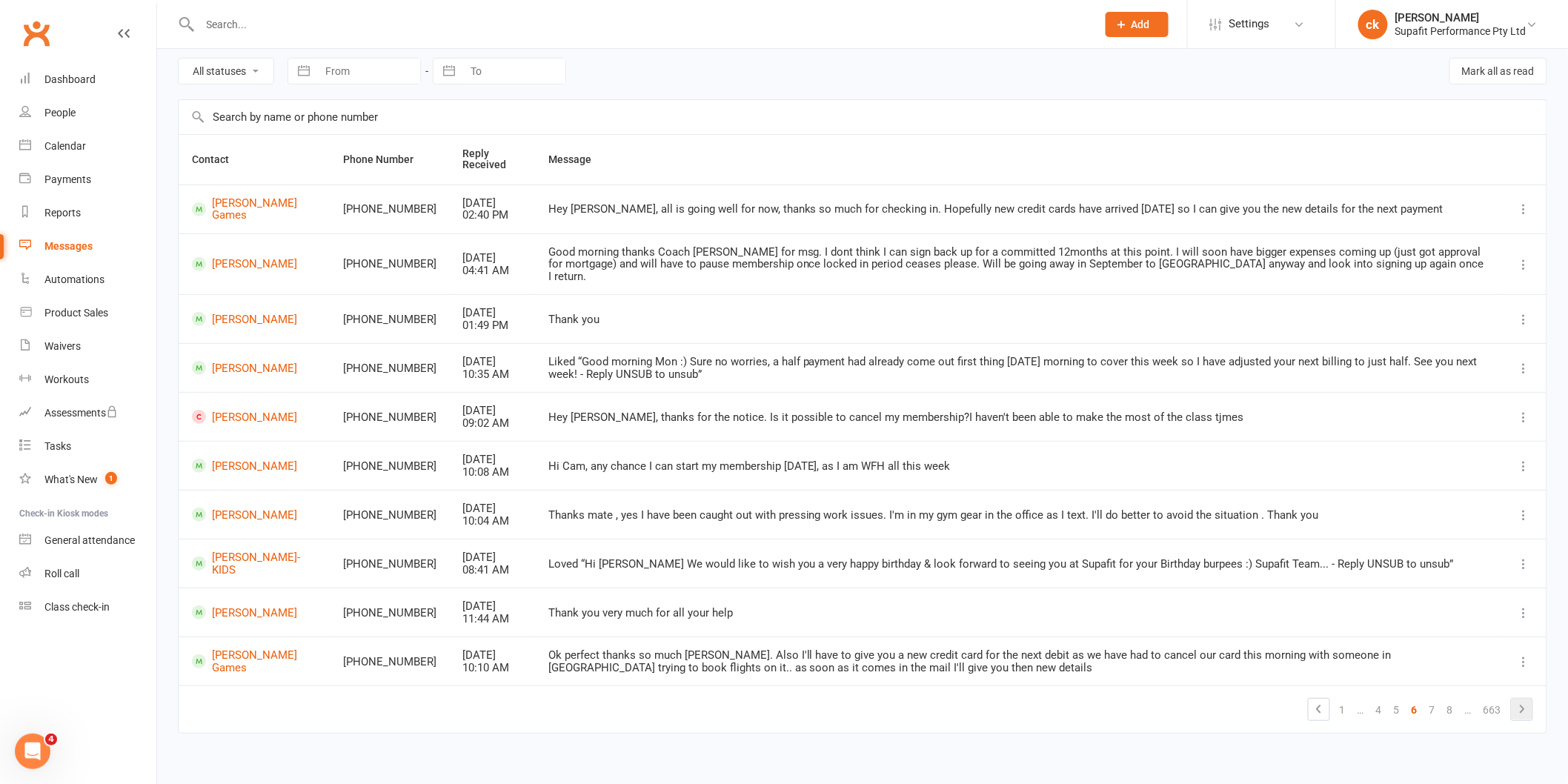
click at [1520, 701] on icon at bounding box center [1522, 708] width 17 height 17
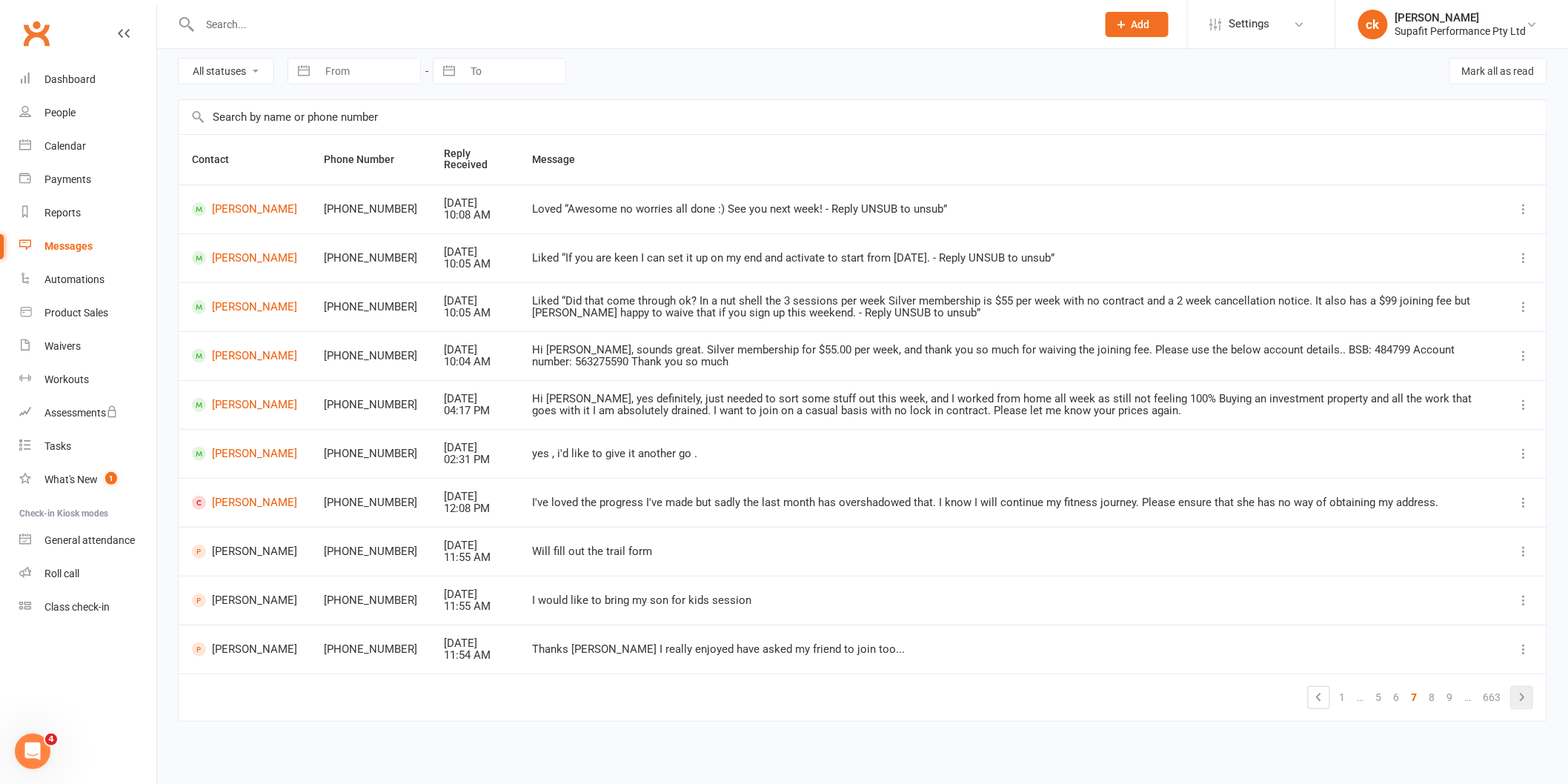
click at [1520, 701] on icon at bounding box center [1522, 697] width 17 height 17
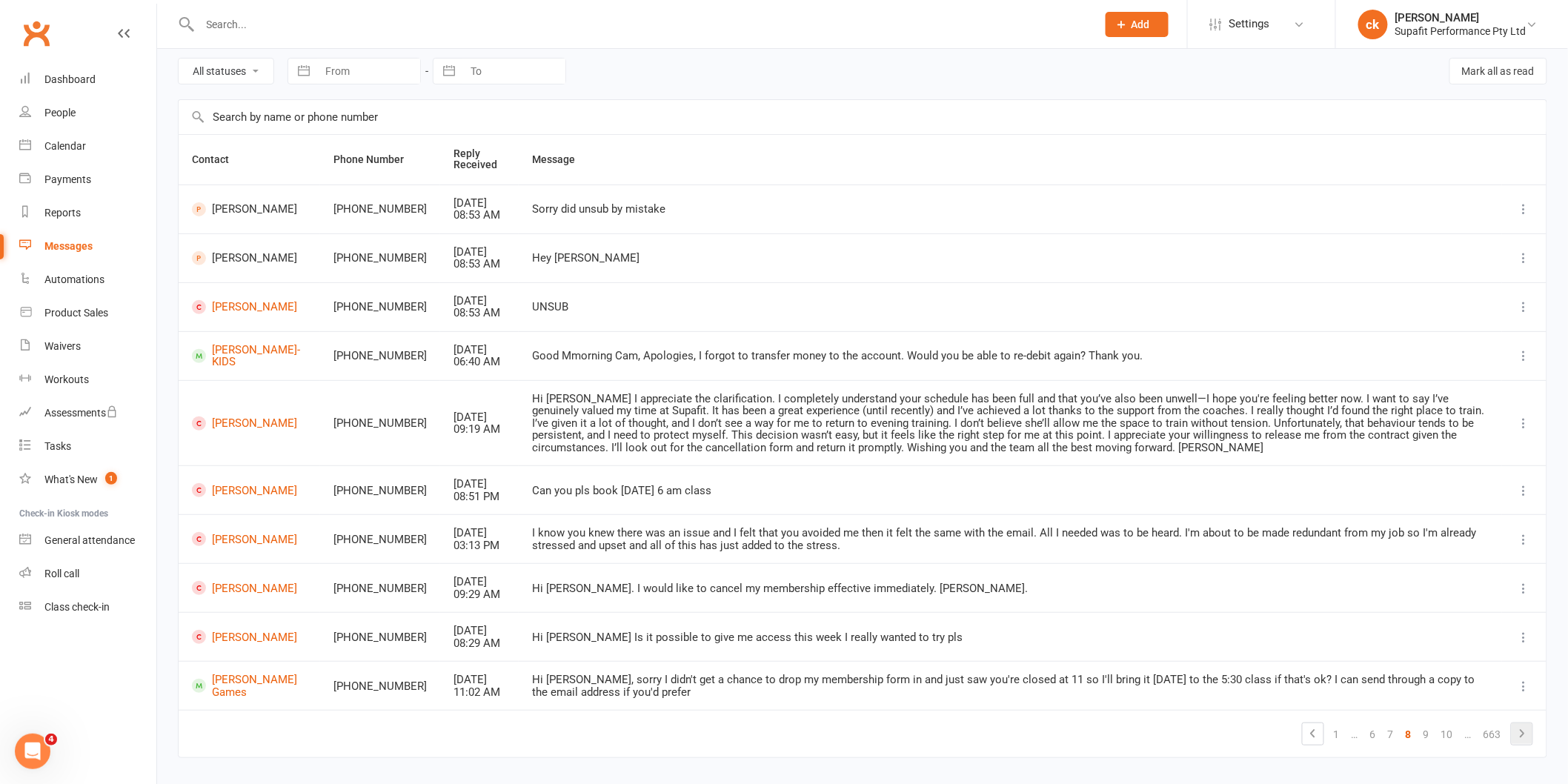
scroll to position [71, 0]
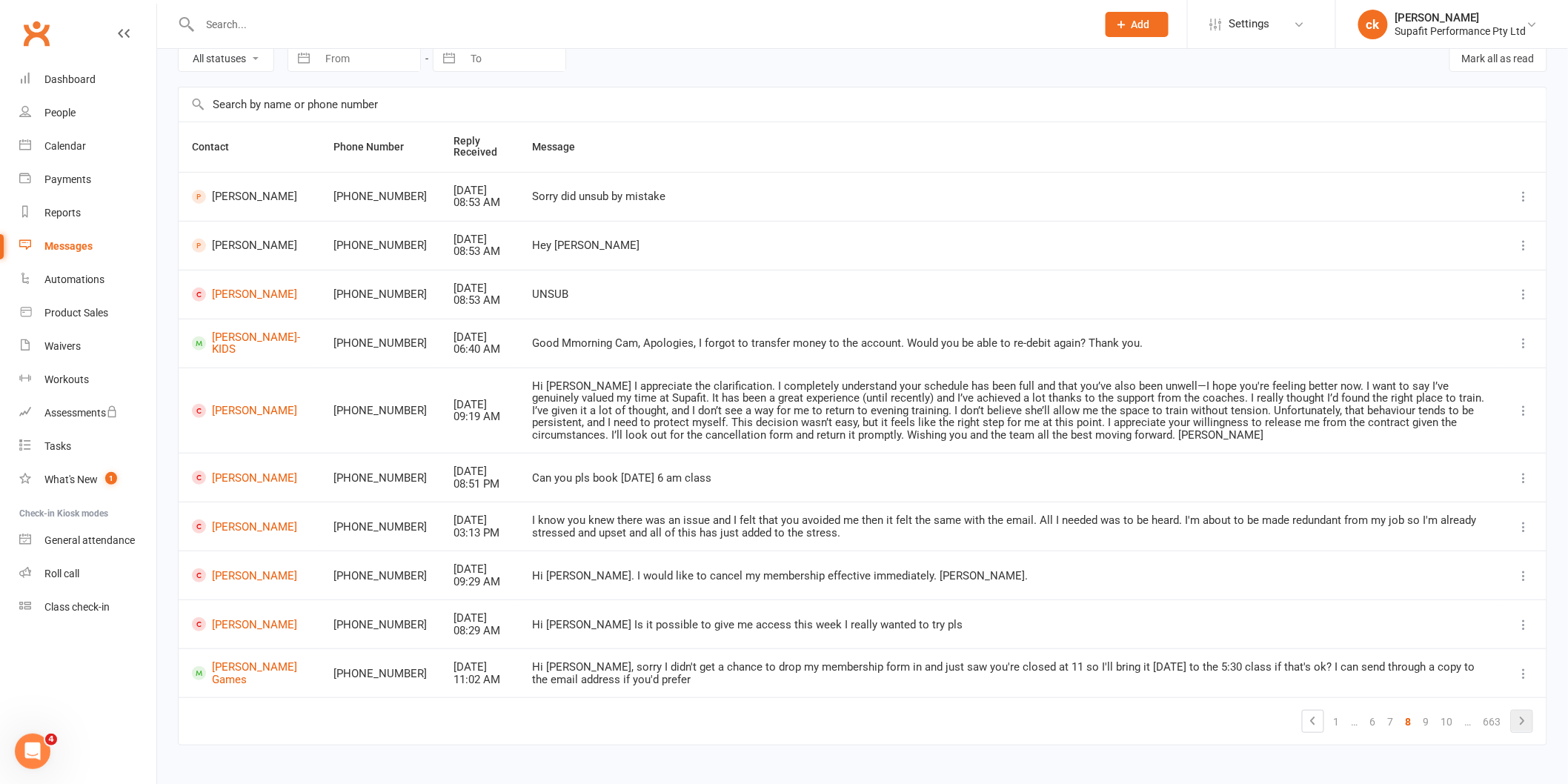
click at [1520, 701] on td "1 … 6 7 8 9 10 … 663" at bounding box center [863, 720] width 1368 height 47
click at [1525, 722] on icon at bounding box center [1522, 720] width 17 height 17
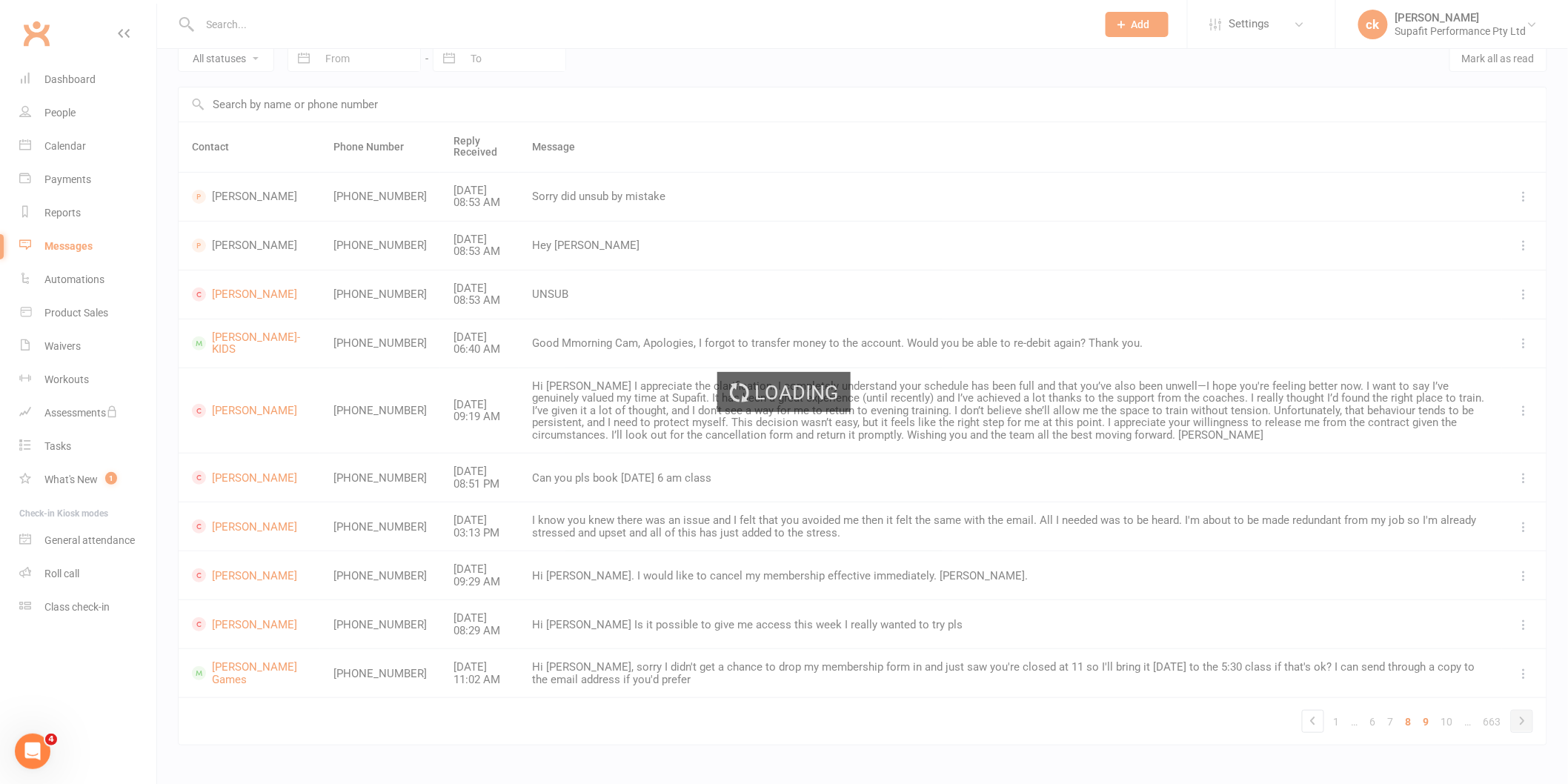
scroll to position [58, 0]
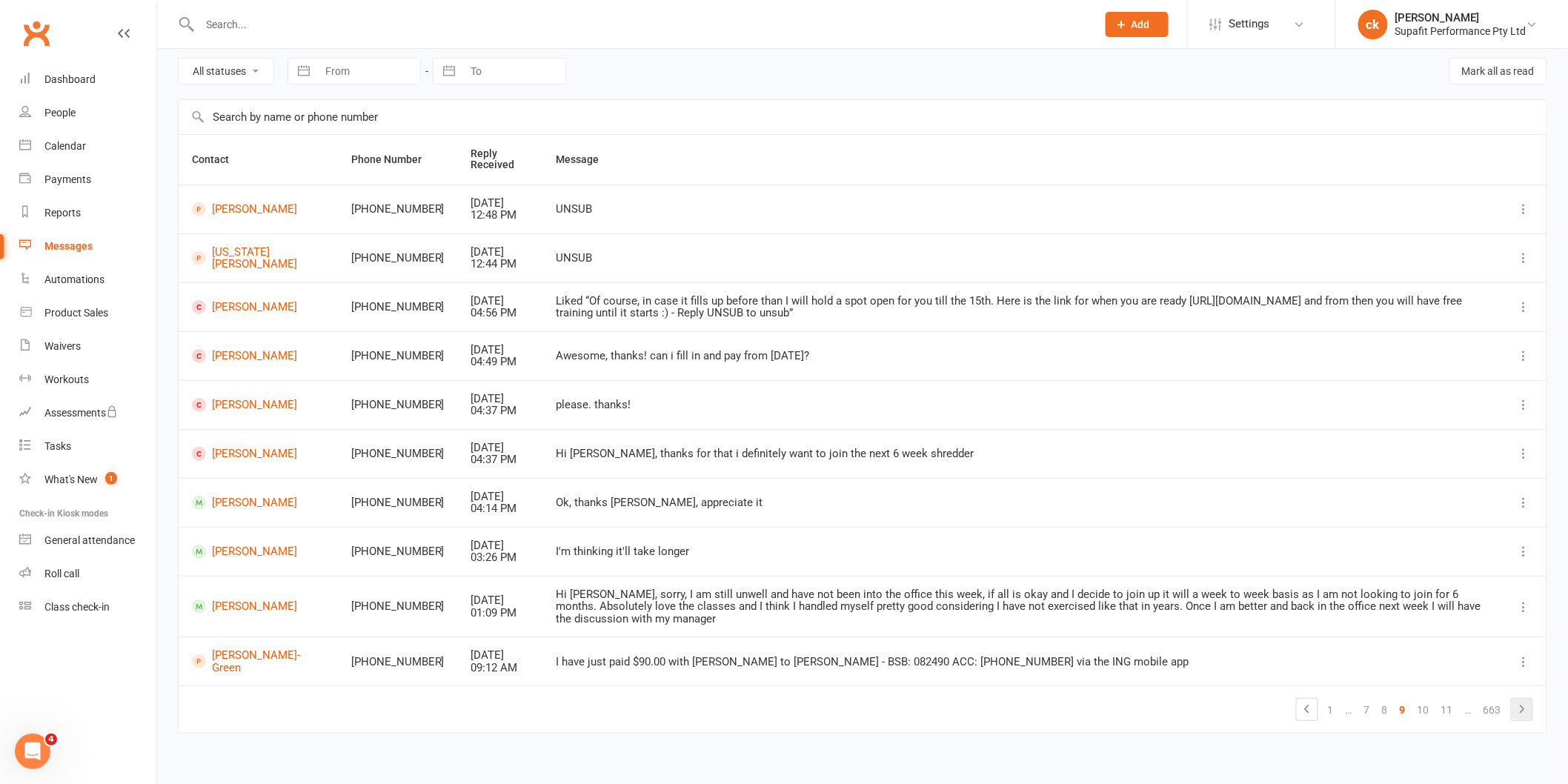
click at [1515, 700] on icon at bounding box center [1522, 708] width 17 height 17
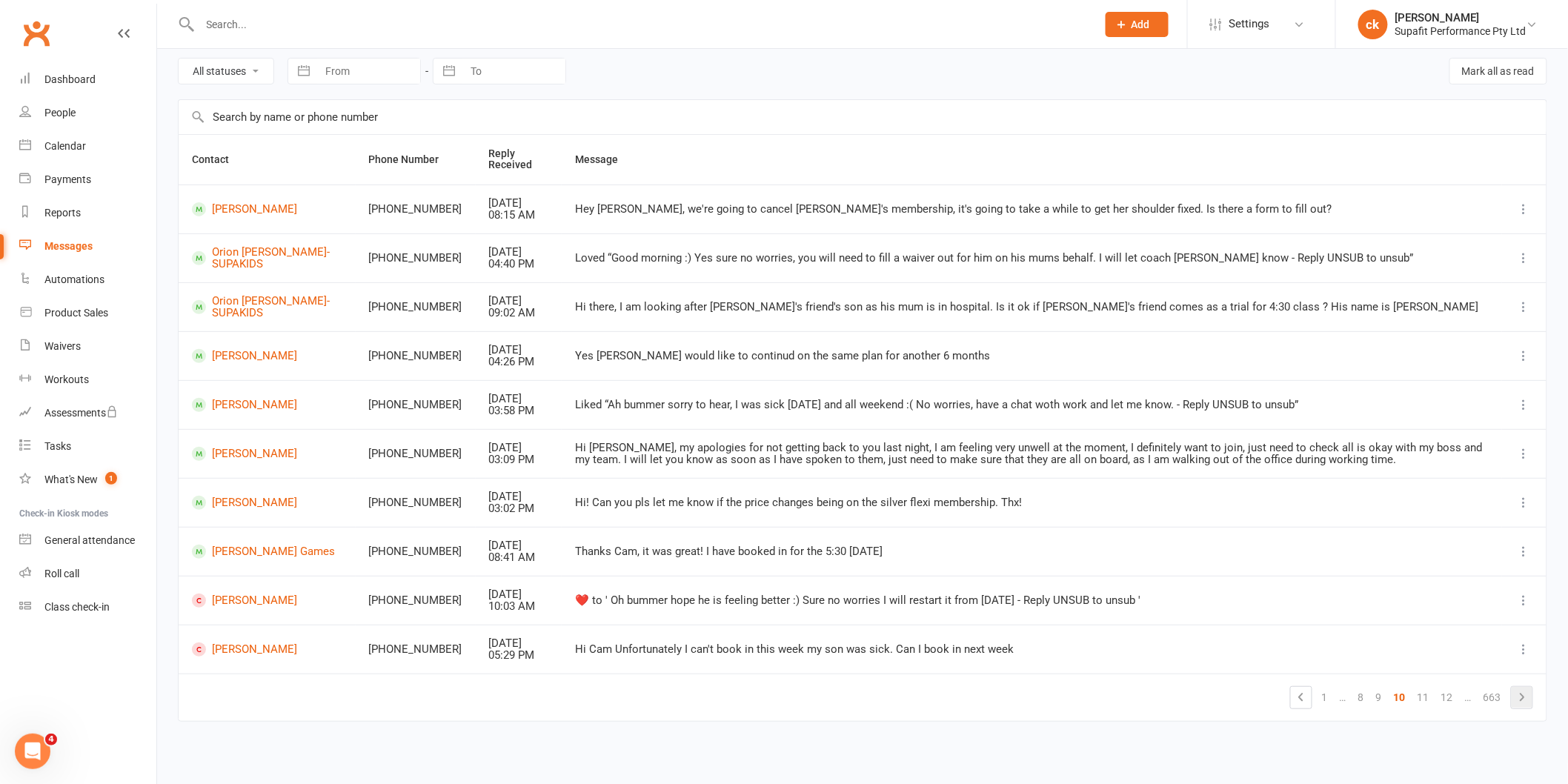
click at [1515, 694] on icon at bounding box center [1522, 697] width 17 height 17
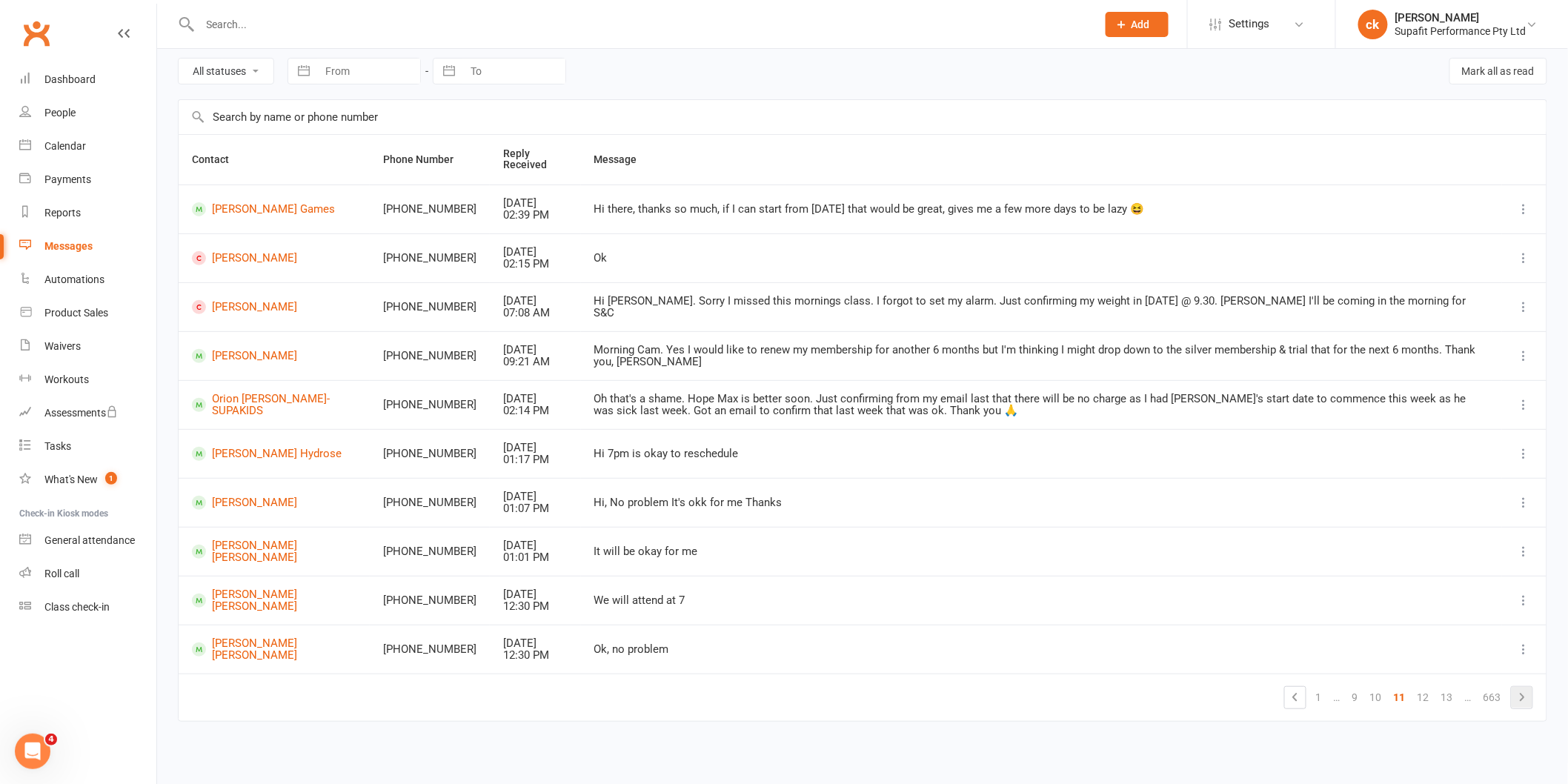
click at [1515, 694] on icon at bounding box center [1522, 697] width 17 height 17
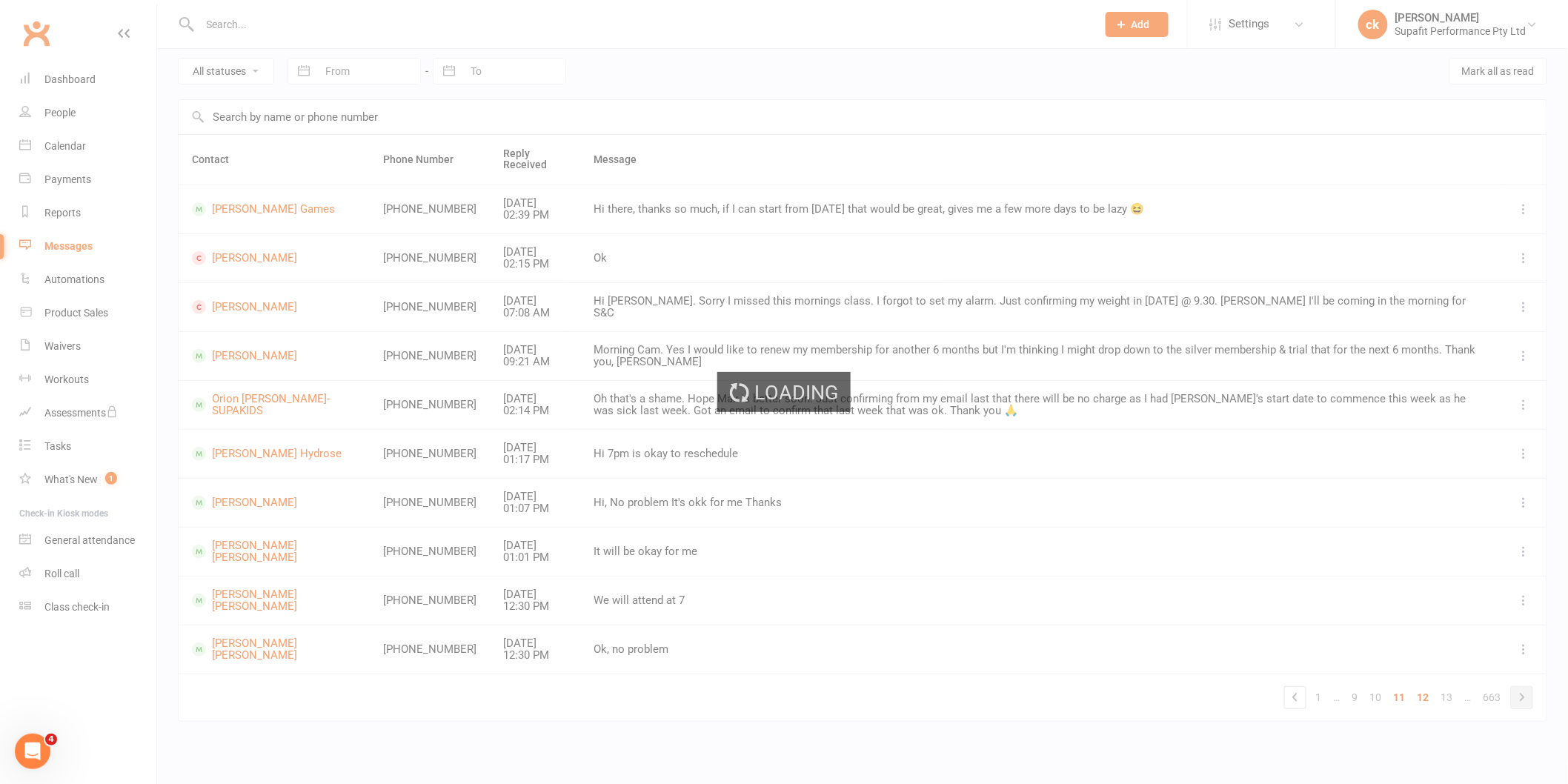
scroll to position [46, 0]
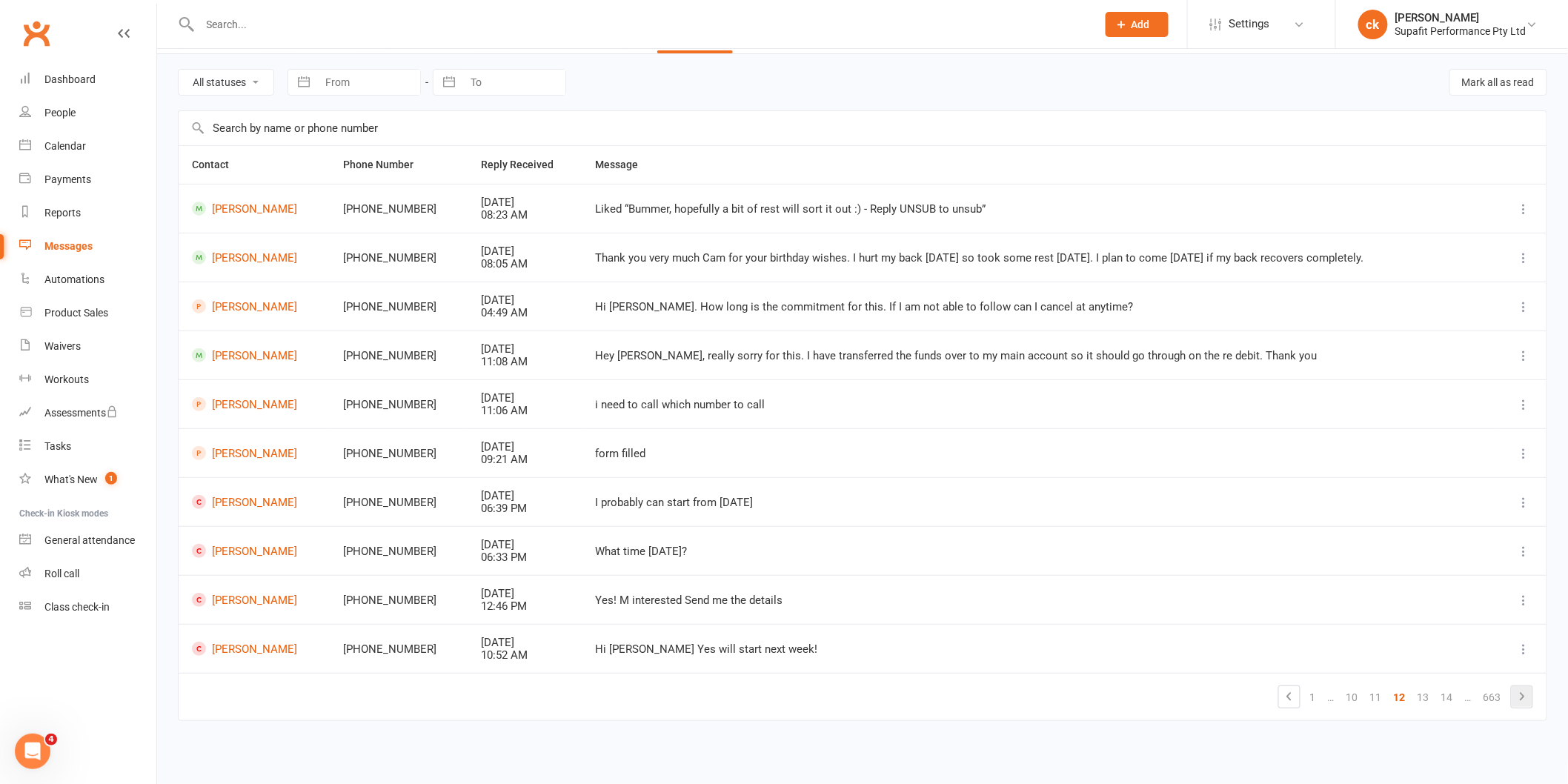
click at [1515, 694] on icon at bounding box center [1522, 696] width 17 height 17
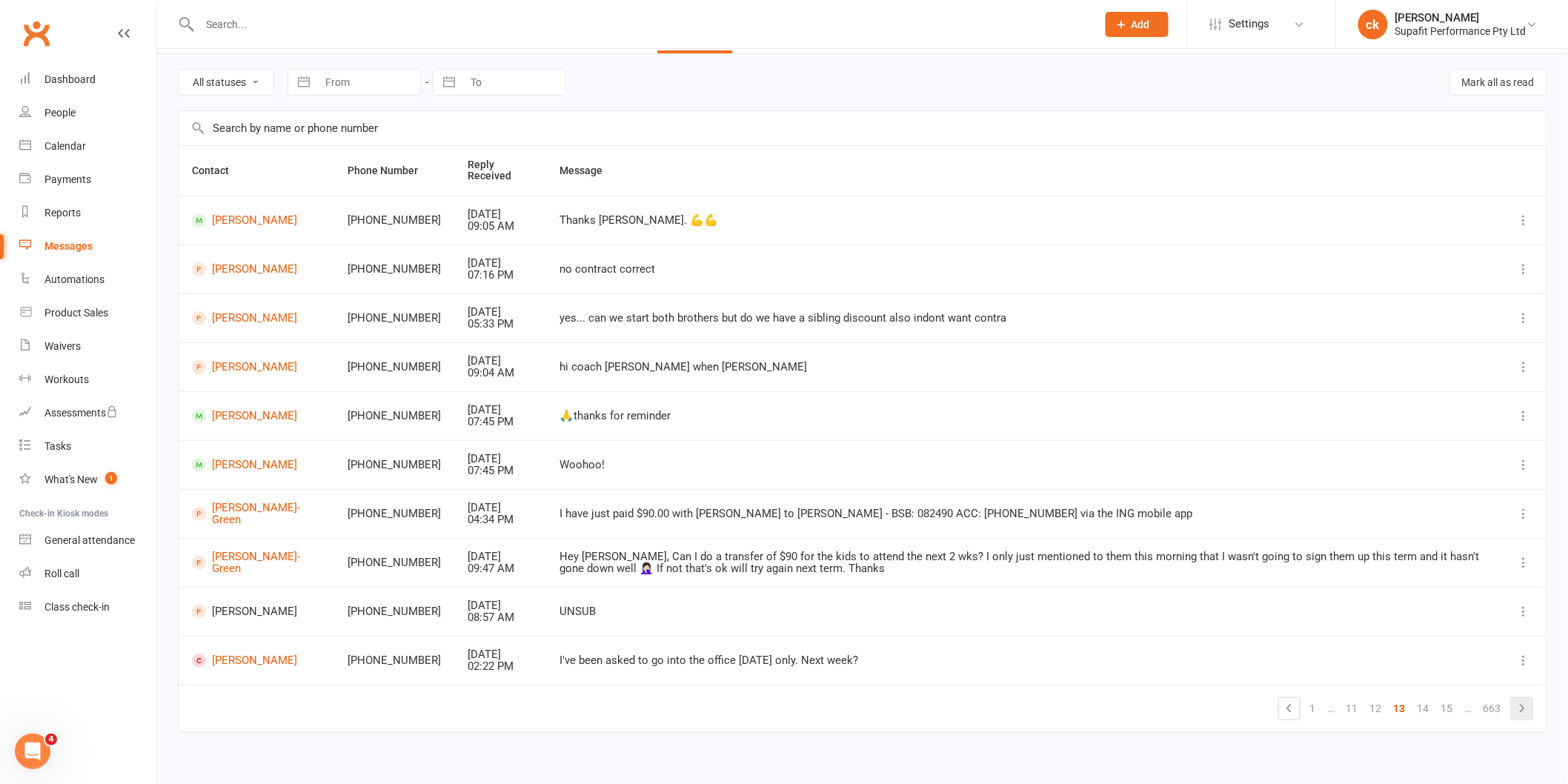
scroll to position [58, 0]
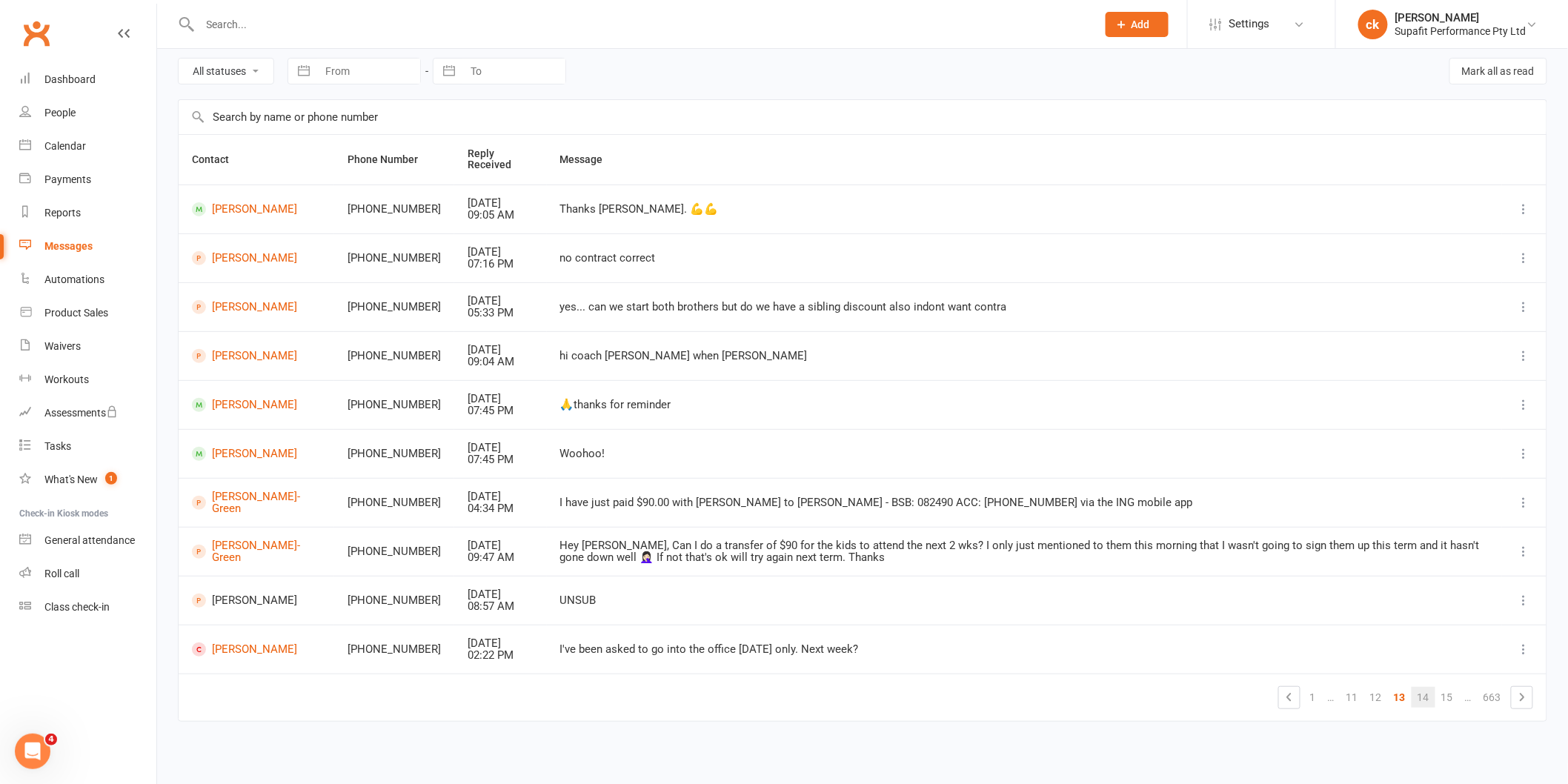
click at [1416, 694] on link "14" at bounding box center [1423, 697] width 24 height 21
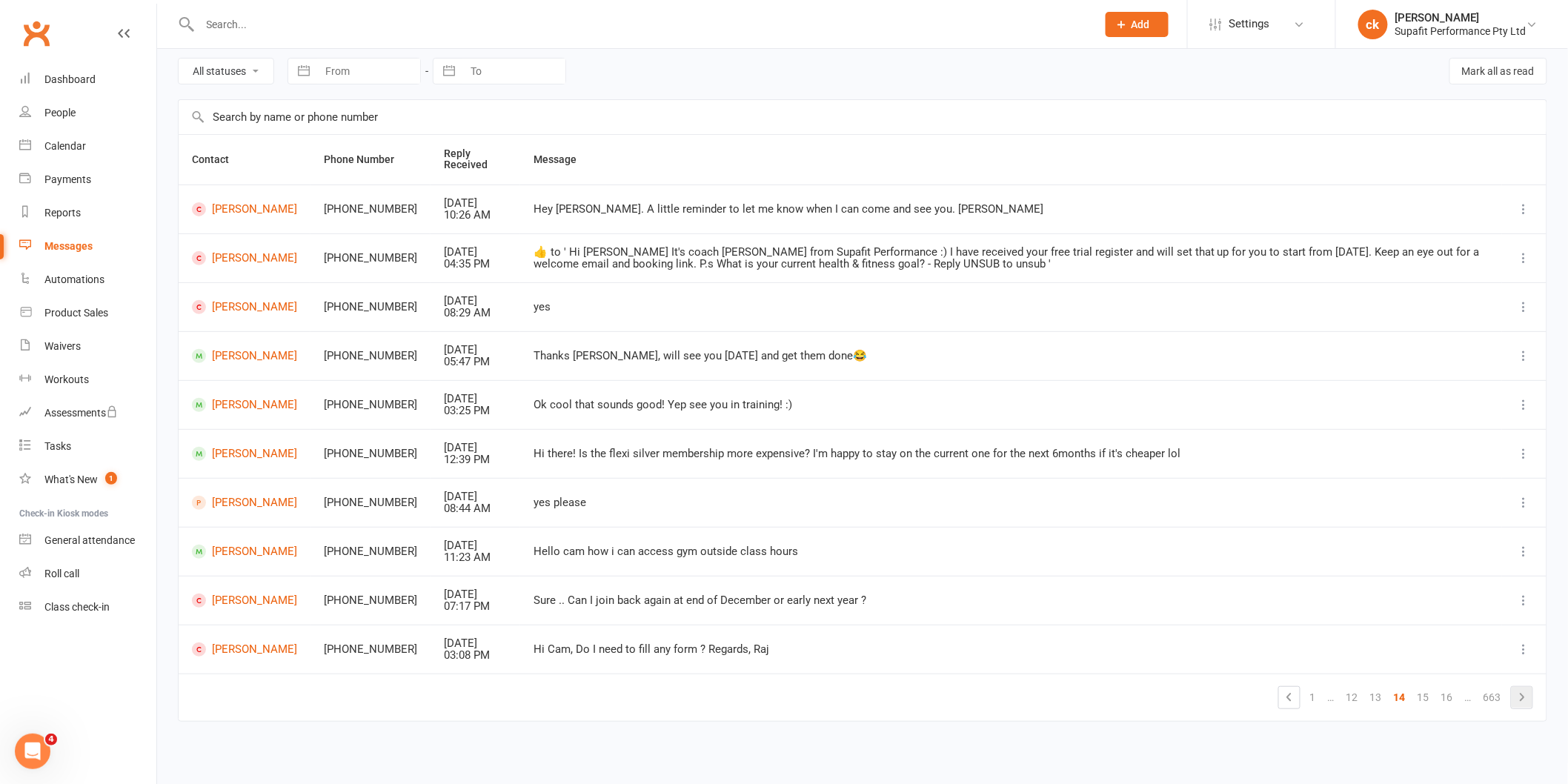
click at [1522, 698] on icon at bounding box center [1522, 697] width 17 height 17
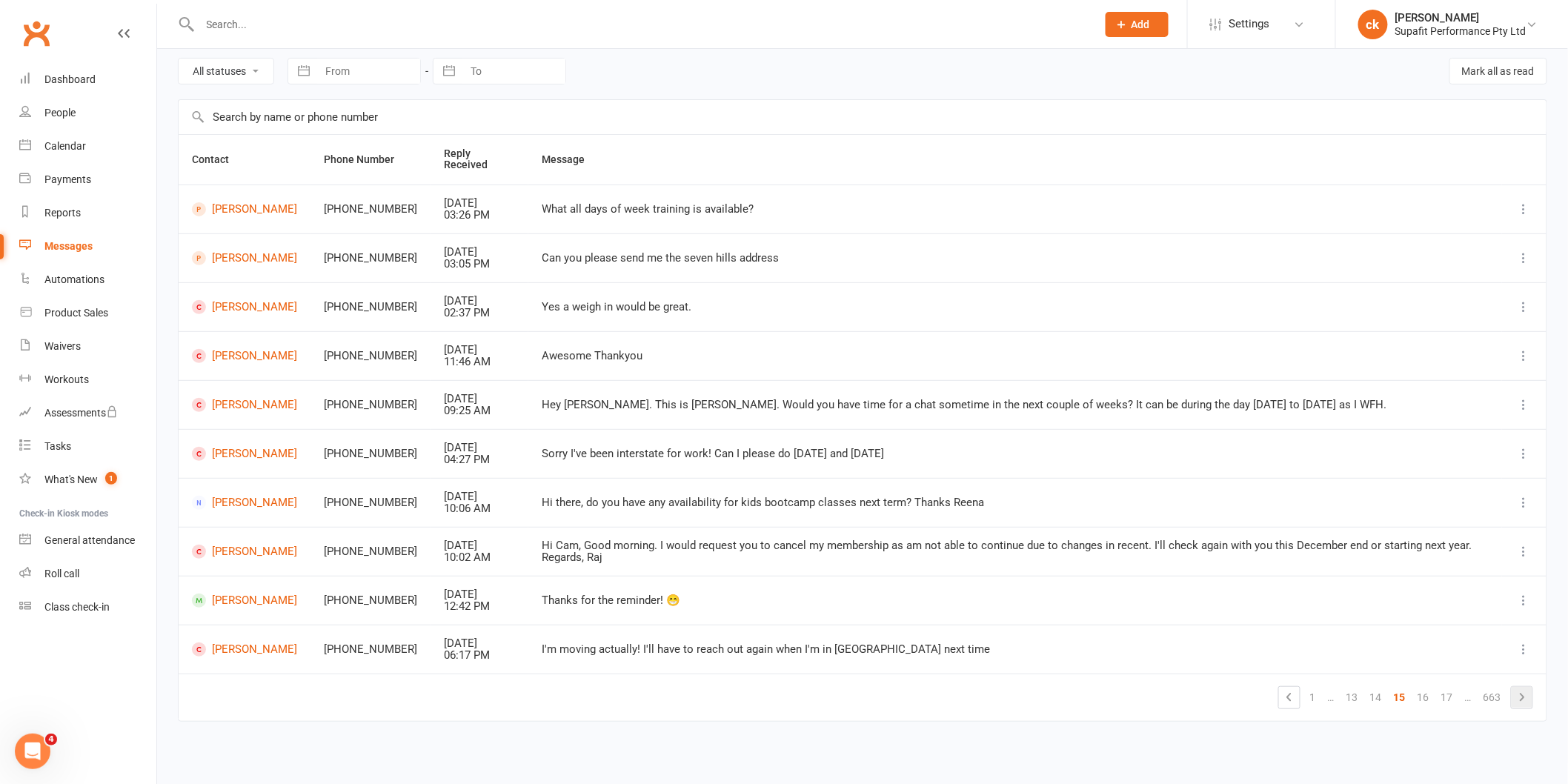
click at [1532, 693] on link at bounding box center [1522, 697] width 21 height 21
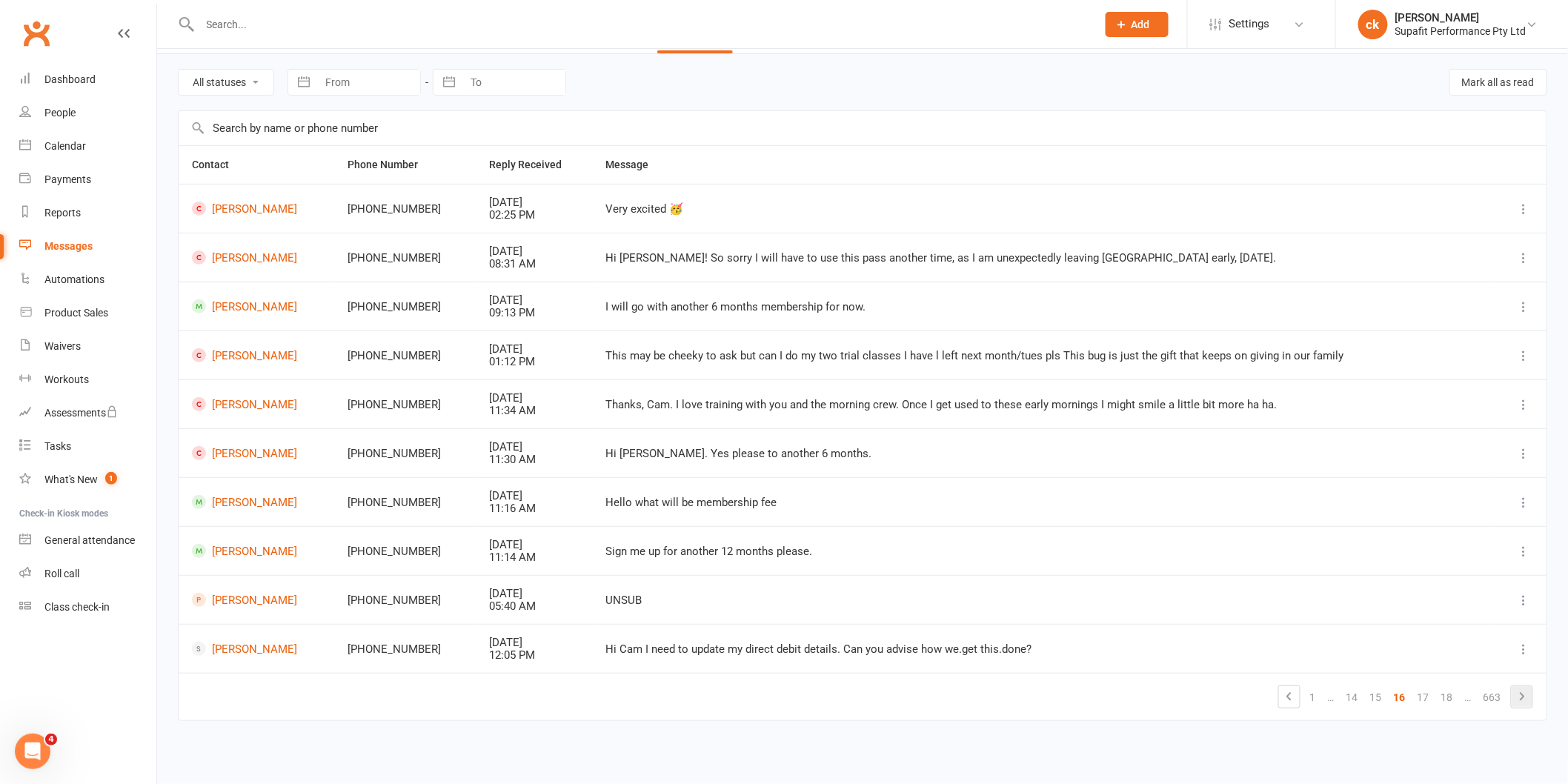
scroll to position [46, 0]
click at [1529, 693] on icon at bounding box center [1522, 696] width 17 height 17
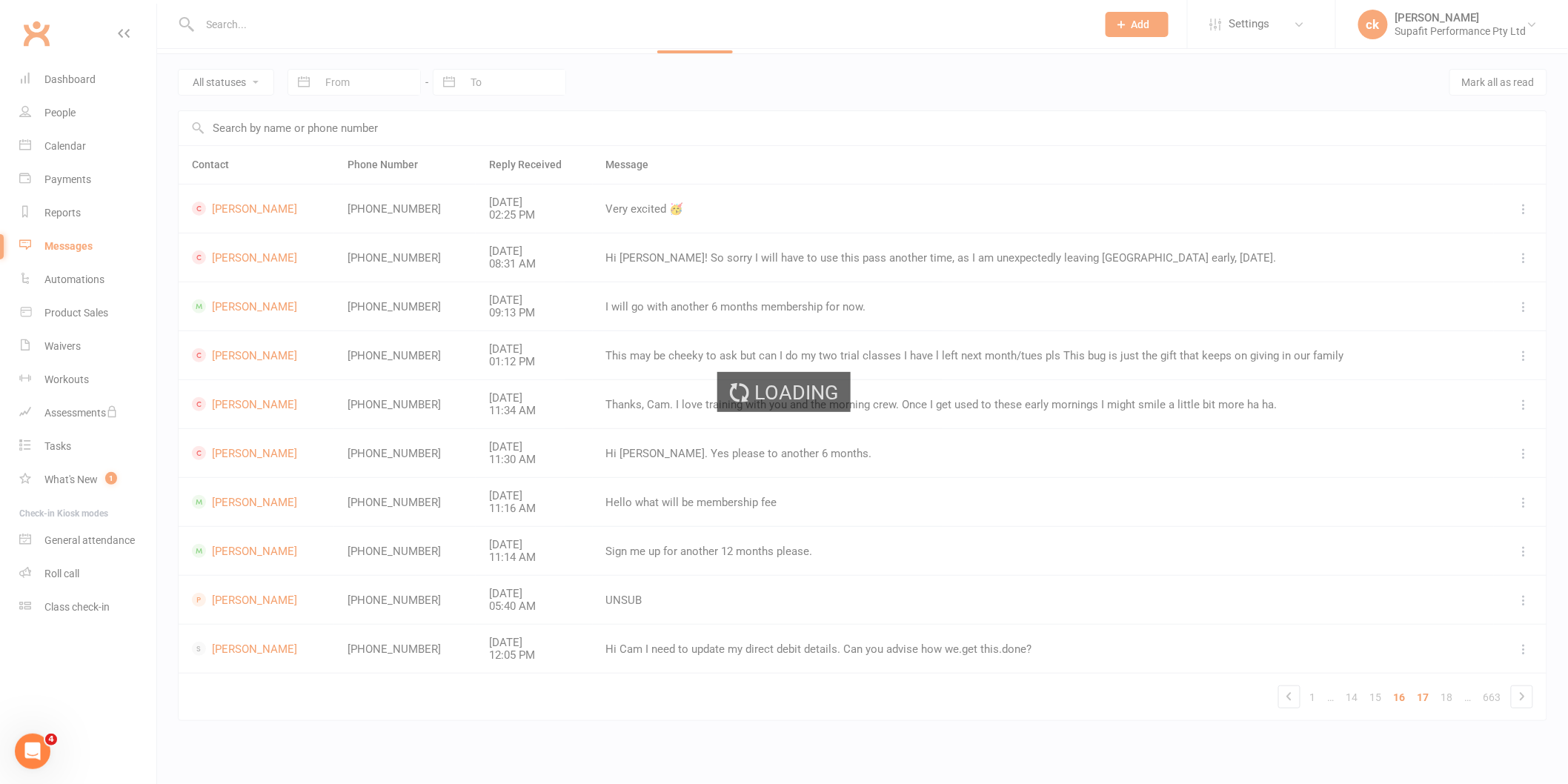
scroll to position [58, 0]
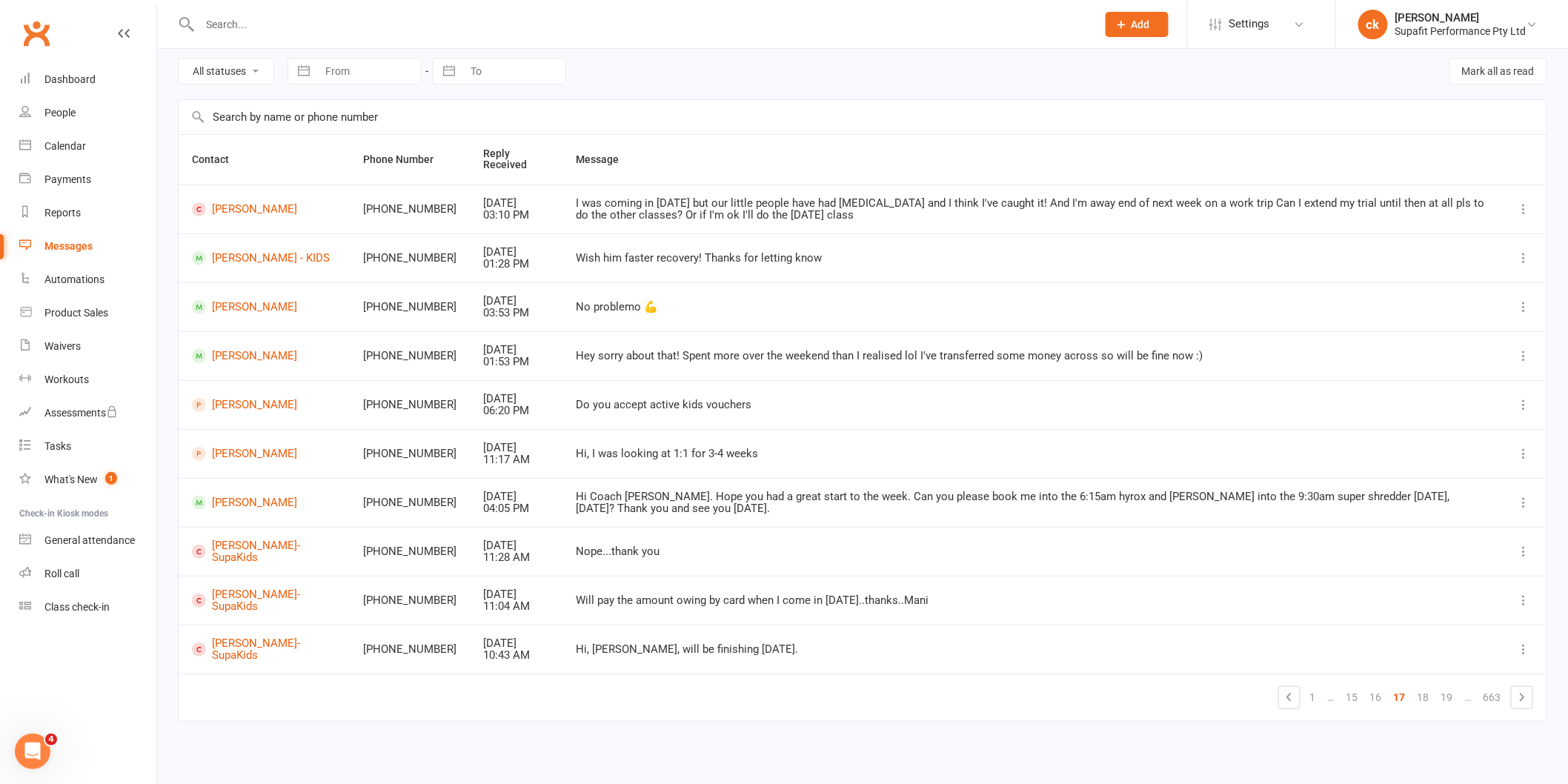
click at [1529, 694] on icon at bounding box center [1522, 697] width 17 height 17
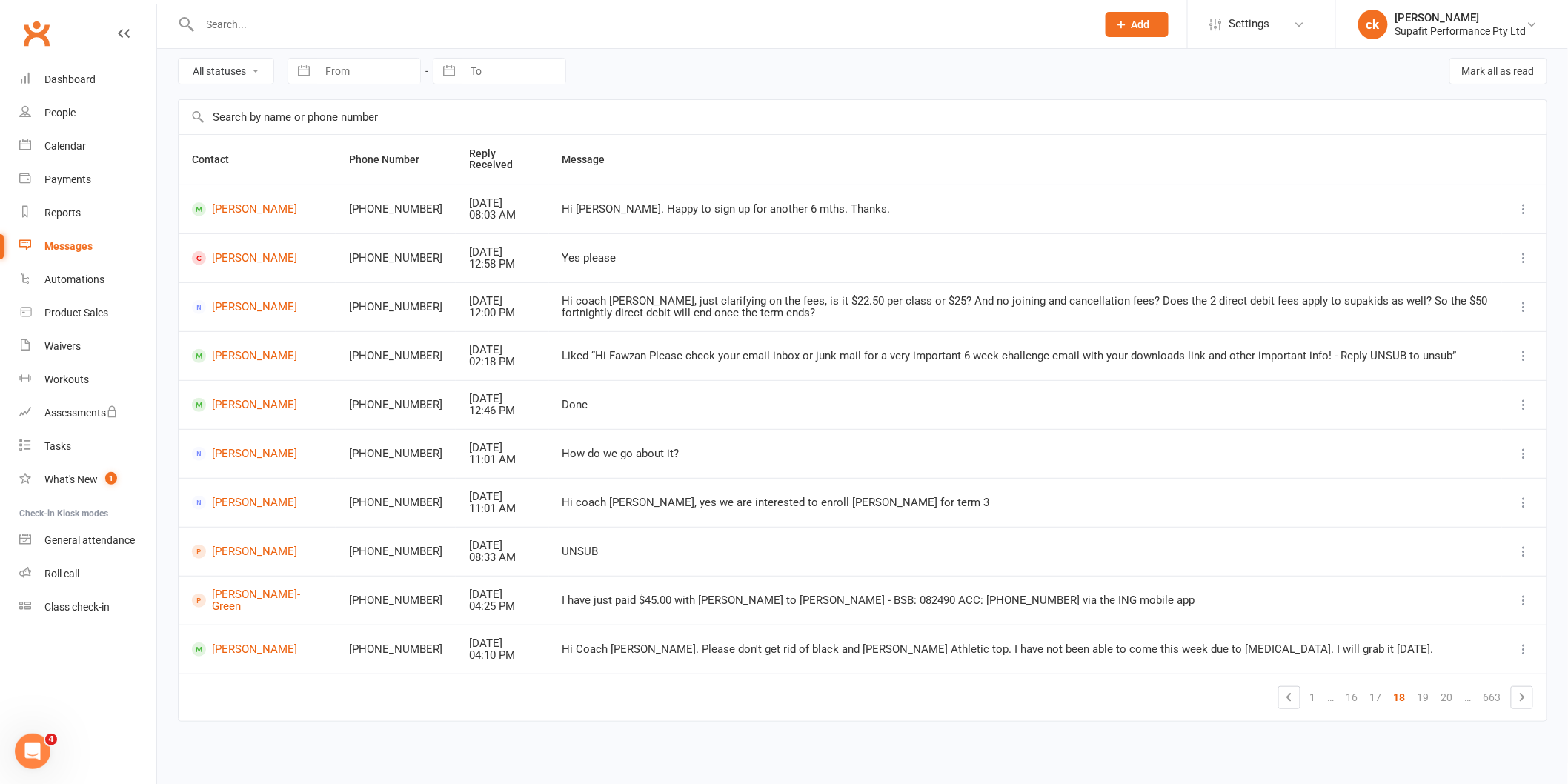
click at [1529, 694] on icon at bounding box center [1522, 697] width 17 height 17
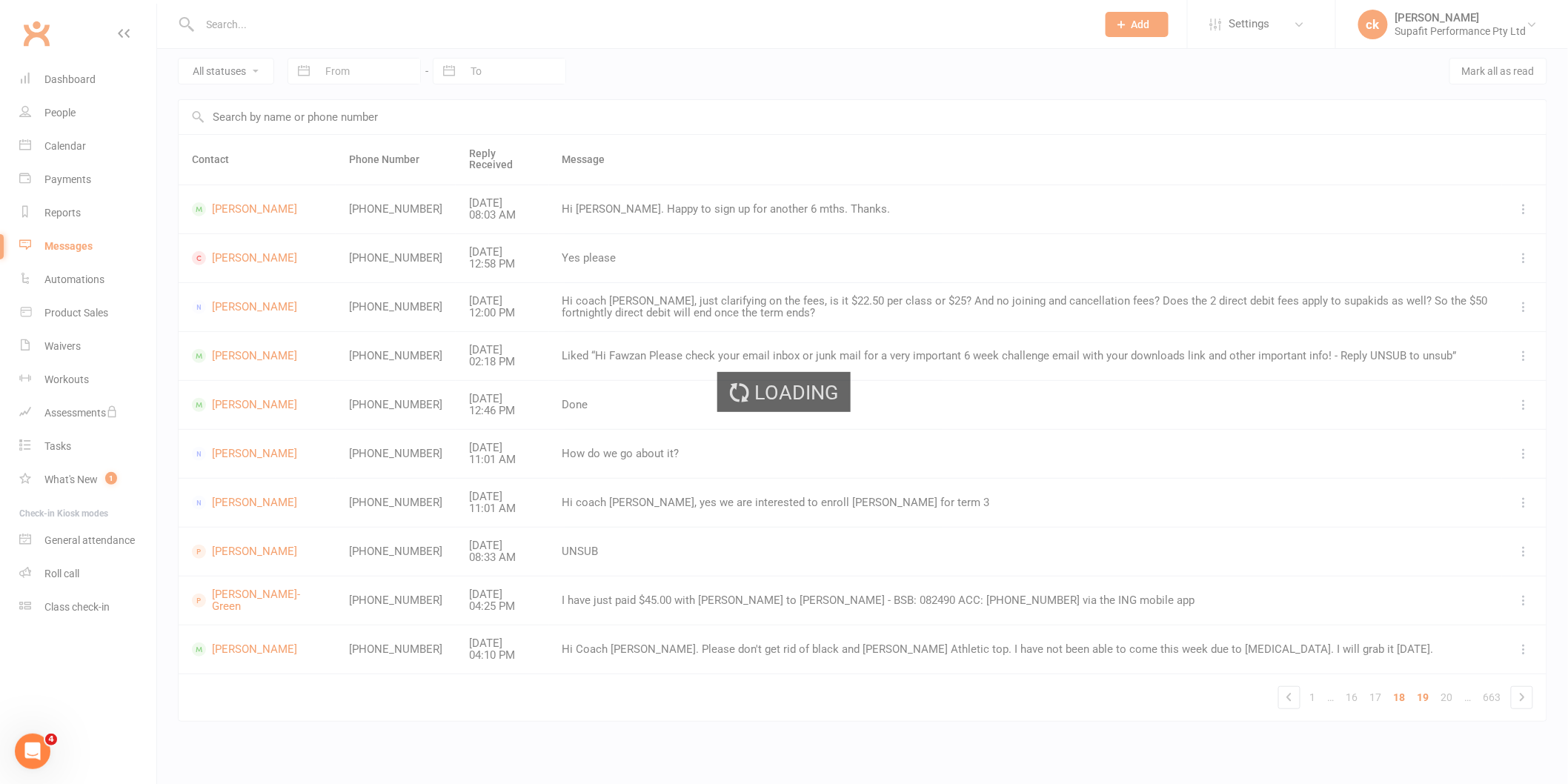
scroll to position [46, 0]
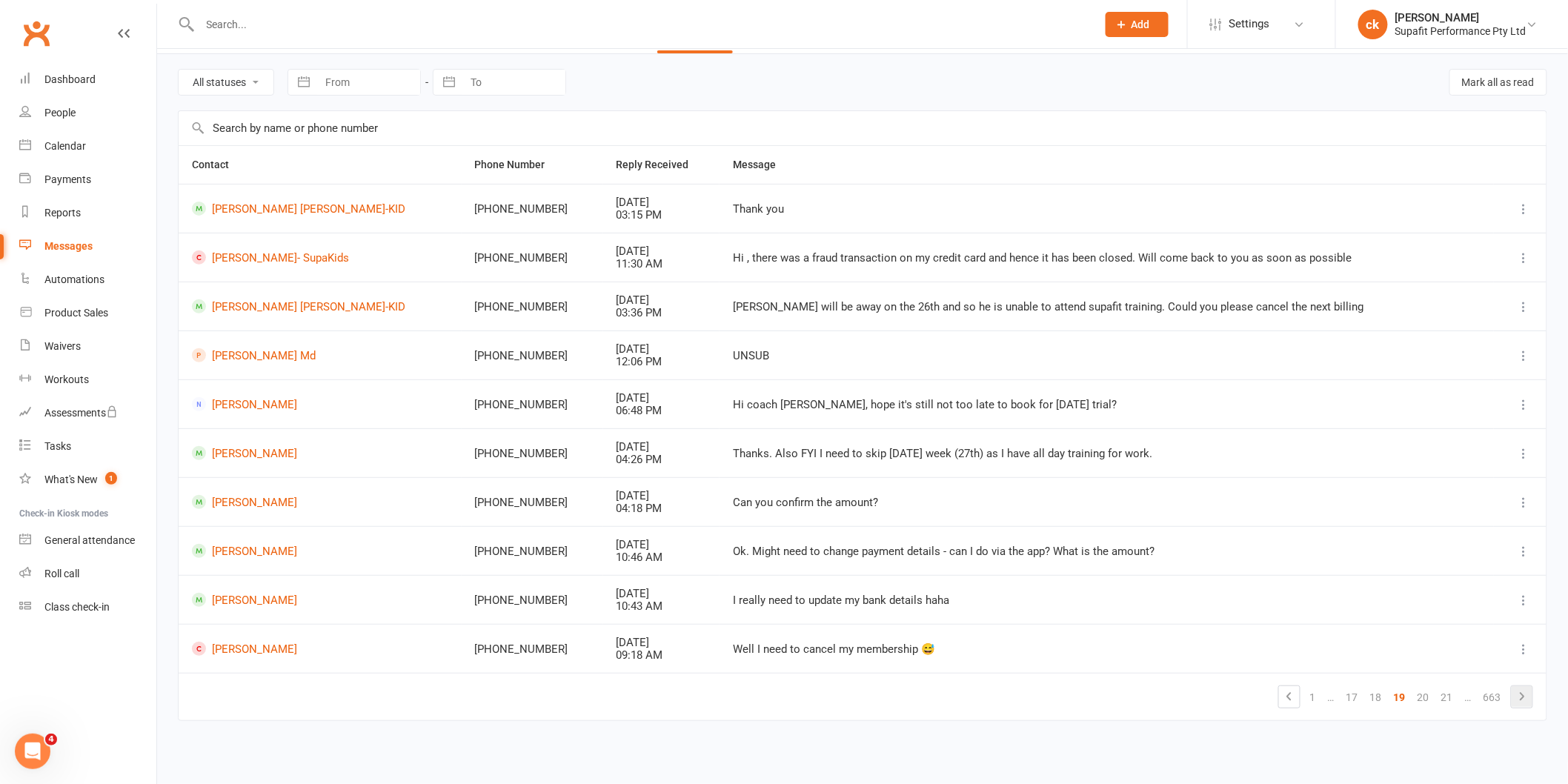
click at [1520, 701] on icon at bounding box center [1522, 696] width 17 height 17
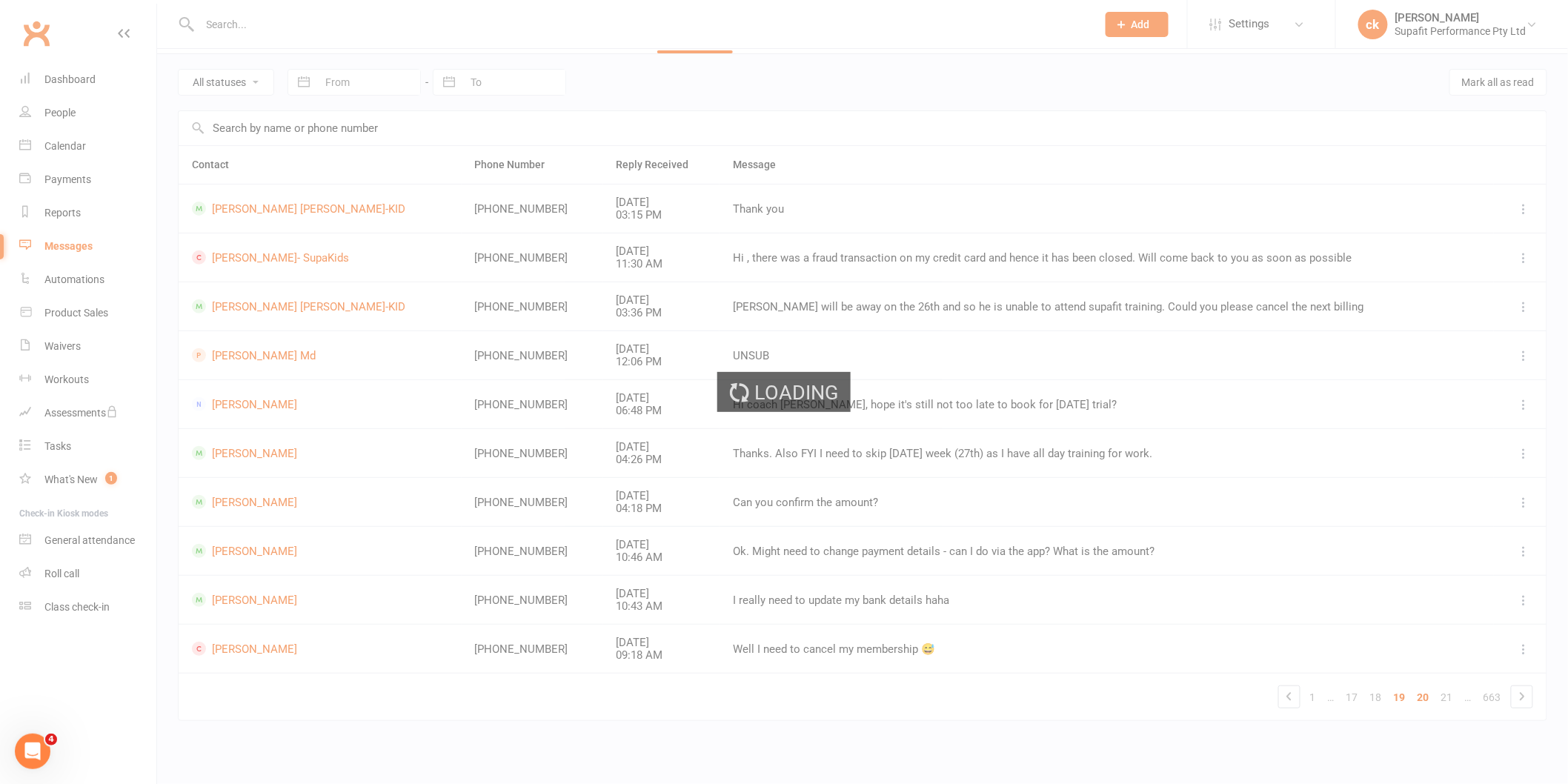
scroll to position [71, 0]
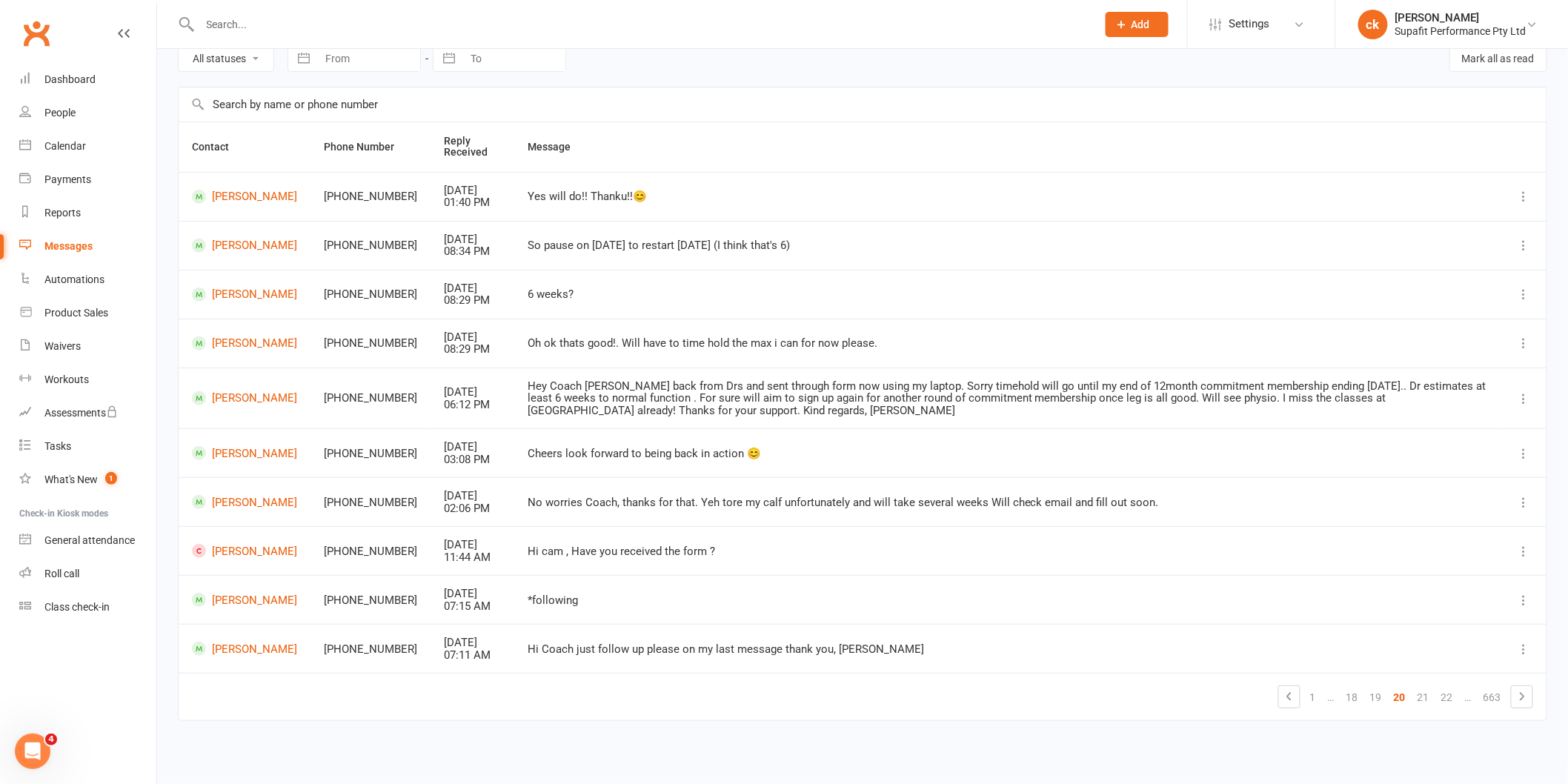
click at [1520, 700] on icon at bounding box center [1522, 696] width 17 height 17
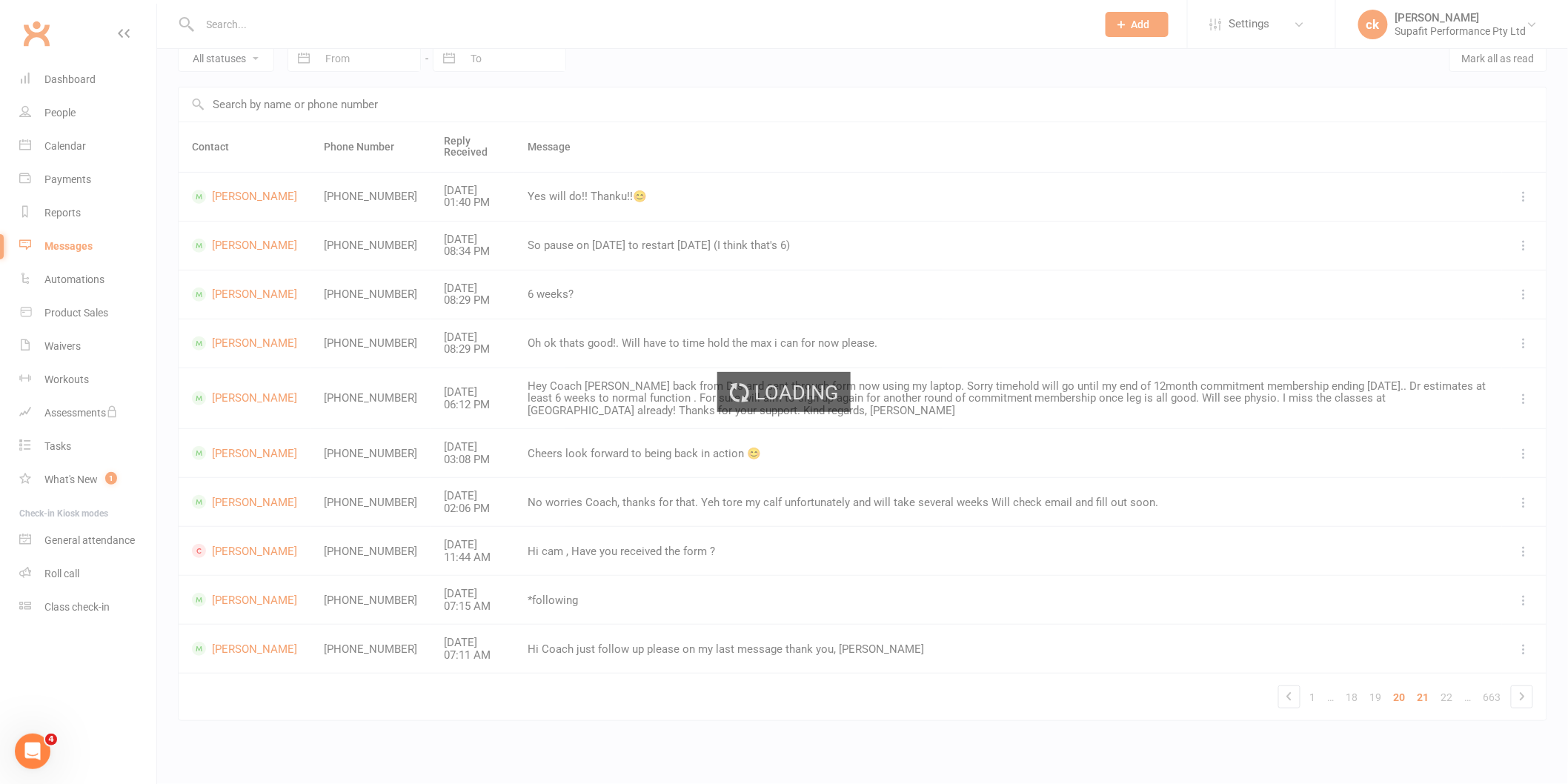
scroll to position [58, 0]
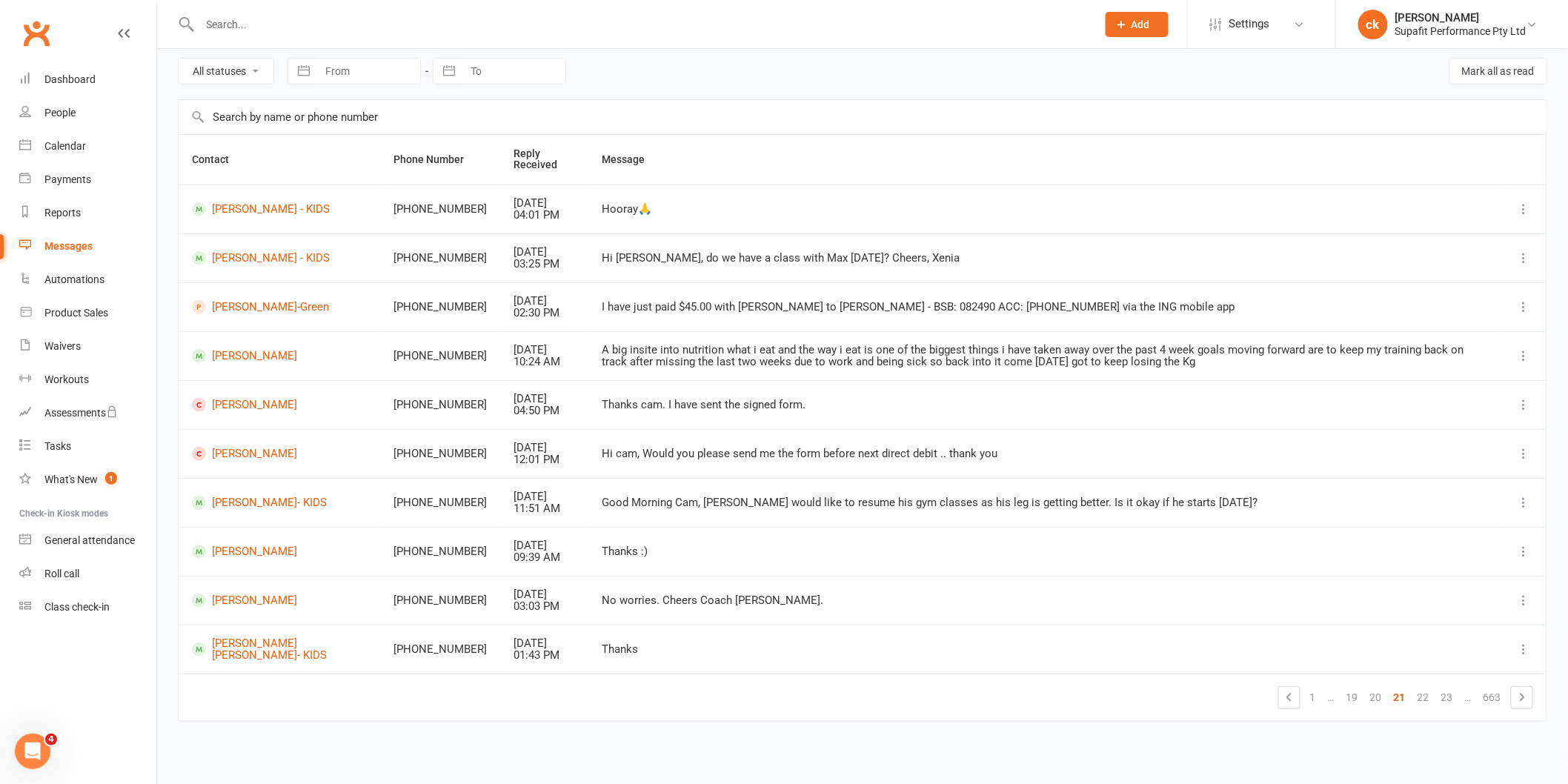
click at [1520, 700] on icon at bounding box center [1522, 697] width 17 height 17
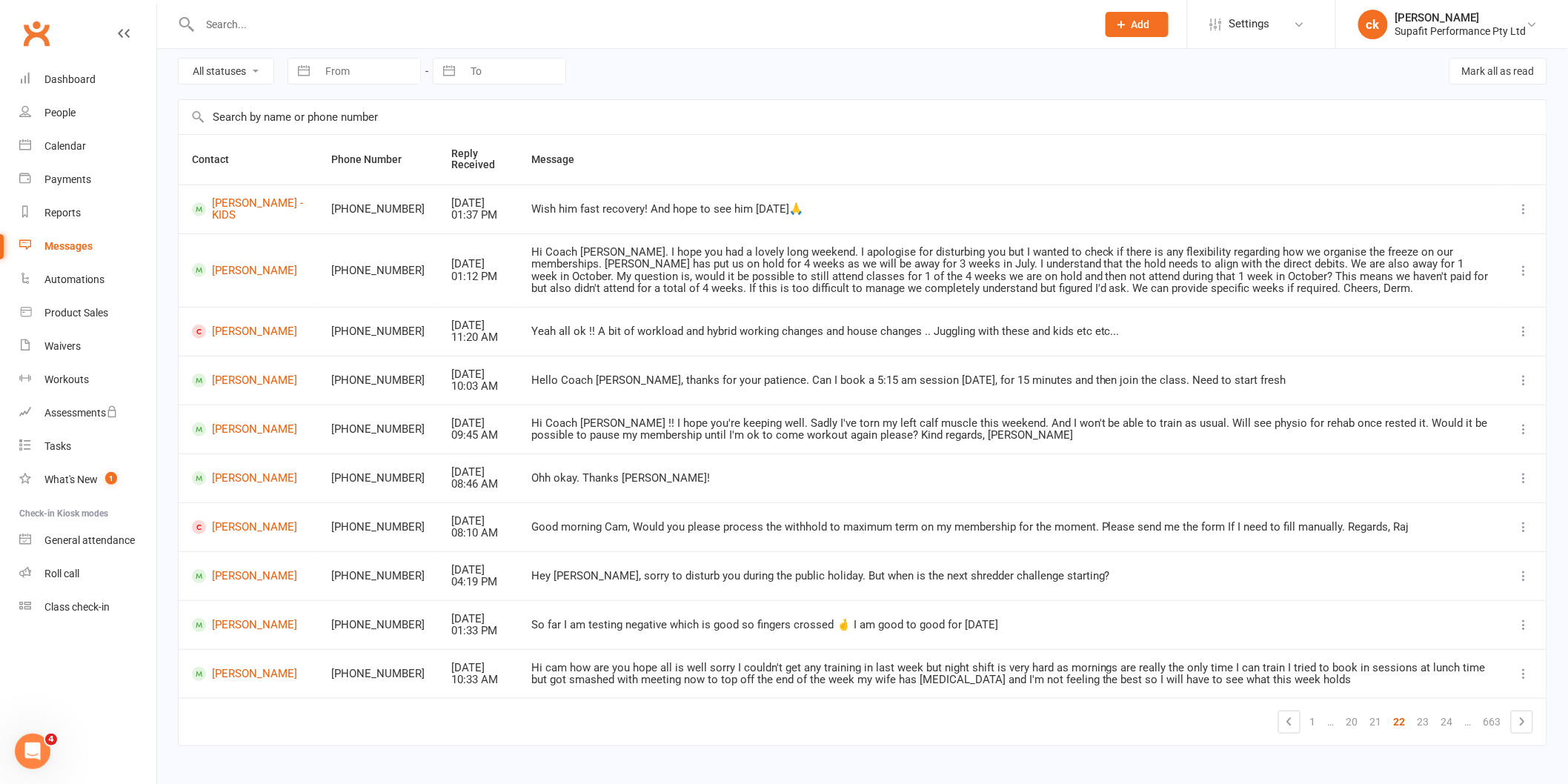
scroll to position [71, 0]
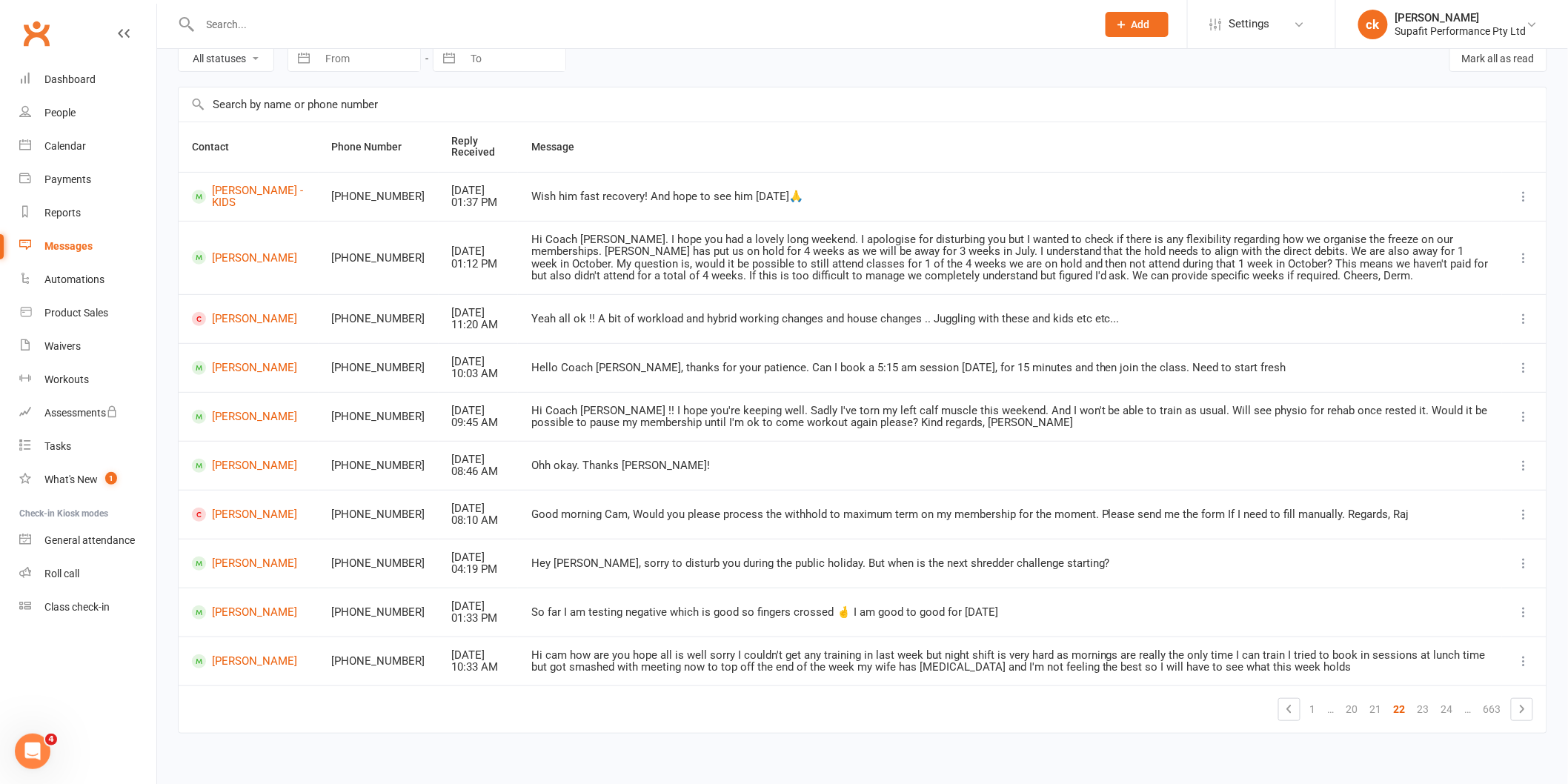
click at [1520, 700] on td "1 … 20 21 22 23 24 … 663" at bounding box center [863, 709] width 1368 height 47
click at [1516, 711] on link at bounding box center [1522, 708] width 21 height 21
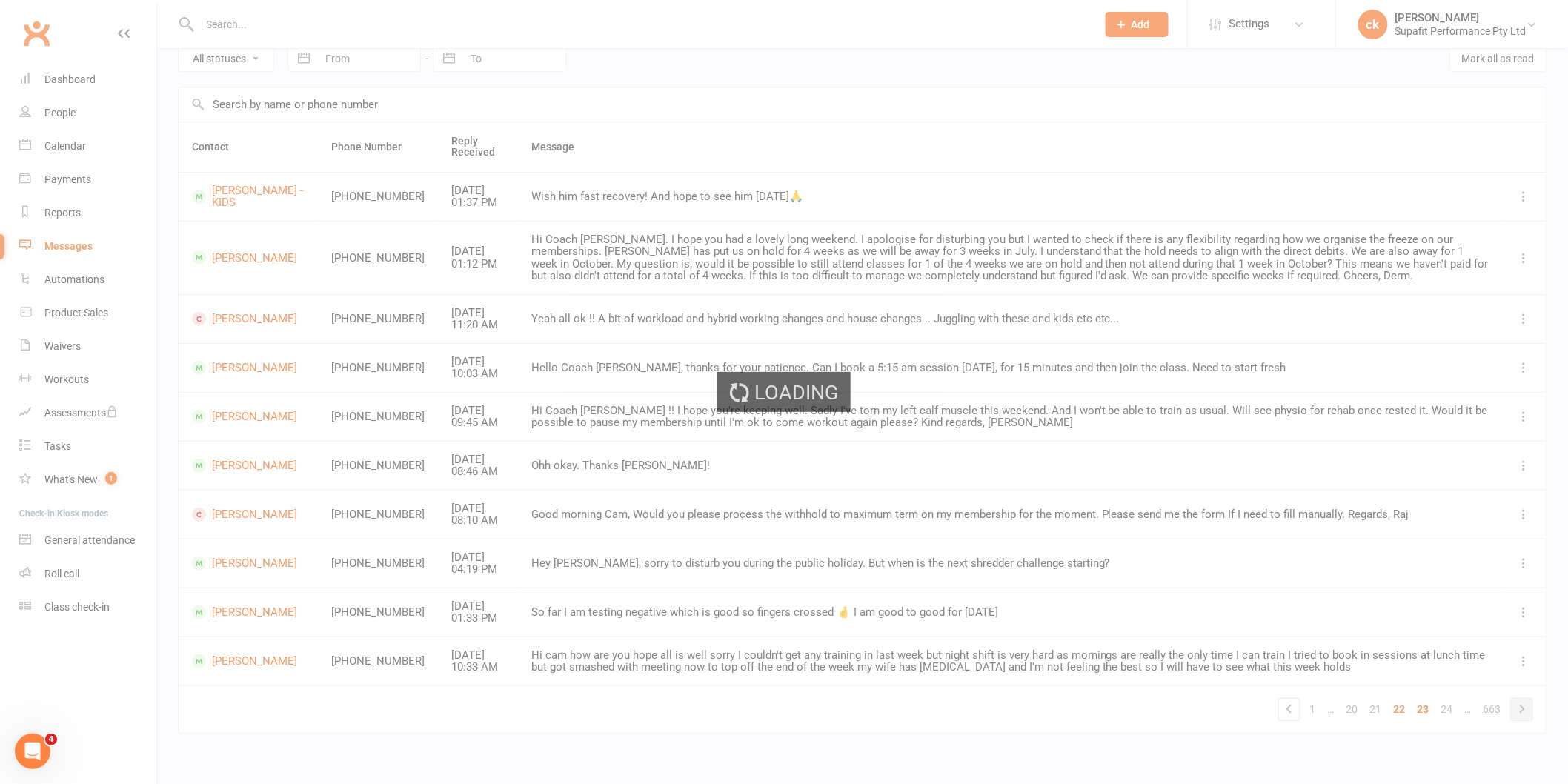
scroll to position [46, 0]
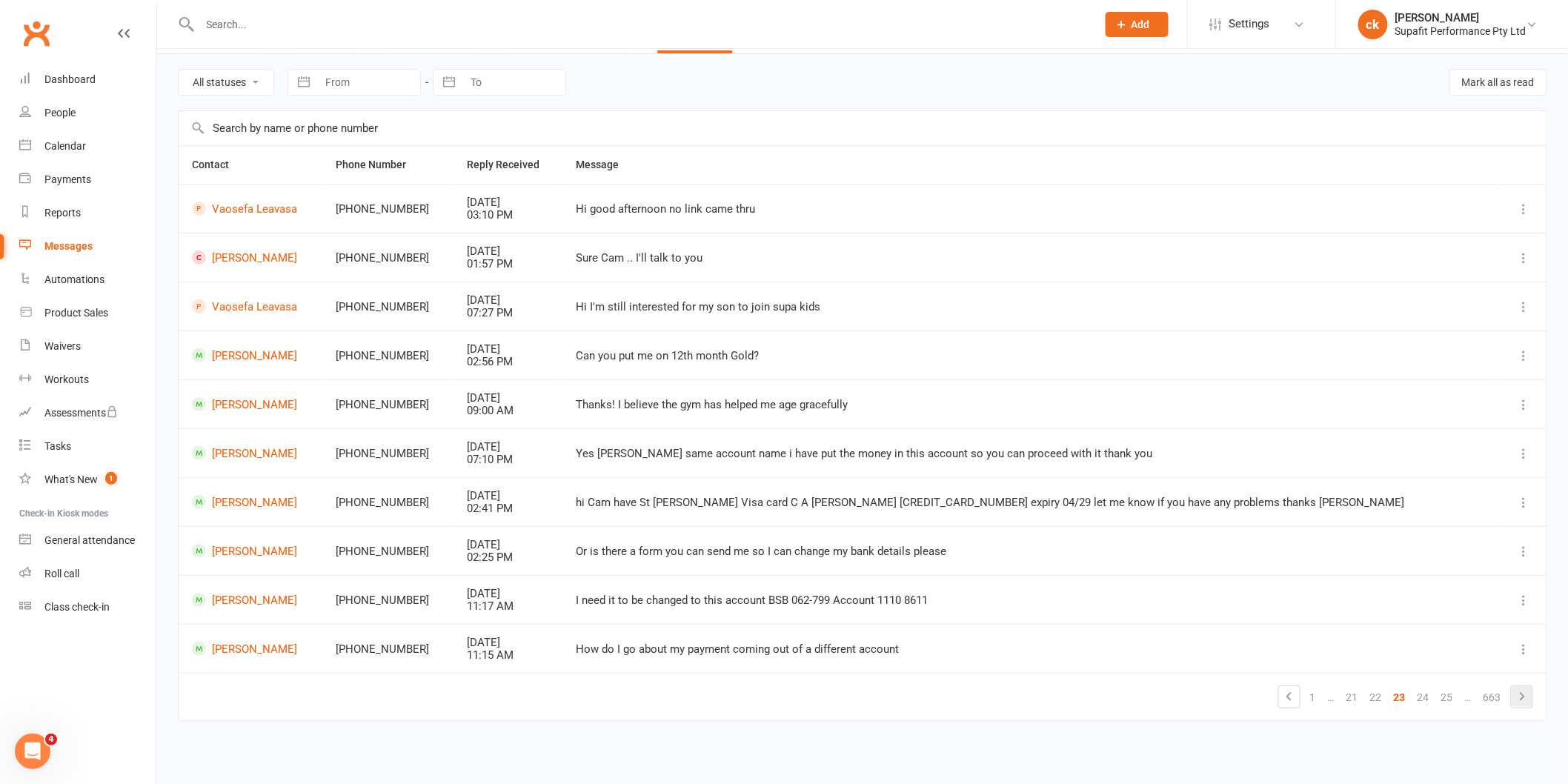
click at [1531, 694] on link at bounding box center [1522, 696] width 21 height 21
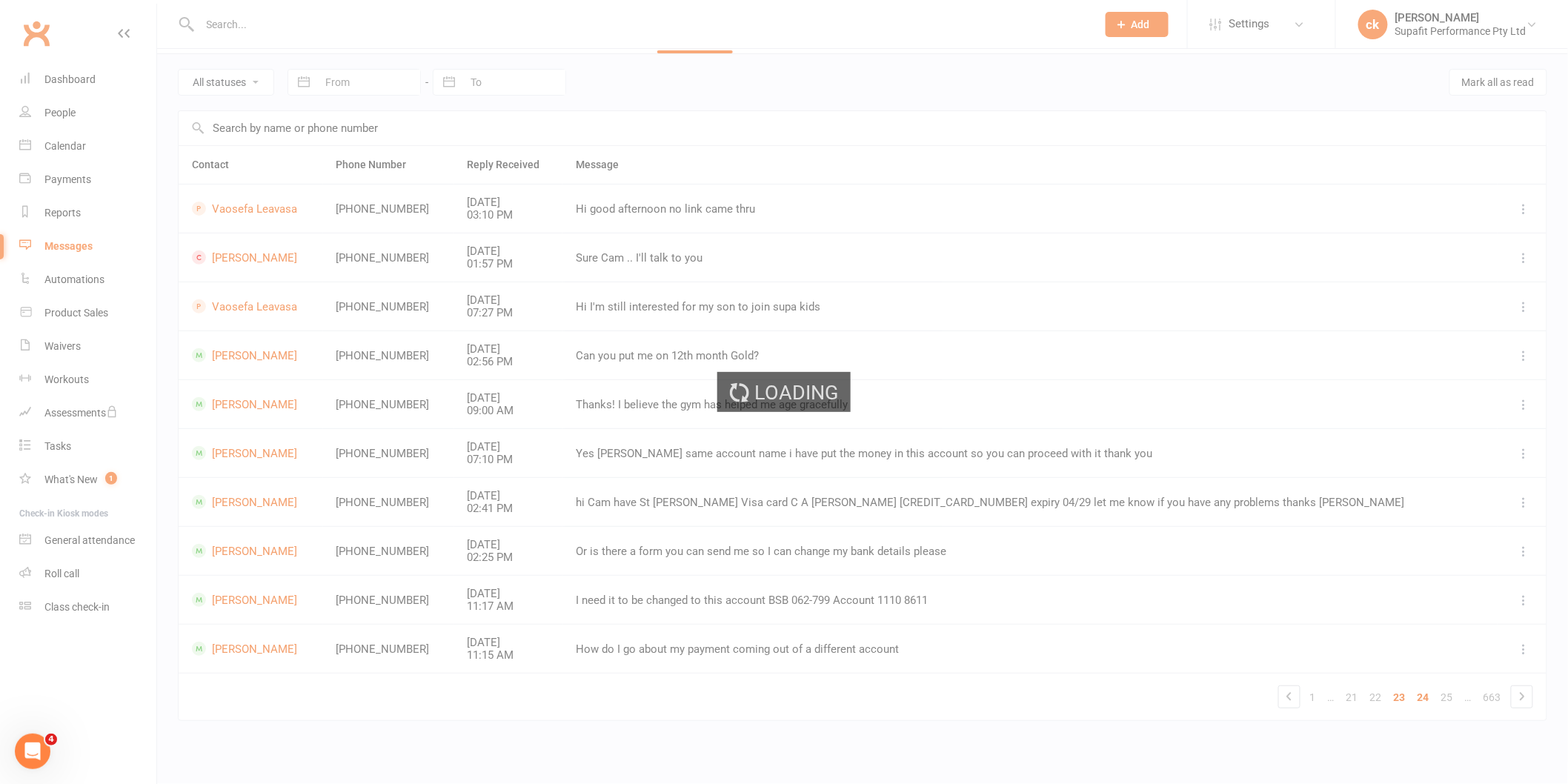
scroll to position [58, 0]
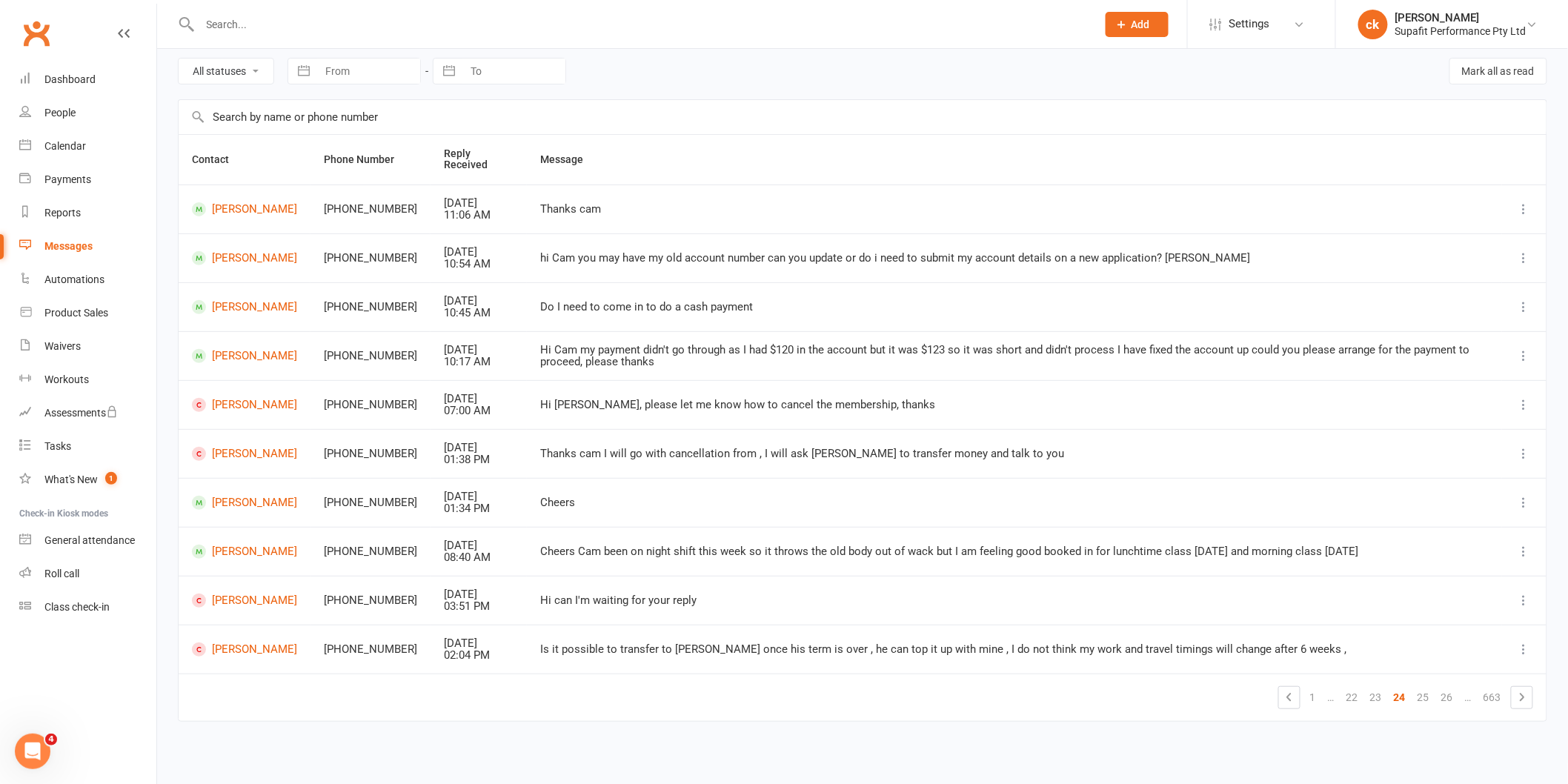
click at [1531, 694] on link at bounding box center [1522, 697] width 21 height 21
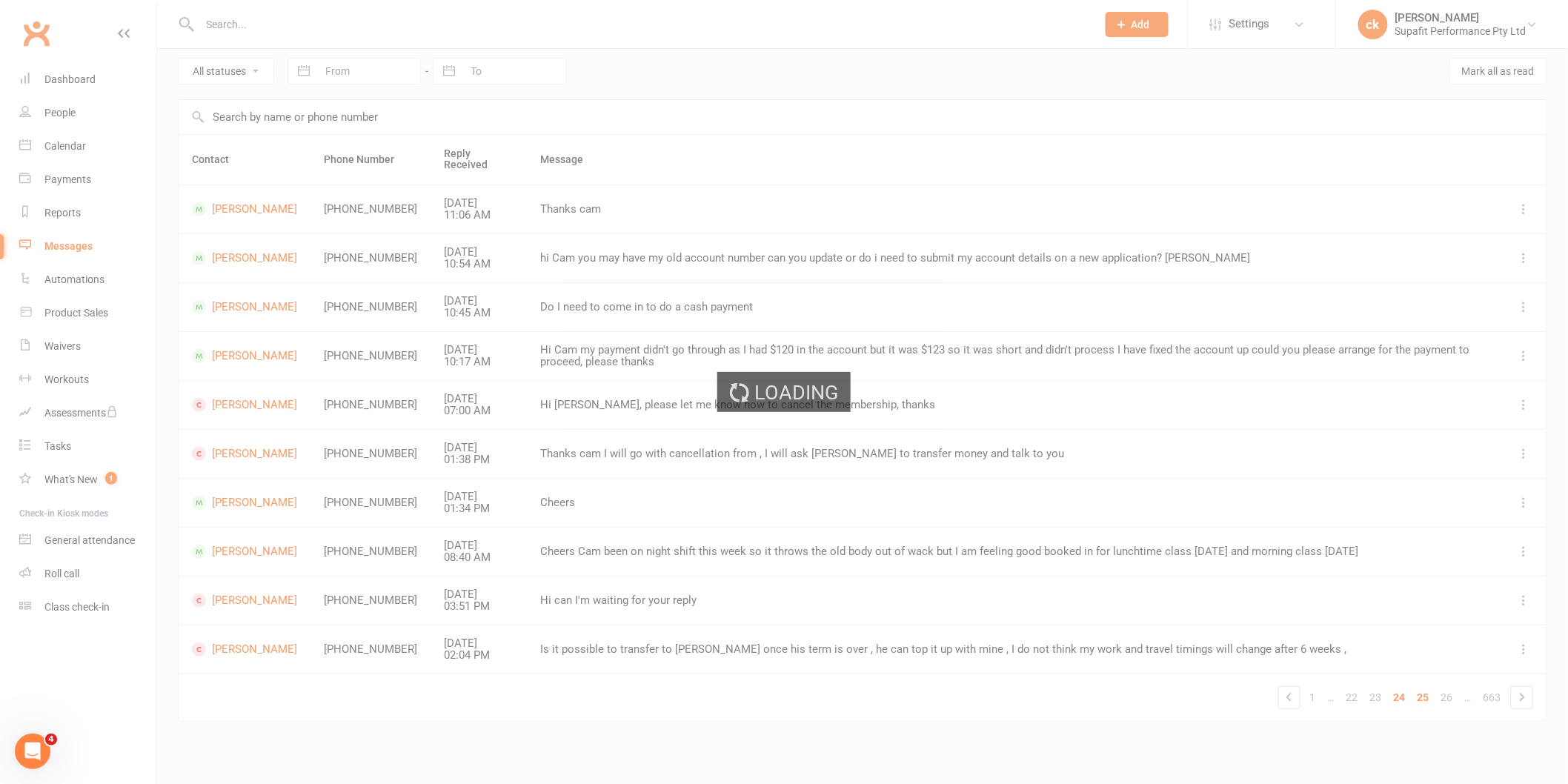
scroll to position [71, 0]
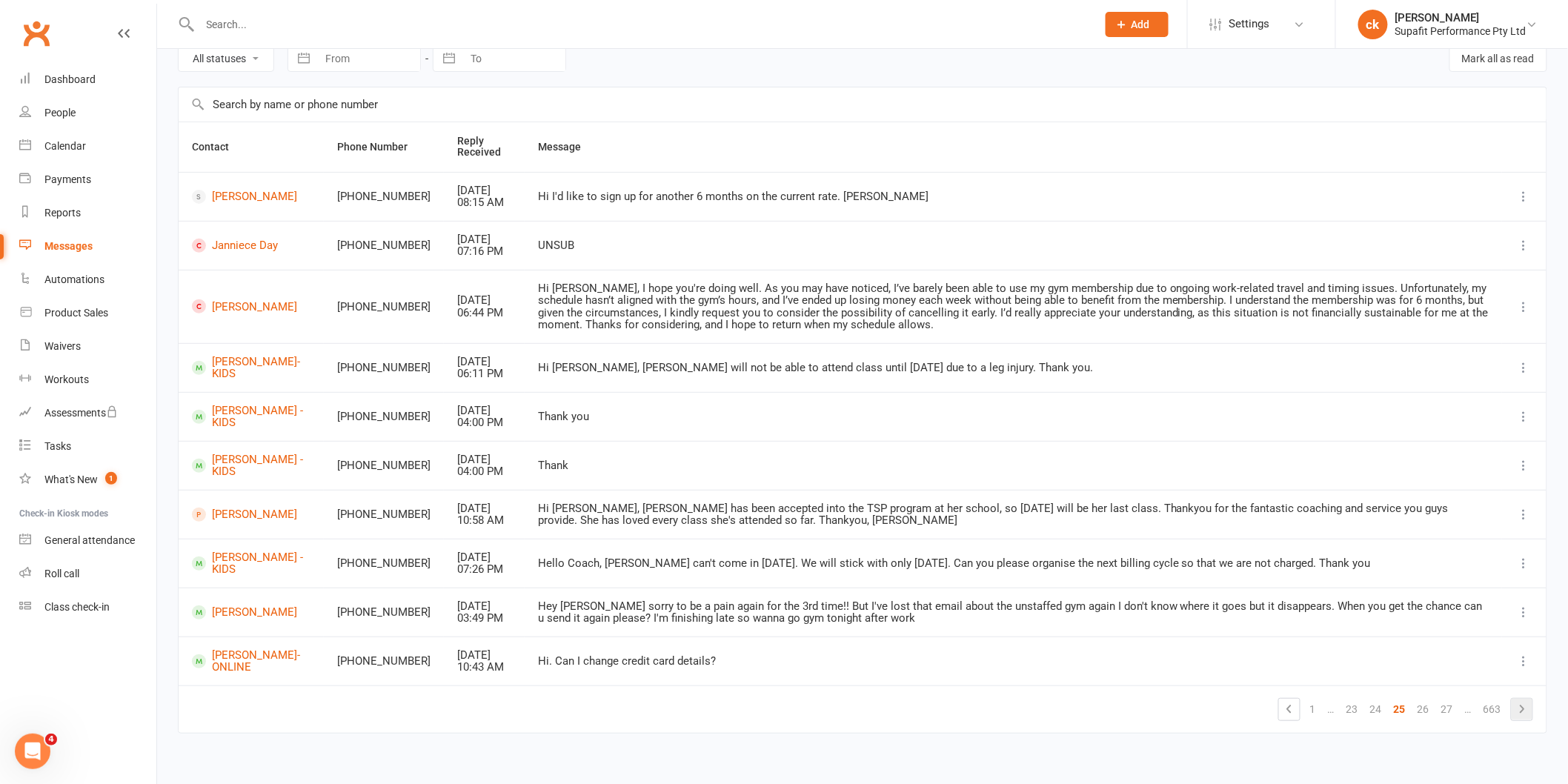
click at [1532, 721] on li at bounding box center [1522, 709] width 22 height 23
click at [1516, 715] on icon at bounding box center [1522, 708] width 17 height 17
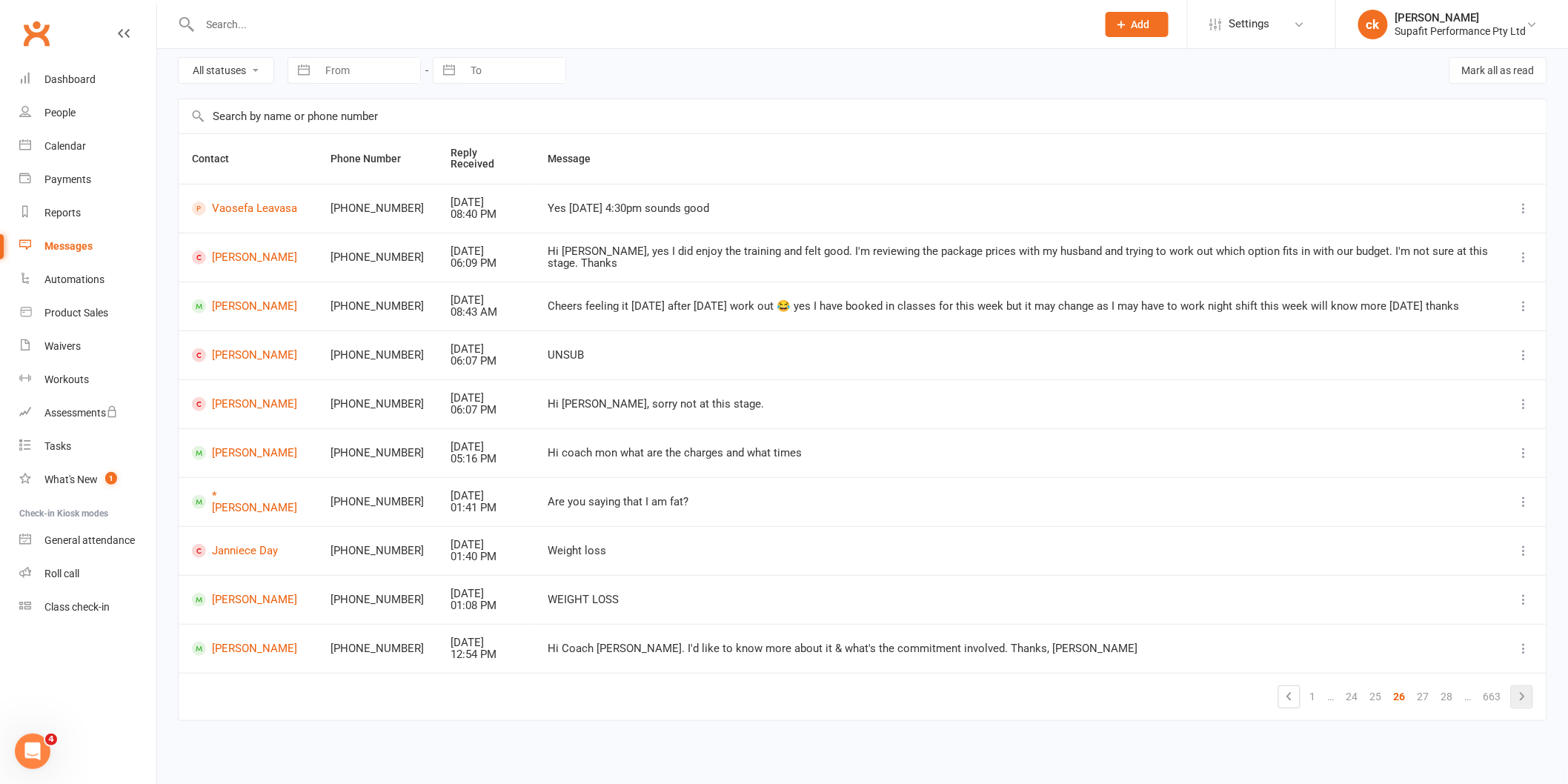
scroll to position [46, 0]
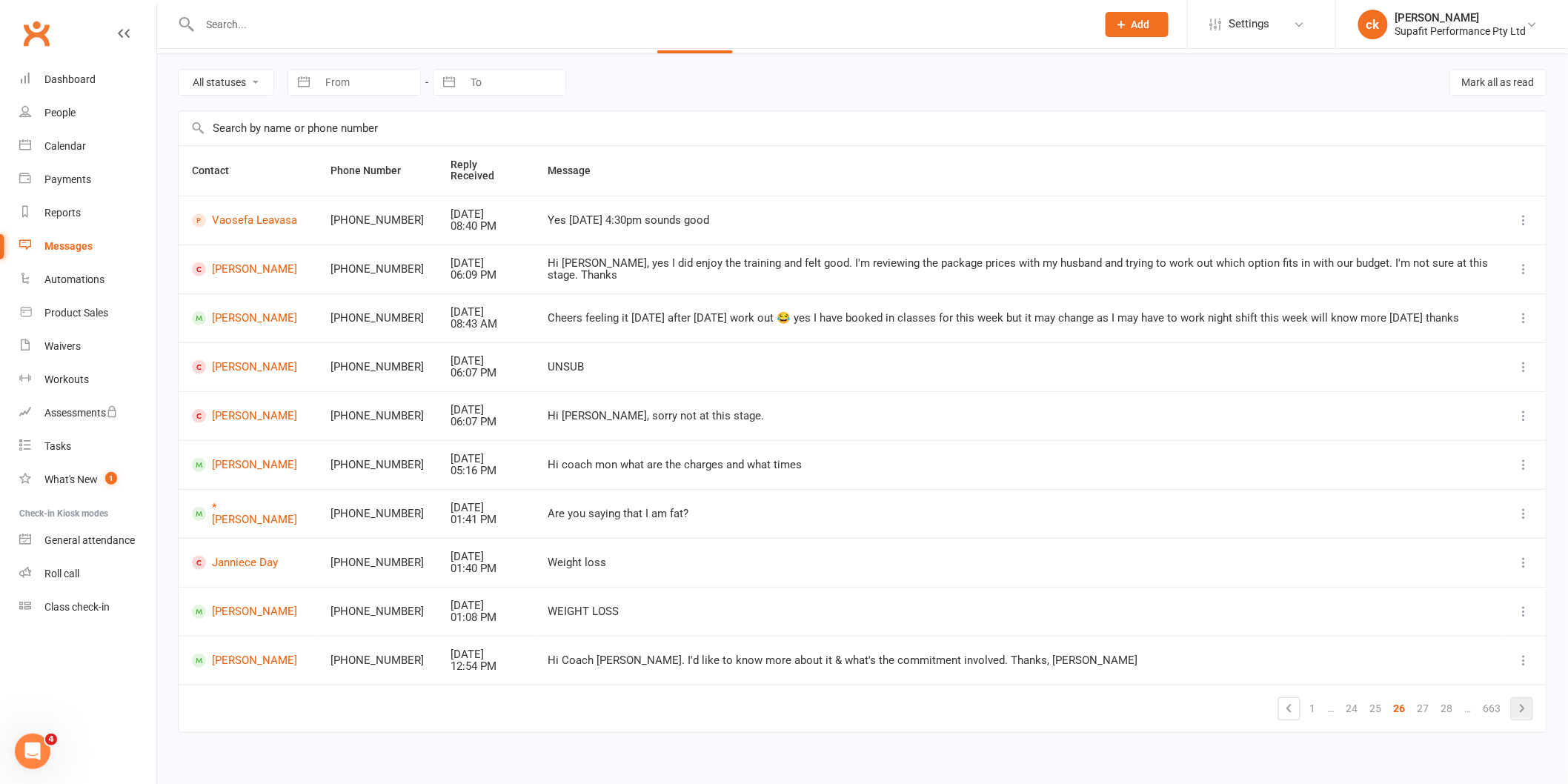
click at [1523, 700] on icon at bounding box center [1522, 707] width 17 height 17
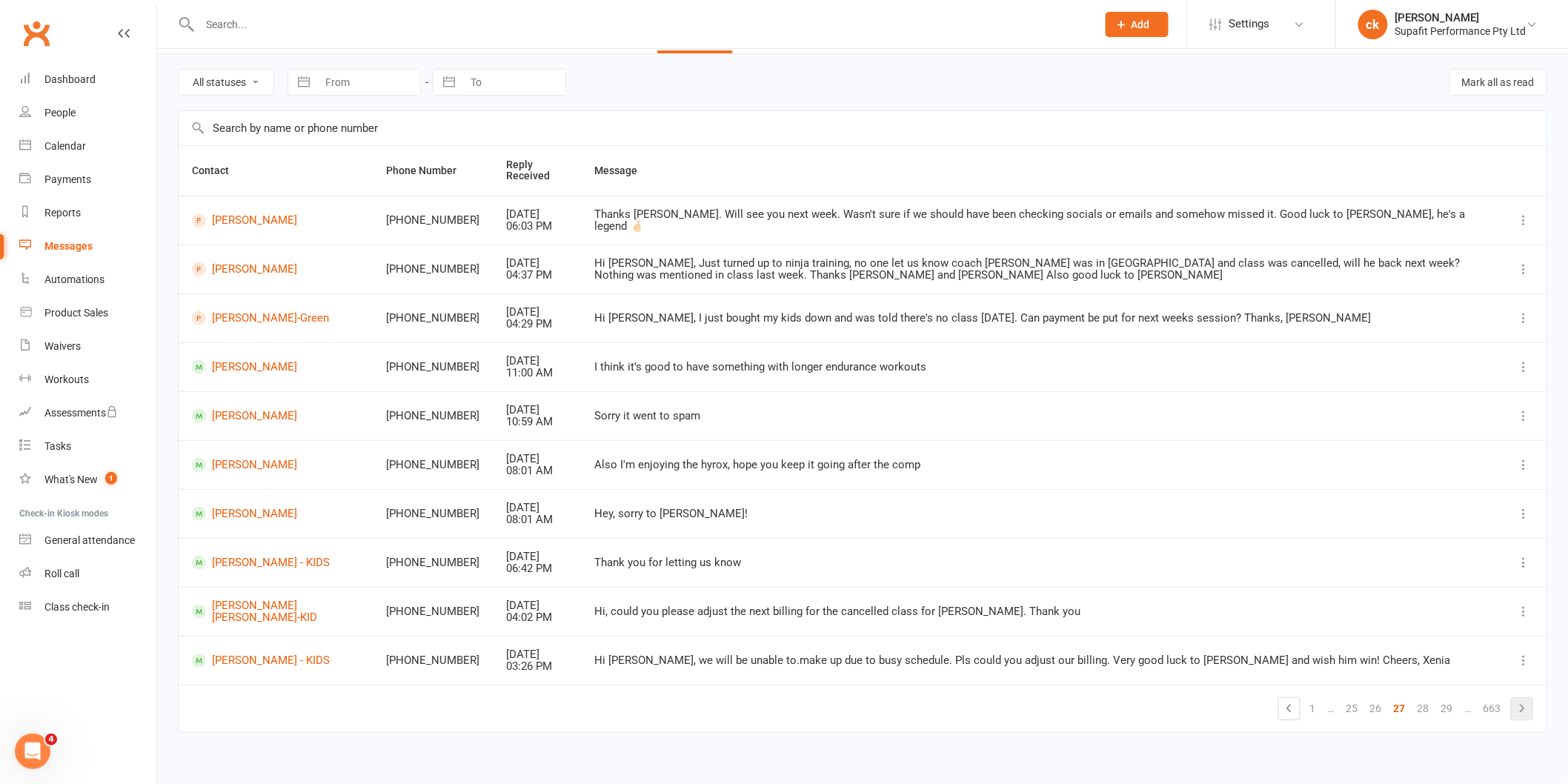
scroll to position [58, 0]
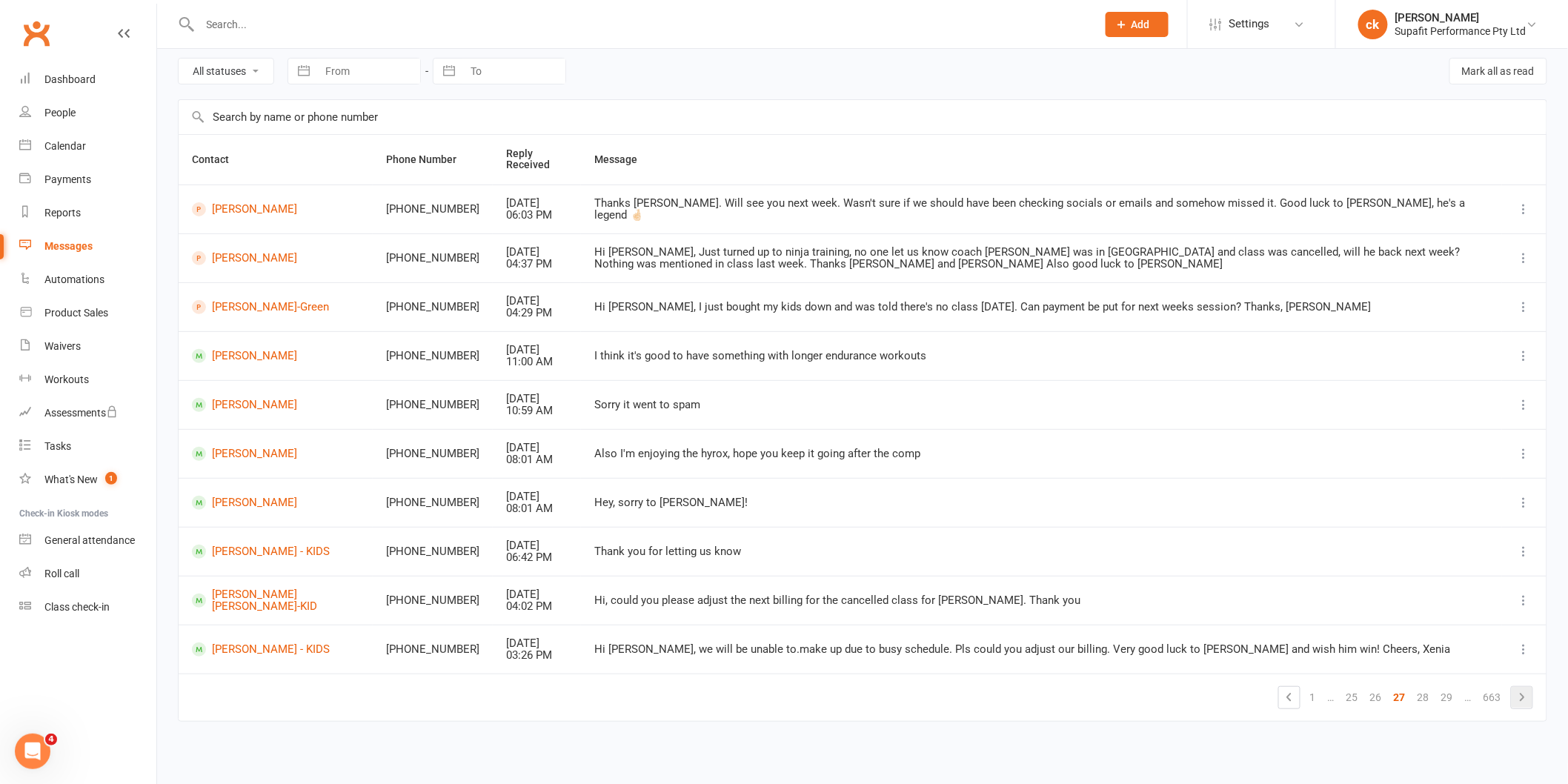
click at [1523, 700] on icon at bounding box center [1522, 697] width 17 height 17
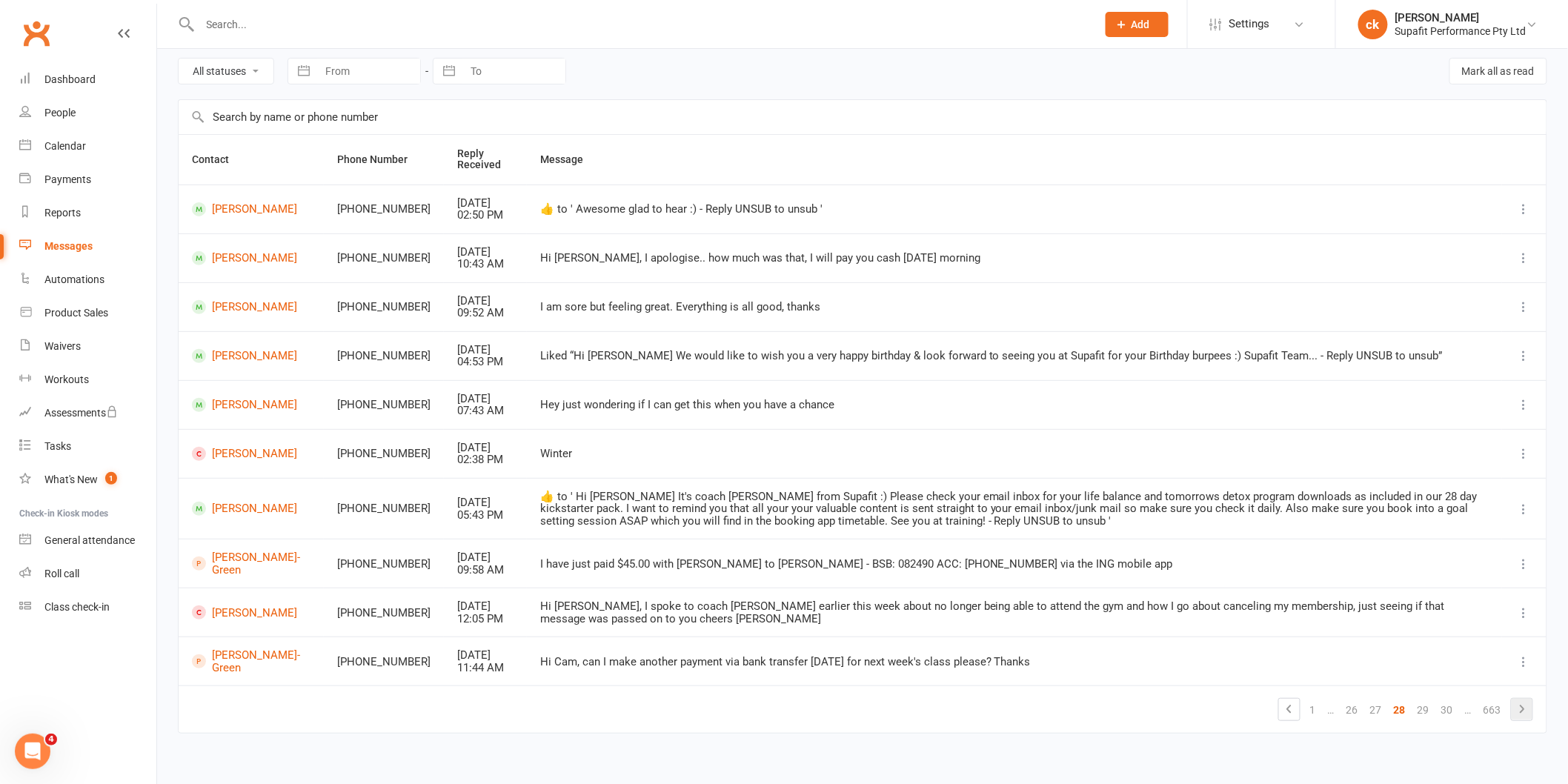
scroll to position [71, 0]
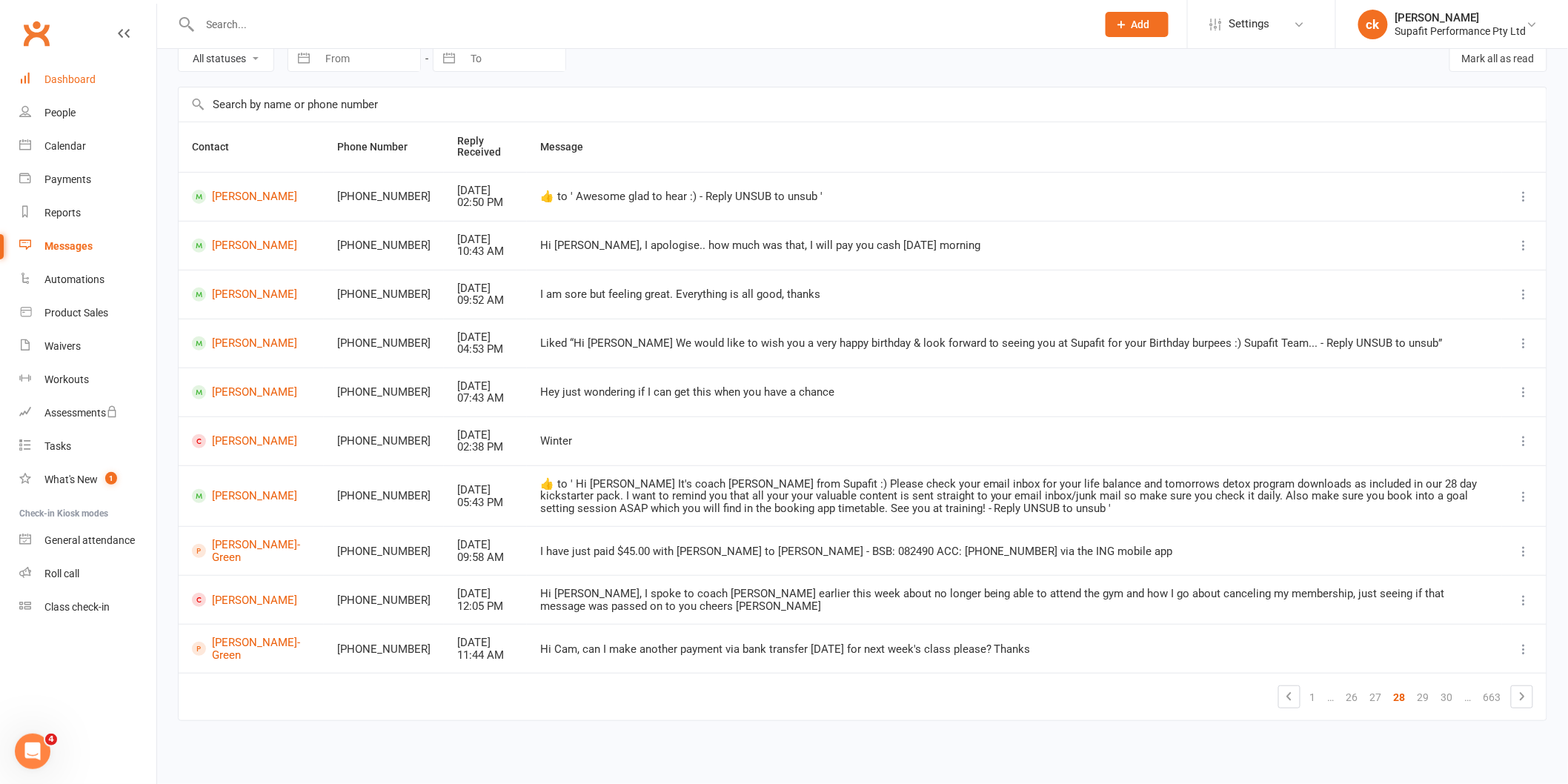
click at [37, 71] on link "Dashboard" at bounding box center [87, 80] width 137 height 33
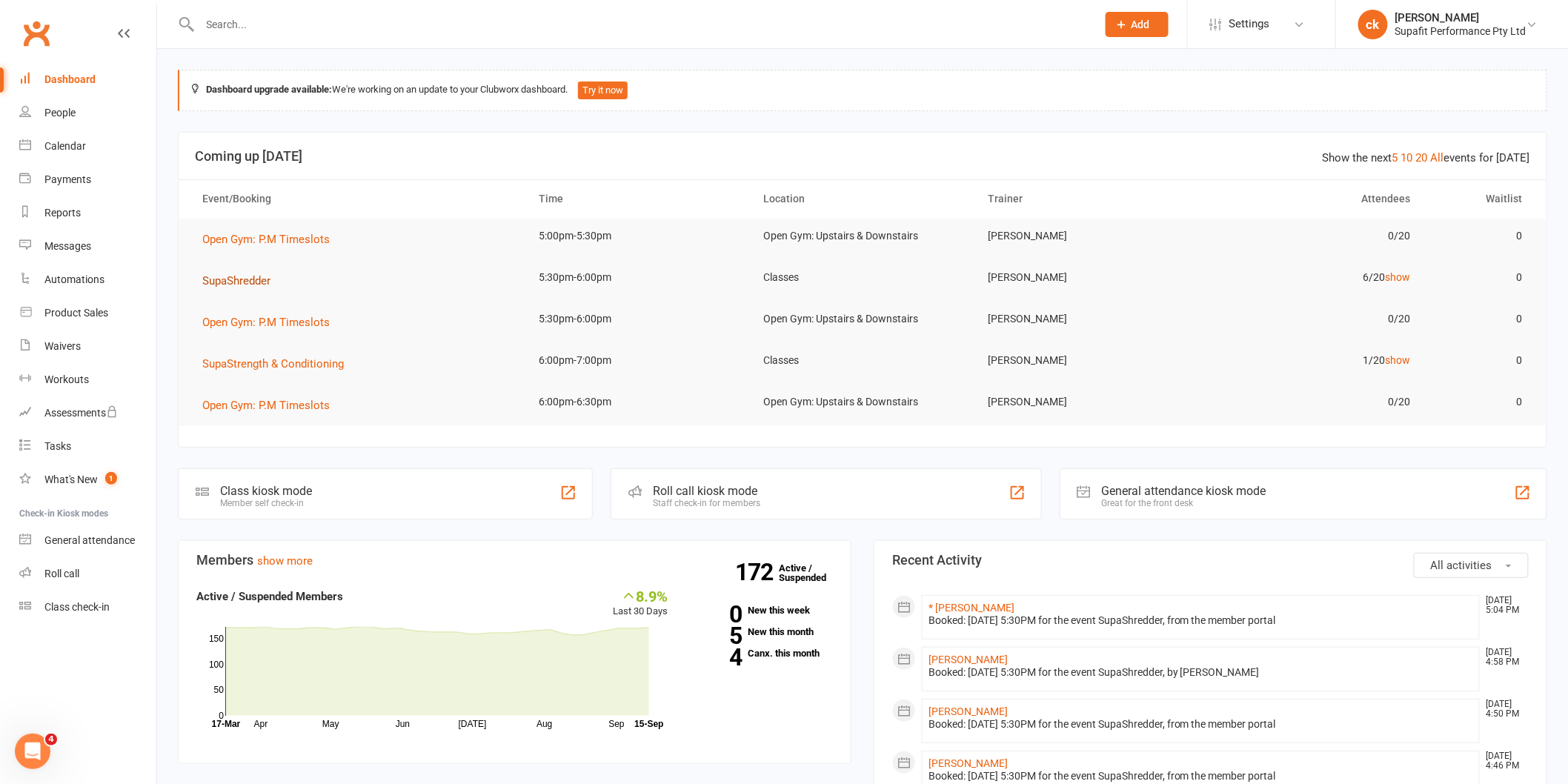
click at [215, 279] on span "SupaShredder" at bounding box center [236, 281] width 68 height 14
